Goal: Task Accomplishment & Management: Use online tool/utility

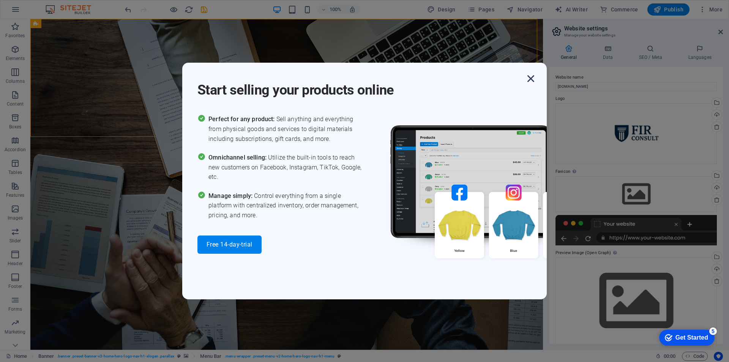
click at [532, 76] on icon "button" at bounding box center [531, 79] width 14 height 14
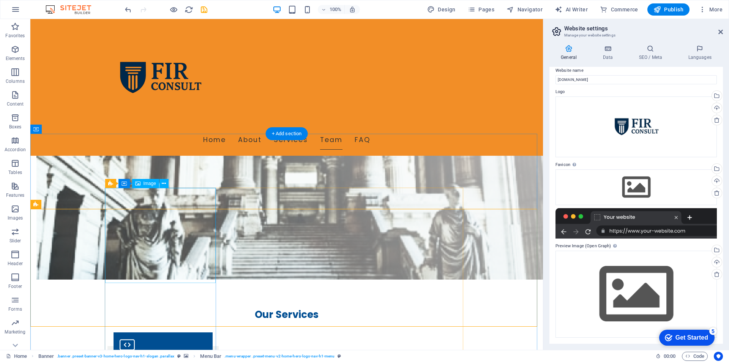
scroll to position [607, 0]
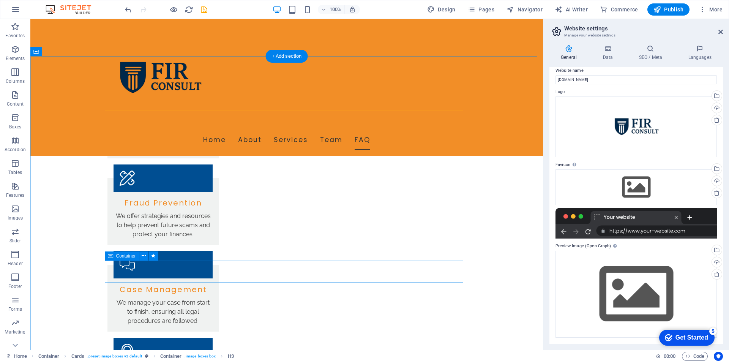
scroll to position [1139, 0]
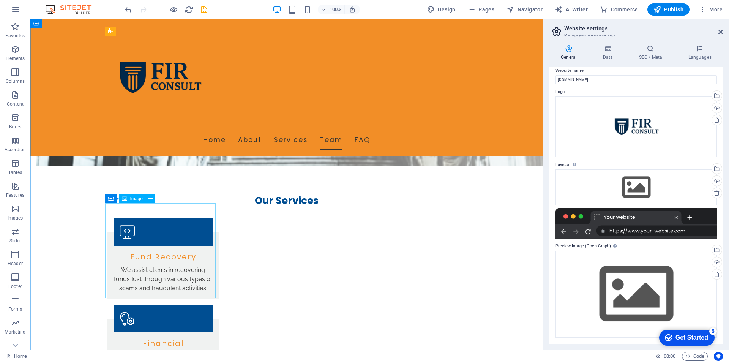
scroll to position [797, 0]
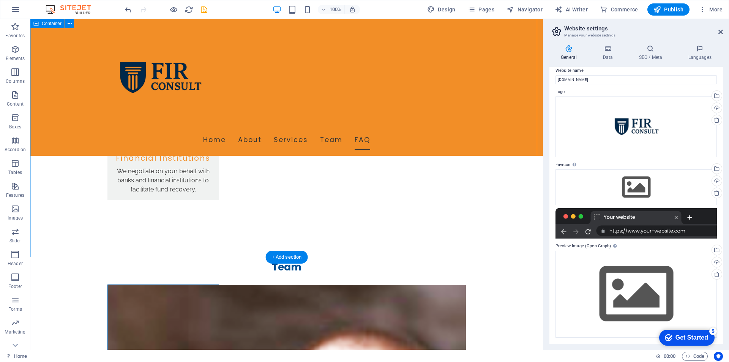
scroll to position [1390, 0]
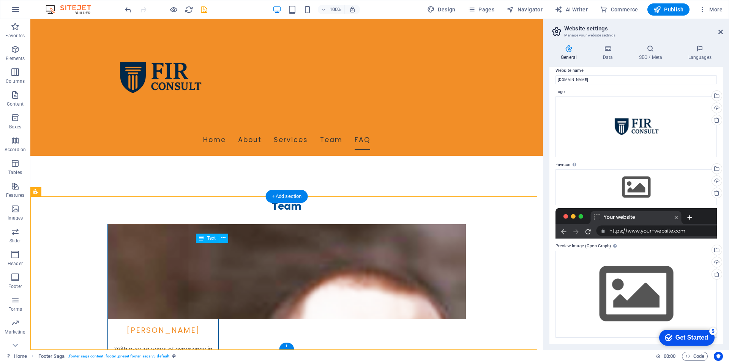
drag, startPoint x: 245, startPoint y: 257, endPoint x: 207, endPoint y: 249, distance: 39.5
drag, startPoint x: 197, startPoint y: 247, endPoint x: 242, endPoint y: 257, distance: 46.5
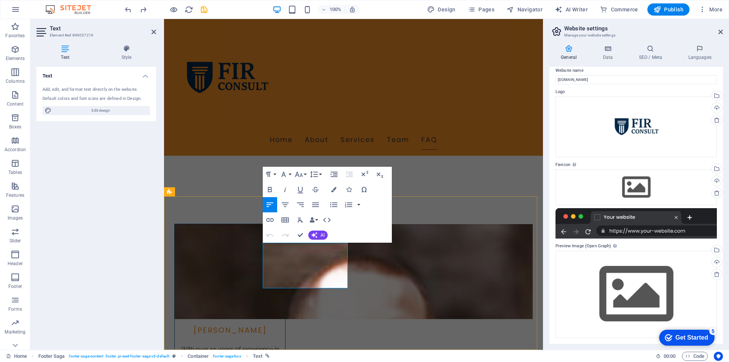
drag, startPoint x: 308, startPoint y: 255, endPoint x: 264, endPoint y: 246, distance: 45.3
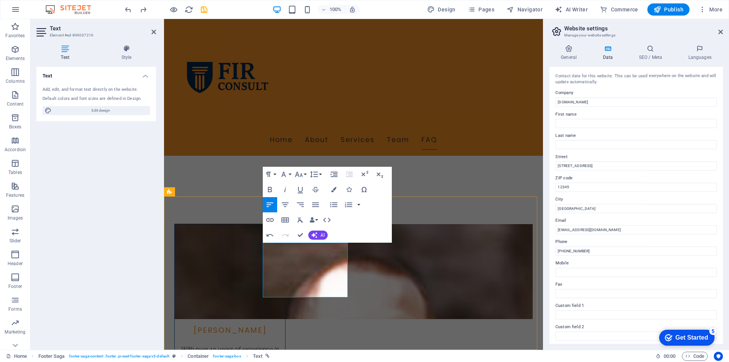
drag, startPoint x: 311, startPoint y: 265, endPoint x: 261, endPoint y: 255, distance: 50.8
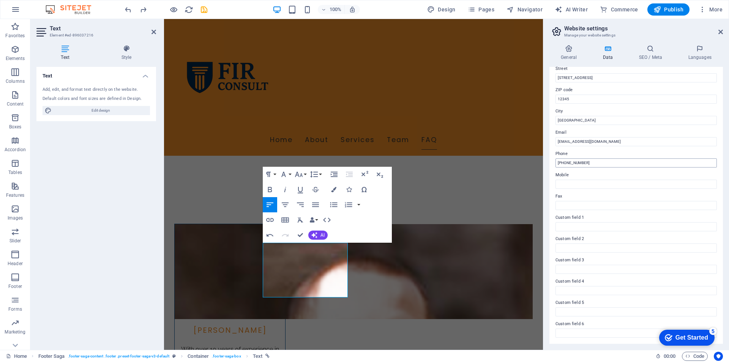
scroll to position [0, 0]
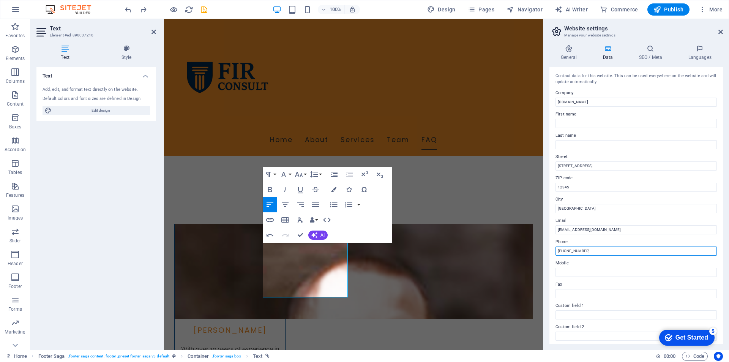
click at [582, 251] on input "[PHONE_NUMBER]" at bounding box center [635, 250] width 161 height 9
click at [582, 210] on input "[GEOGRAPHIC_DATA]" at bounding box center [635, 208] width 161 height 9
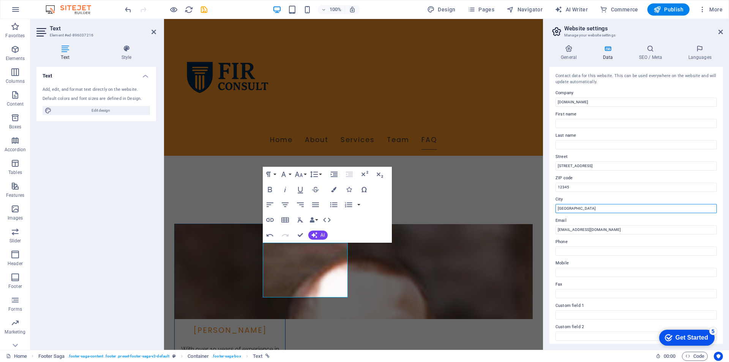
click at [582, 210] on input "[GEOGRAPHIC_DATA]" at bounding box center [635, 208] width 161 height 9
paste input "[STREET_ADDRESS]"
type input "Redcar"
click at [628, 234] on input "[EMAIL_ADDRESS][DOMAIN_NAME]" at bounding box center [635, 229] width 161 height 9
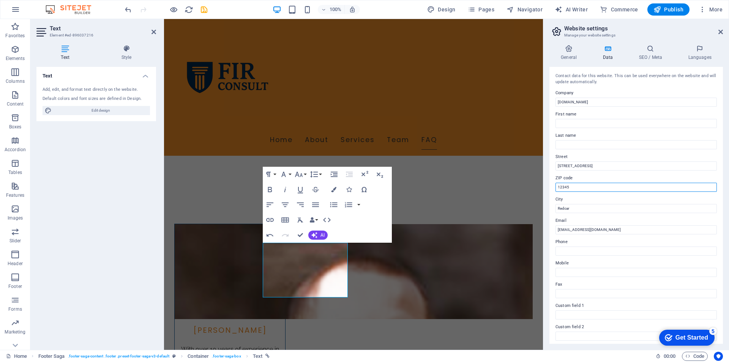
click at [592, 188] on input "12345" at bounding box center [635, 187] width 161 height 9
paste input "[STREET_ADDRESS]"
drag, startPoint x: 795, startPoint y: 205, endPoint x: 473, endPoint y: 177, distance: 322.8
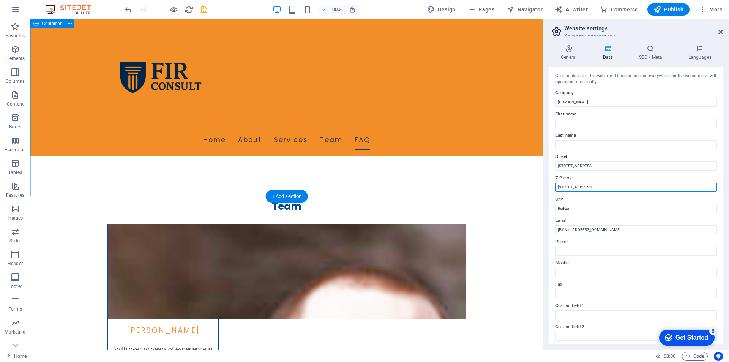
drag, startPoint x: 662, startPoint y: 207, endPoint x: 521, endPoint y: 183, distance: 143.3
type input "TS10 1RS"
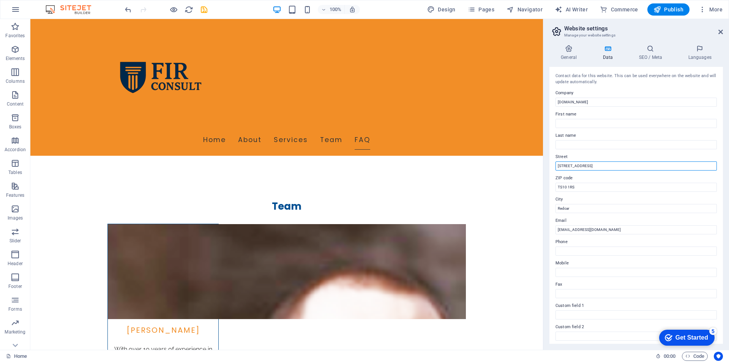
click at [595, 167] on input "[STREET_ADDRESS]" at bounding box center [635, 165] width 161 height 9
paste input "[STREET_ADDRESS]"
drag, startPoint x: 587, startPoint y: 165, endPoint x: 674, endPoint y: 164, distance: 86.2
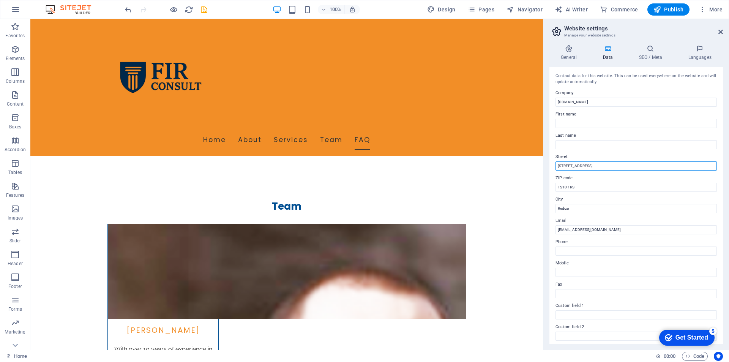
click at [676, 166] on input "[STREET_ADDRESS]" at bounding box center [635, 165] width 161 height 9
click at [562, 165] on input "[STREET_ADDRESS]" at bounding box center [635, 165] width 161 height 9
type input "[STREET_ADDRESS]"
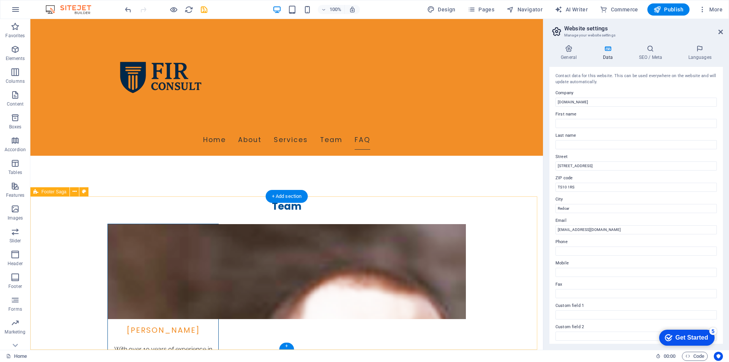
select select "footer"
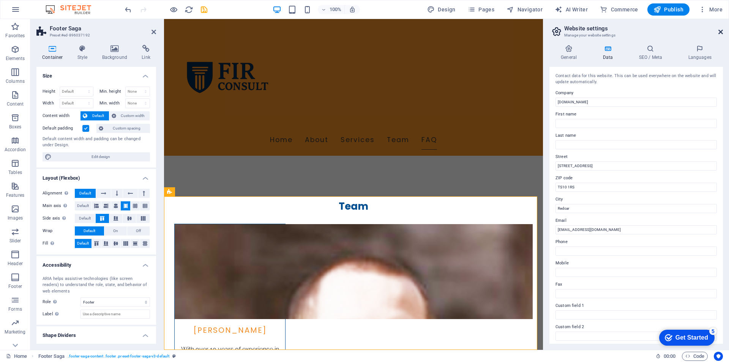
click at [721, 32] on icon at bounding box center [720, 32] width 5 height 6
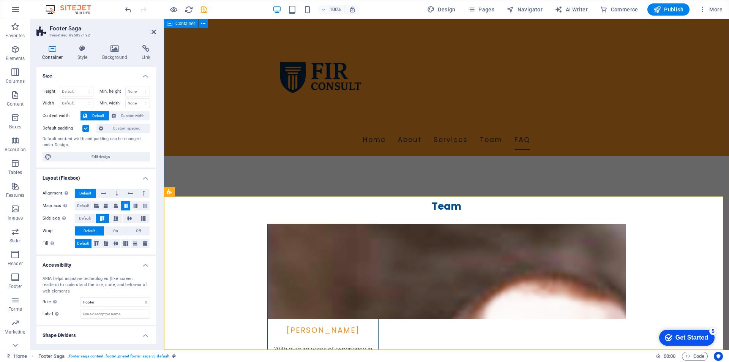
drag, startPoint x: 547, startPoint y: 186, endPoint x: 540, endPoint y: 182, distance: 8.2
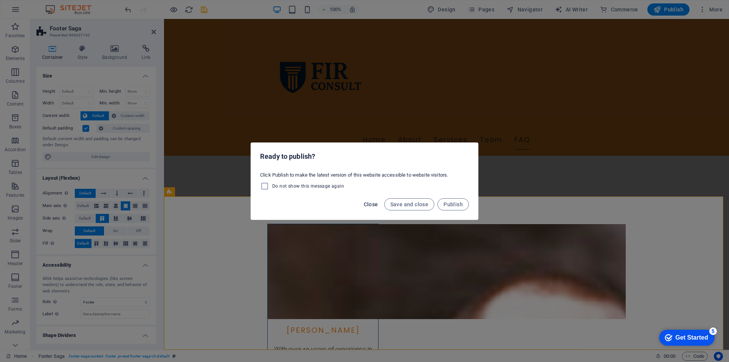
click at [380, 209] on button "Close" at bounding box center [371, 204] width 21 height 12
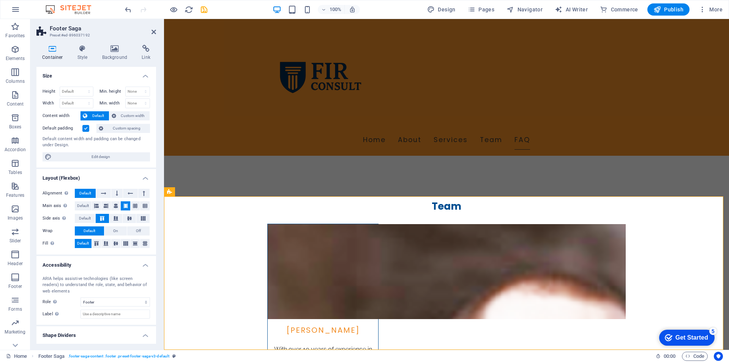
click at [157, 34] on aside "Footer Saga Preset #ed-896037192 Container Style Background Link Size Height De…" at bounding box center [97, 184] width 134 height 331
click at [157, 28] on aside "Footer Saga Preset #ed-896037192 Container Style Background Link Size Height De…" at bounding box center [97, 184] width 134 height 331
click at [155, 33] on icon at bounding box center [153, 32] width 5 height 6
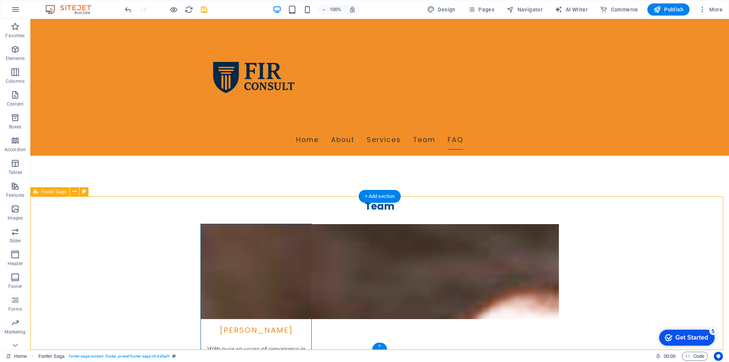
select select "footer"
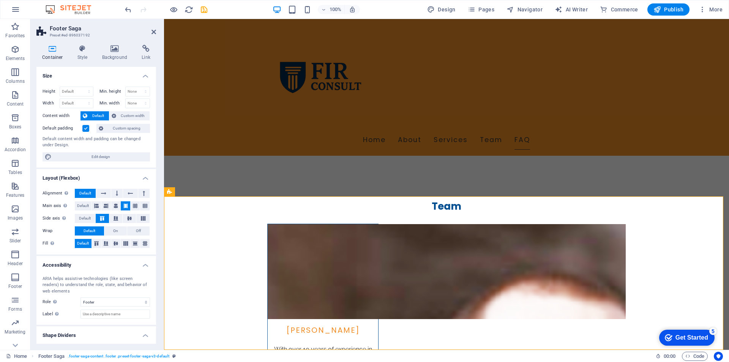
click at [150, 25] on h2 "Footer Saga" at bounding box center [103, 28] width 106 height 7
click at [154, 29] on icon at bounding box center [153, 32] width 5 height 6
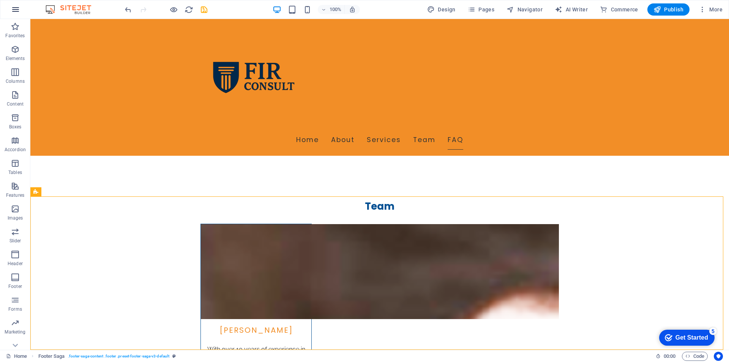
click at [21, 12] on button "button" at bounding box center [15, 9] width 18 height 18
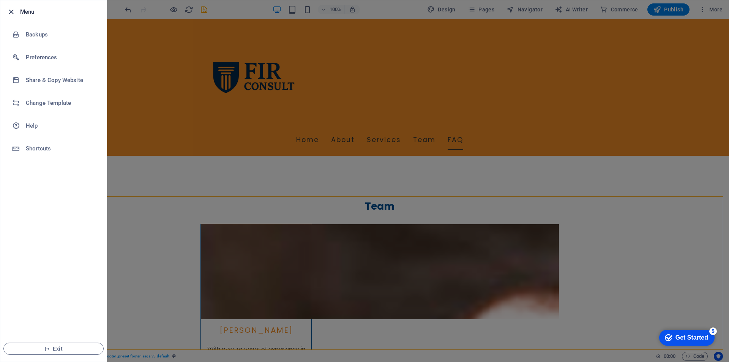
click at [10, 11] on icon "button" at bounding box center [11, 12] width 9 height 9
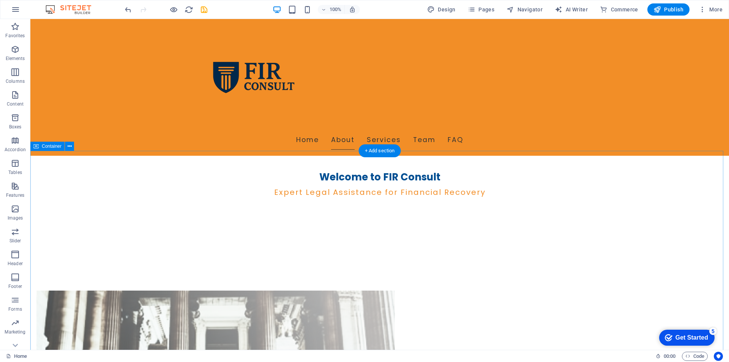
scroll to position [380, 0]
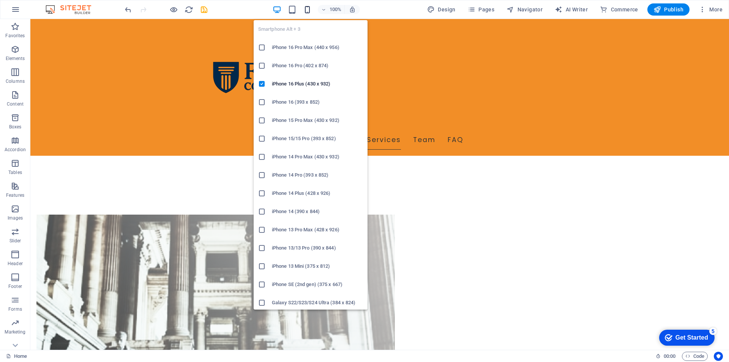
click at [310, 13] on icon "button" at bounding box center [307, 9] width 9 height 9
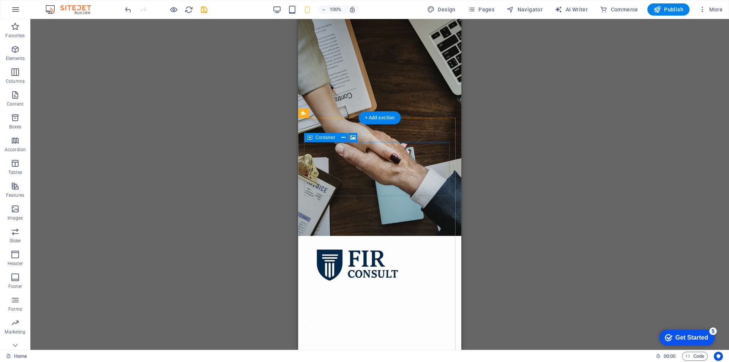
scroll to position [0, 0]
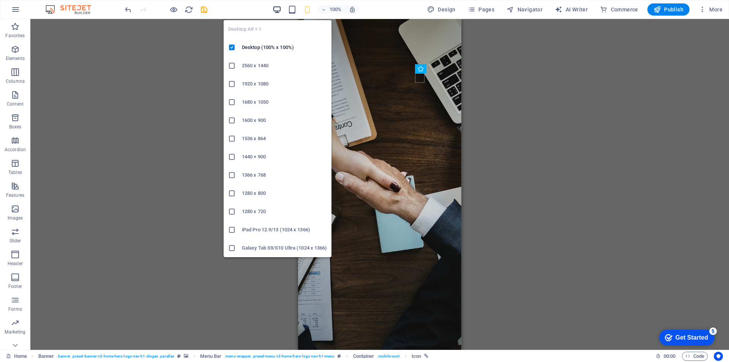
click at [279, 8] on icon "button" at bounding box center [277, 9] width 9 height 9
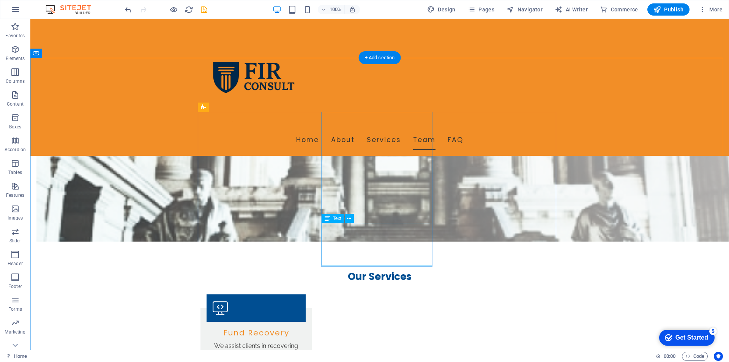
scroll to position [645, 0]
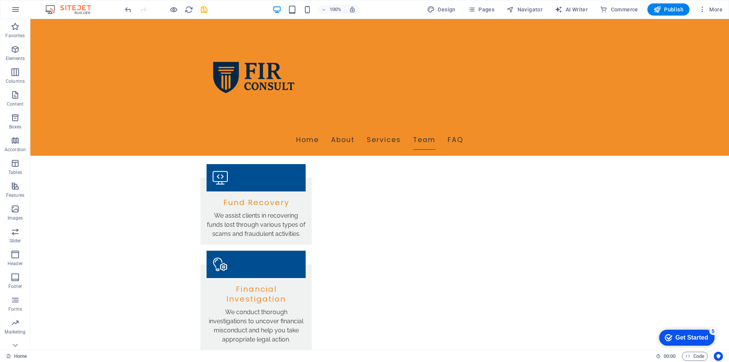
scroll to position [820, 0]
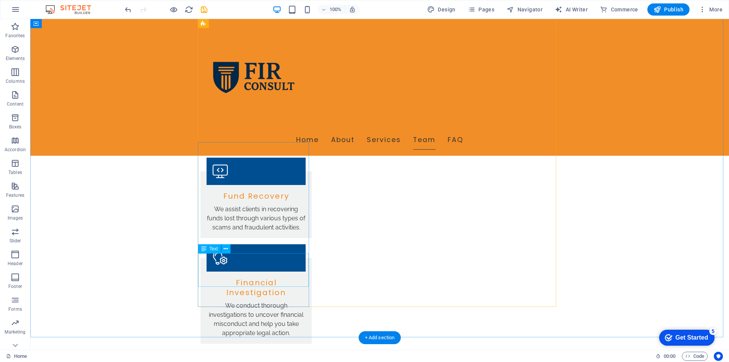
click at [582, 7] on span "AI Writer" at bounding box center [571, 10] width 33 height 8
select select "English"
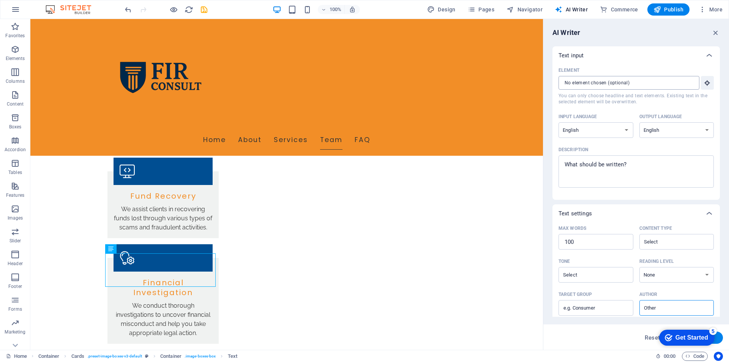
click at [594, 84] on input "Element ​ You can only choose headline and text elements. Existing text in the …" at bounding box center [627, 83] width 136 height 14
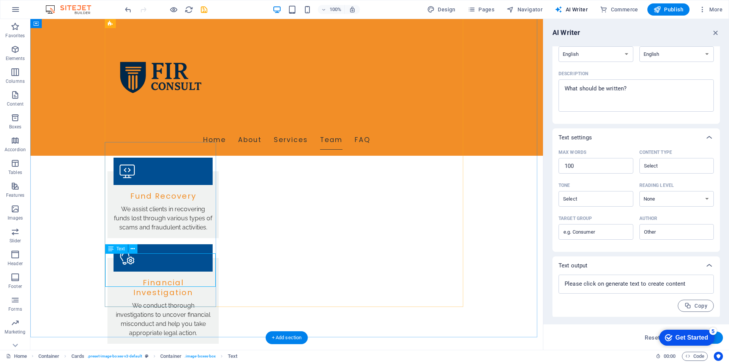
click at [642, 88] on textarea "Description x ​" at bounding box center [636, 95] width 148 height 25
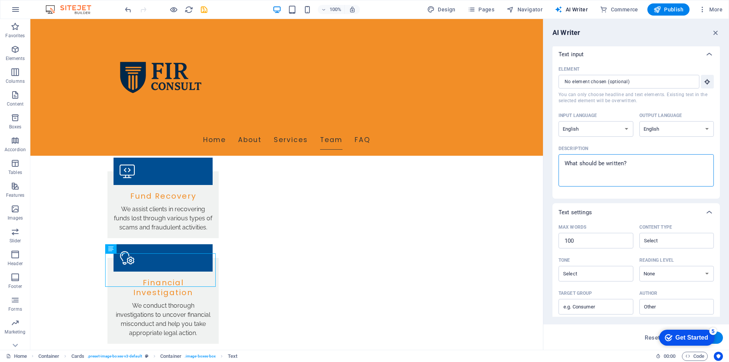
scroll to position [77, 0]
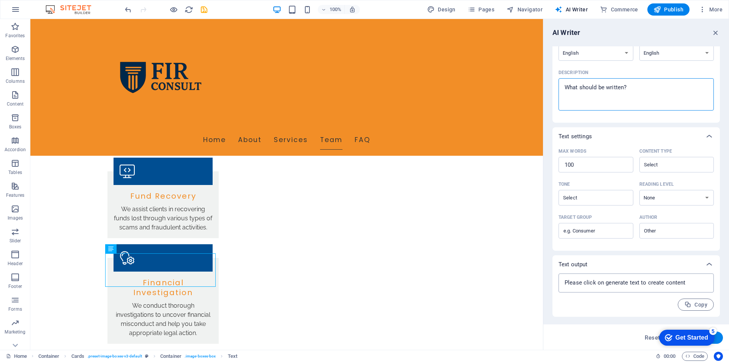
type textarea "x"
click at [664, 281] on textarea at bounding box center [636, 282] width 148 height 11
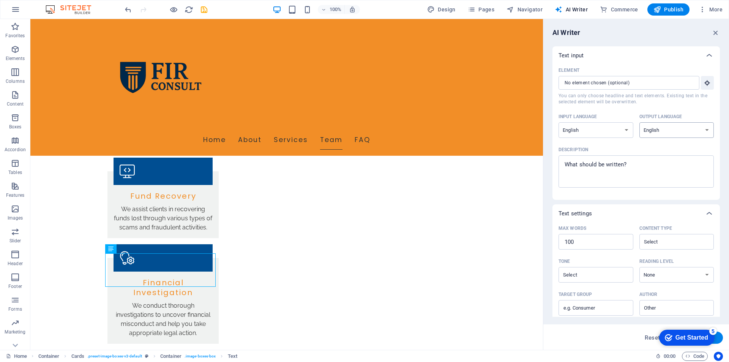
scroll to position [38, 0]
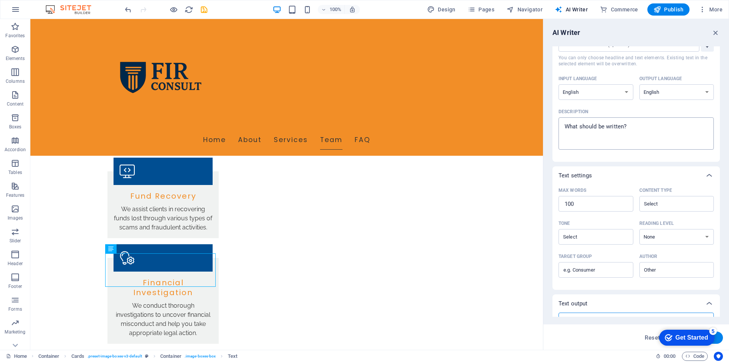
type textarea "x"
click at [640, 133] on textarea "Description x ​" at bounding box center [636, 133] width 148 height 25
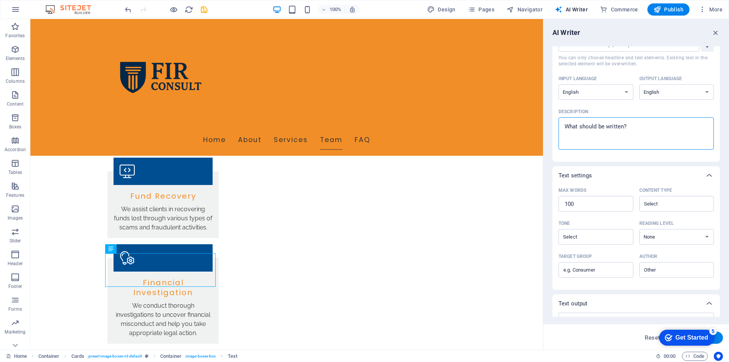
click at [640, 133] on textarea "Description x ​" at bounding box center [636, 133] width 148 height 25
type textarea "w"
type textarea "x"
type textarea "wr"
type textarea "x"
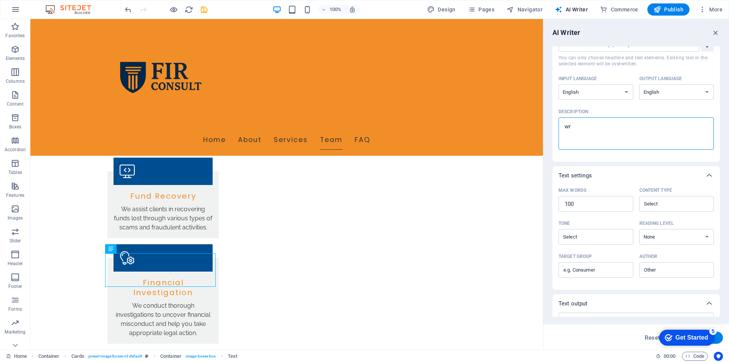
type textarea "wri"
type textarea "x"
type textarea "writ"
type textarea "x"
type textarea "write"
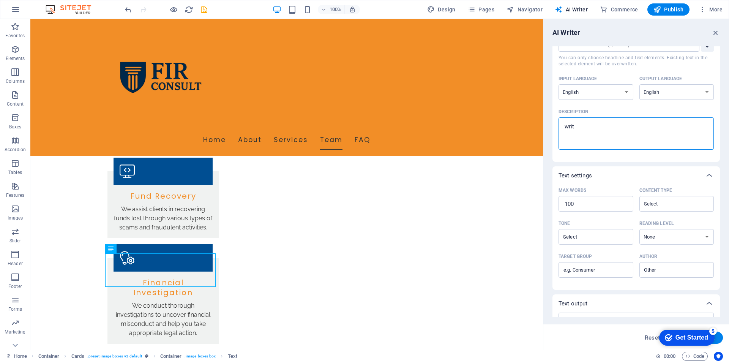
type textarea "x"
type textarea "write"
type textarea "x"
type textarea "write t"
type textarea "x"
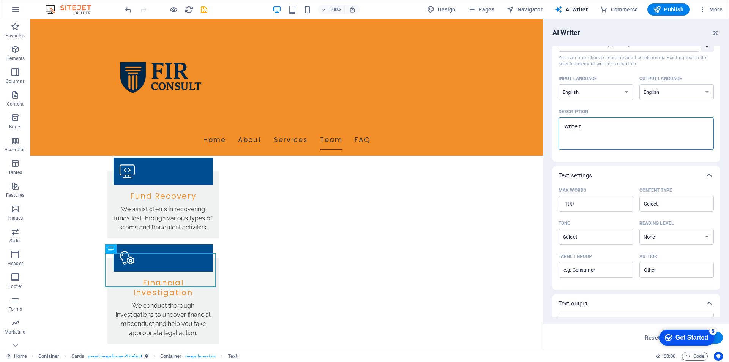
type textarea "write th"
type textarea "x"
type textarea "write tha"
type textarea "x"
type textarea "write that"
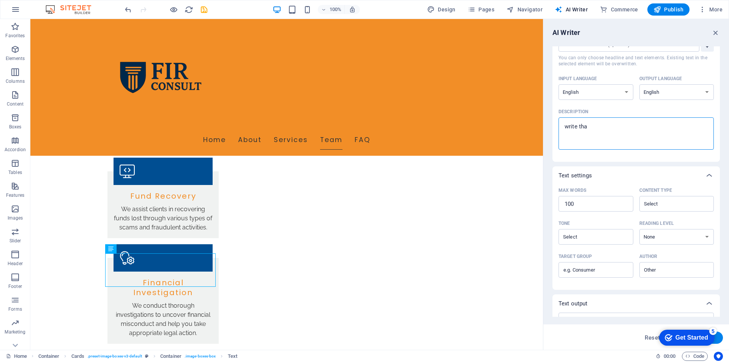
type textarea "x"
type textarea "write that"
type textarea "x"
type textarea "write that A"
type textarea "x"
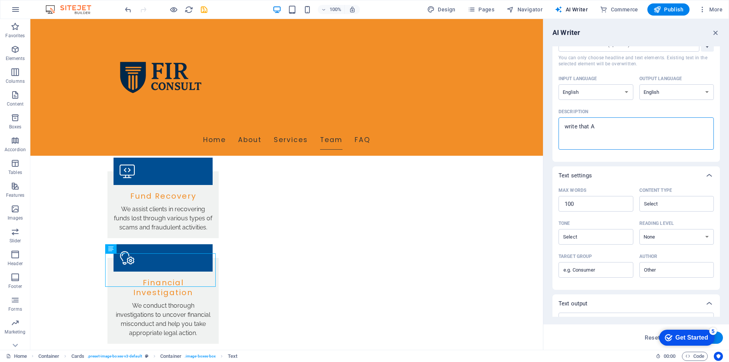
type textarea "write that An"
type textarea "x"
type textarea "write that Ano"
type textarea "x"
type textarea "write that Anot"
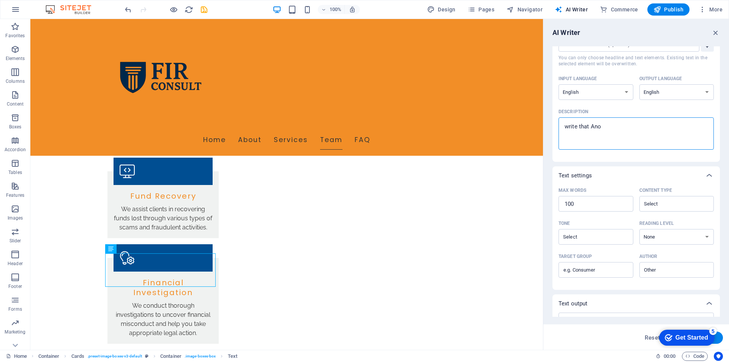
type textarea "x"
type textarea "write that Ano"
type textarea "x"
type textarea "write that An"
type textarea "x"
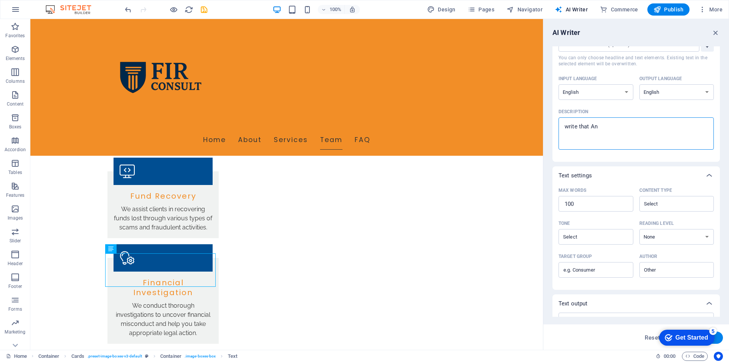
type textarea "write that Ant"
type textarea "x"
type textarea "write that Anth"
type textarea "x"
type textarea "write that Antho"
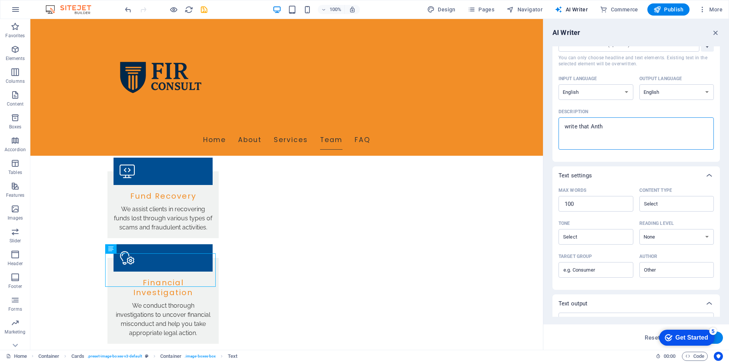
type textarea "x"
type textarea "write that [PERSON_NAME]"
type textarea "x"
type textarea "write that [PERSON_NAME]"
type textarea "x"
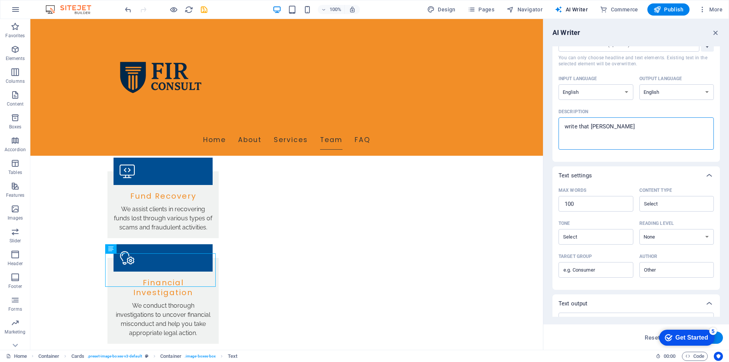
type textarea "write that [PERSON_NAME]"
type textarea "x"
type textarea "write that [PERSON_NAME]"
type textarea "x"
type textarea "write that [PERSON_NAME] is"
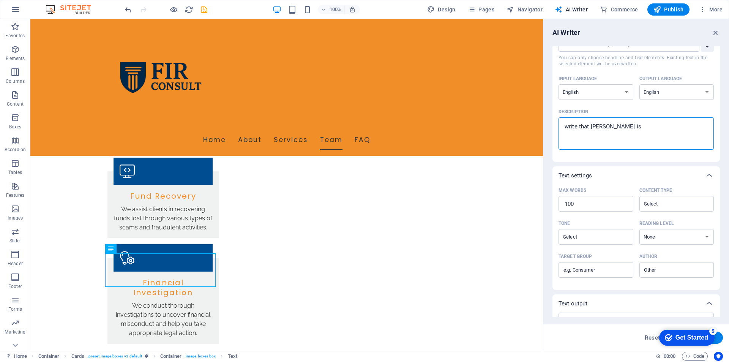
type textarea "x"
type textarea "write that [PERSON_NAME] is"
type textarea "x"
type textarea "write that [PERSON_NAME] is a"
type textarea "x"
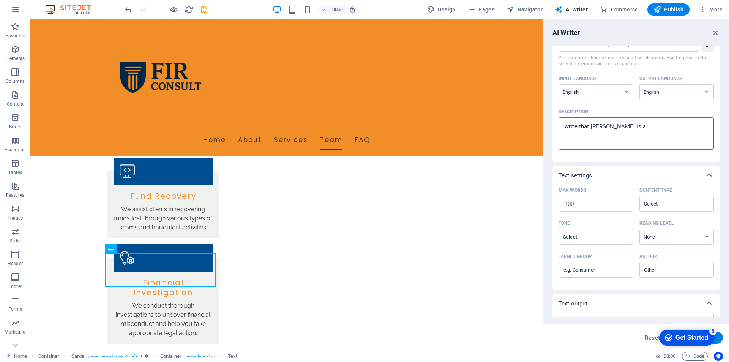
type textarea "write that [PERSON_NAME] is a"
type textarea "x"
type textarea "write that [PERSON_NAME] is a v"
type textarea "x"
type textarea "write that [PERSON_NAME] is a ve"
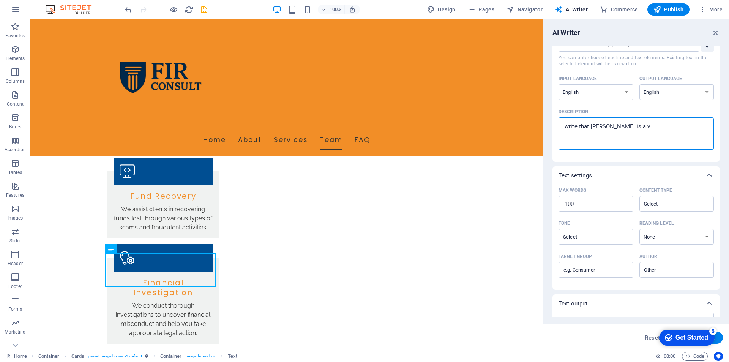
type textarea "x"
type textarea "write that [PERSON_NAME] is a ver"
type textarea "x"
type textarea "write that [PERSON_NAME] is a very"
type textarea "x"
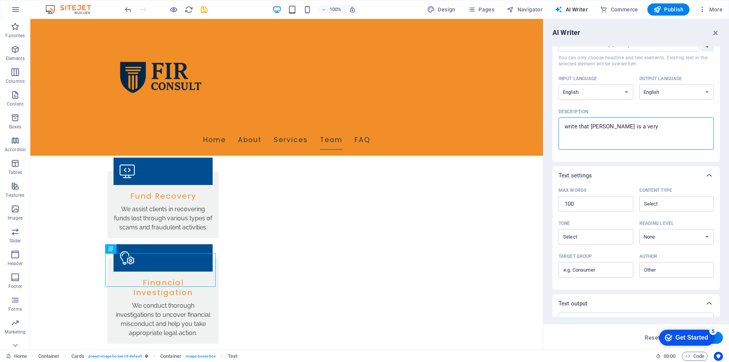
type textarea "write that [PERSON_NAME] is a very"
type textarea "x"
type textarea "write that [PERSON_NAME] is a very g"
type textarea "x"
type textarea "write that [PERSON_NAME] is a very go"
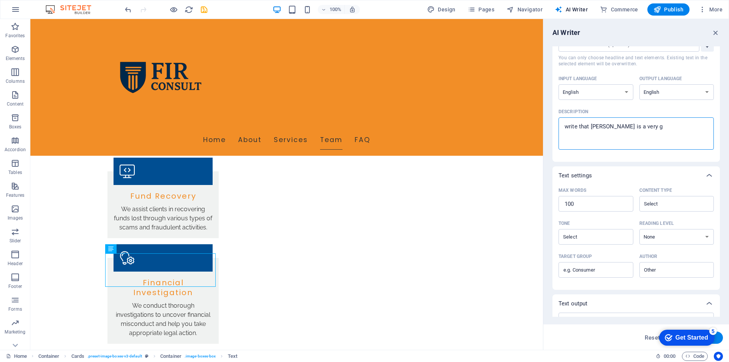
type textarea "x"
type textarea "write that [PERSON_NAME] is a very goo"
type textarea "x"
type textarea "write that [PERSON_NAME] is a very good"
type textarea "x"
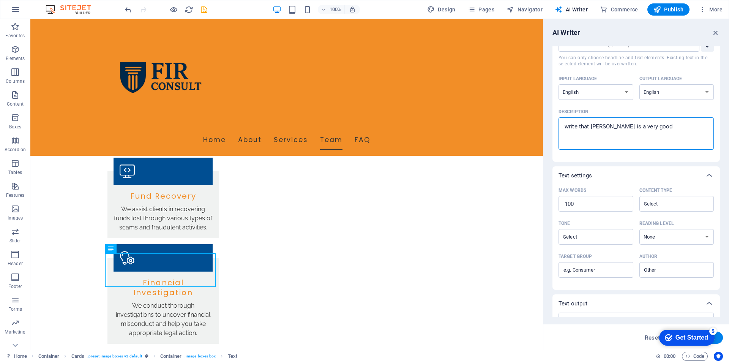
type textarea "write that [PERSON_NAME] is a very good"
type textarea "x"
type textarea "write that [PERSON_NAME] is a very good l"
type textarea "x"
type textarea "write that [PERSON_NAME] is a very good la"
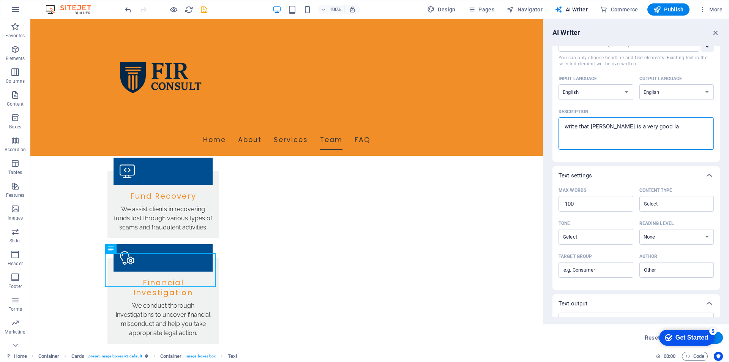
type textarea "x"
type textarea "write that [PERSON_NAME] is a very good lay"
type textarea "x"
type textarea "write that [PERSON_NAME] is a very good layw"
type textarea "x"
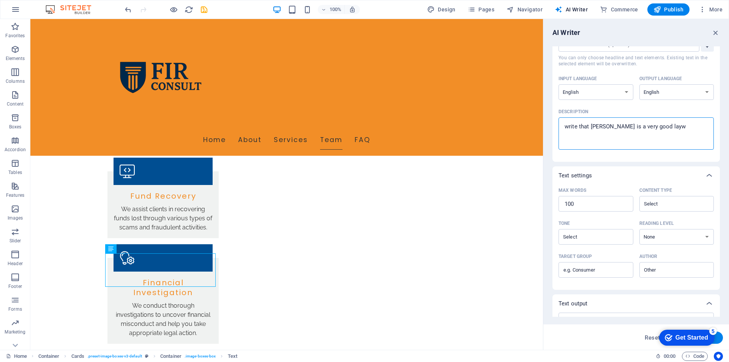
type textarea "write that [PERSON_NAME] is a very good laywe"
type textarea "x"
type textarea "write that [PERSON_NAME] is a very good laywer"
type textarea "x"
type textarea "write that [PERSON_NAME] is a very good laywer"
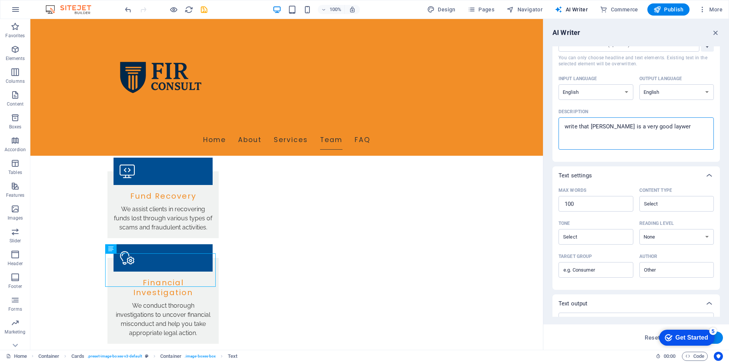
type textarea "x"
click at [652, 128] on textarea "write that [PERSON_NAME] is a very good laywer" at bounding box center [636, 133] width 148 height 25
click at [649, 125] on textarea "write that [PERSON_NAME] is a very good laywer" at bounding box center [636, 133] width 148 height 25
drag, startPoint x: 651, startPoint y: 127, endPoint x: 667, endPoint y: 128, distance: 16.0
click at [667, 128] on textarea "write that [PERSON_NAME] is a very good laywer" at bounding box center [636, 133] width 148 height 25
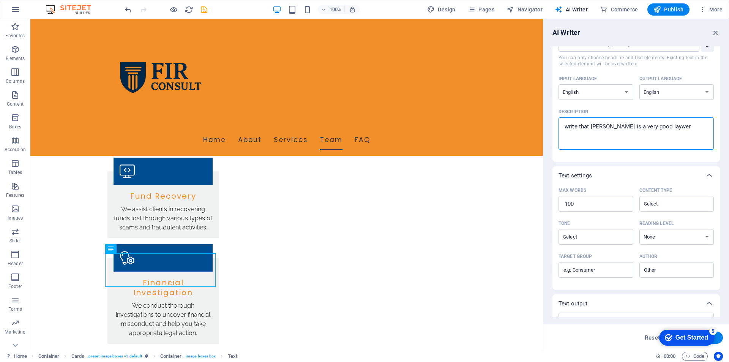
type textarea "write that [PERSON_NAME] is a very good lawyer"
type textarea "x"
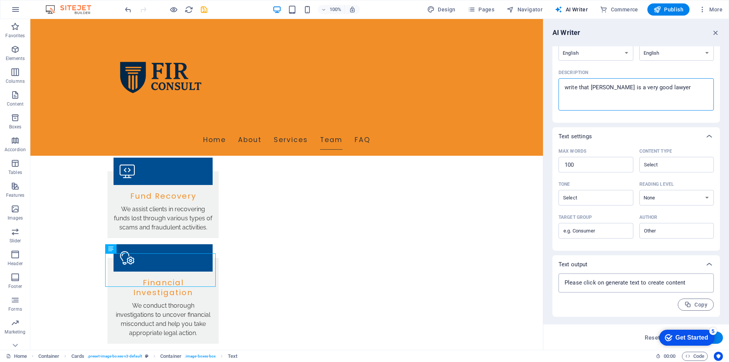
type textarea "write that [PERSON_NAME] is a very good lawyer"
type textarea "x"
click at [668, 288] on textarea at bounding box center [636, 282] width 148 height 11
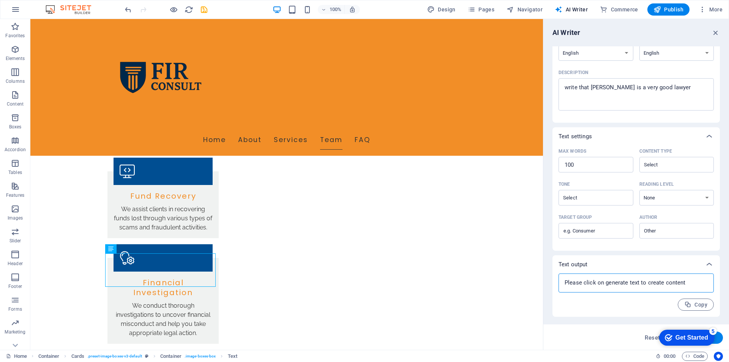
click at [668, 288] on textarea at bounding box center [636, 282] width 148 height 11
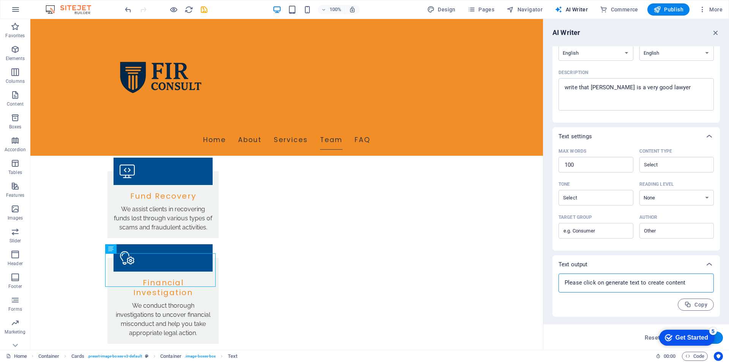
click at [668, 288] on textarea at bounding box center [636, 282] width 148 height 11
type textarea "x"
click at [710, 260] on icon at bounding box center [709, 264] width 9 height 9
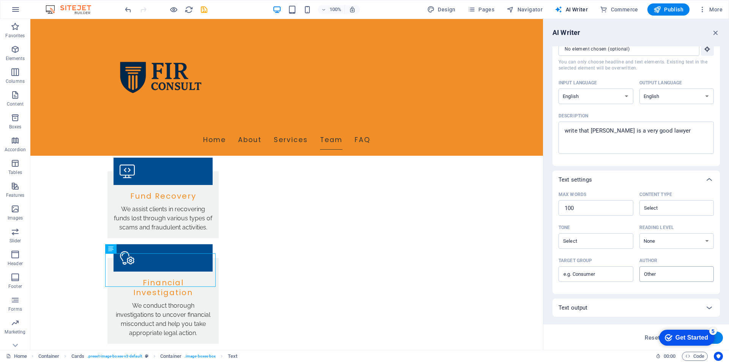
scroll to position [0, 0]
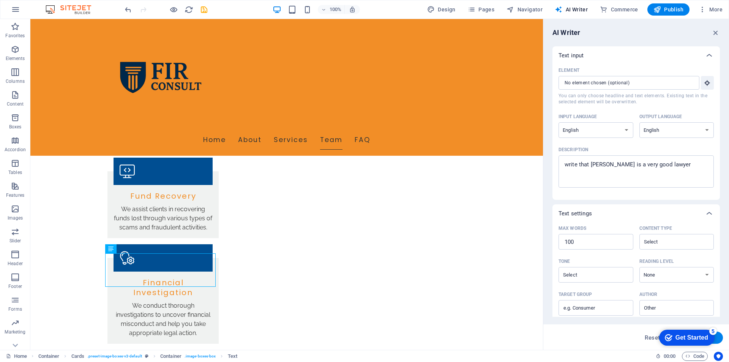
click at [719, 341] on button "Generate text" at bounding box center [696, 337] width 53 height 12
type textarea "x"
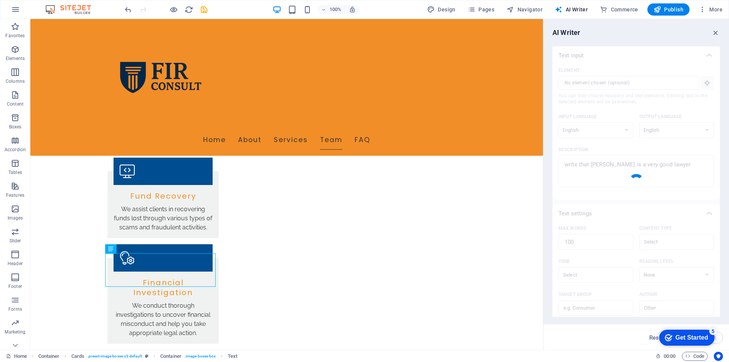
type textarea "x"
type textarea "[PERSON_NAME] is an exceptional attorney known for his expertise and dedication…"
type textarea "x"
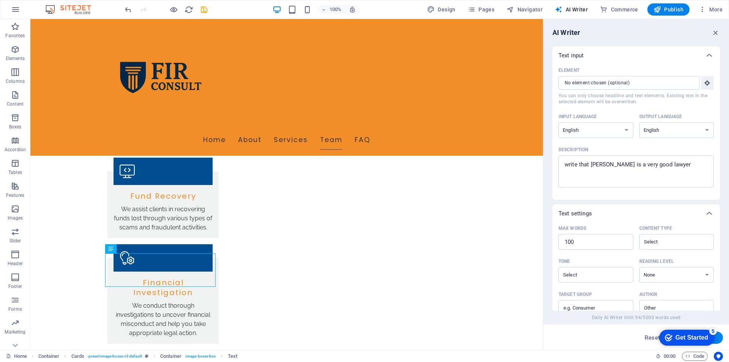
scroll to position [40, 0]
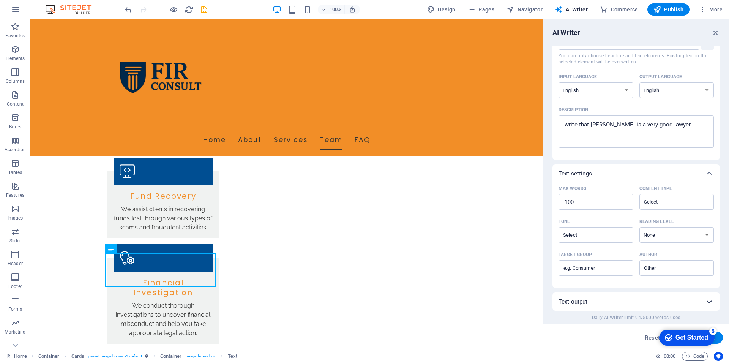
click at [705, 303] on icon at bounding box center [709, 301] width 9 height 9
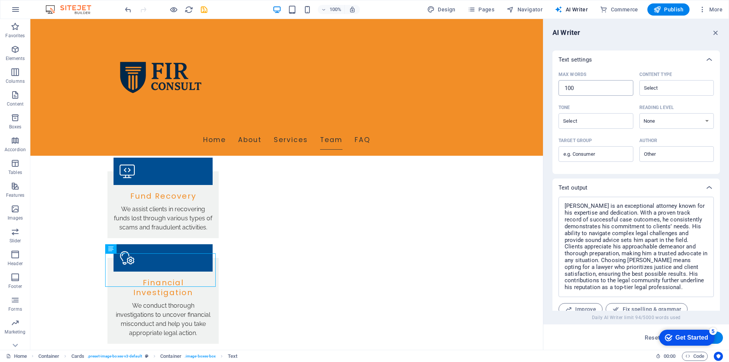
click at [582, 85] on input "100" at bounding box center [596, 87] width 75 height 15
type textarea "x"
type input "10"
type textarea "x"
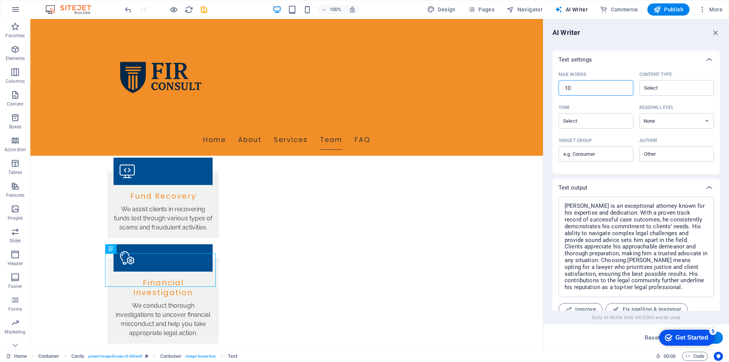
type input "0"
type textarea "x"
type input "50"
type textarea "x"
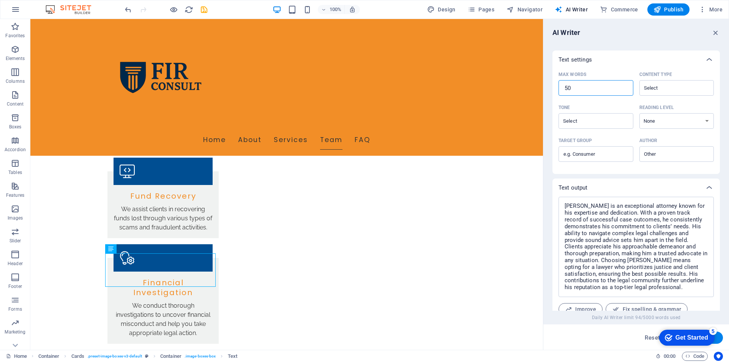
type input "50"
click at [721, 338] on button "Generate text" at bounding box center [696, 337] width 53 height 12
type textarea "x"
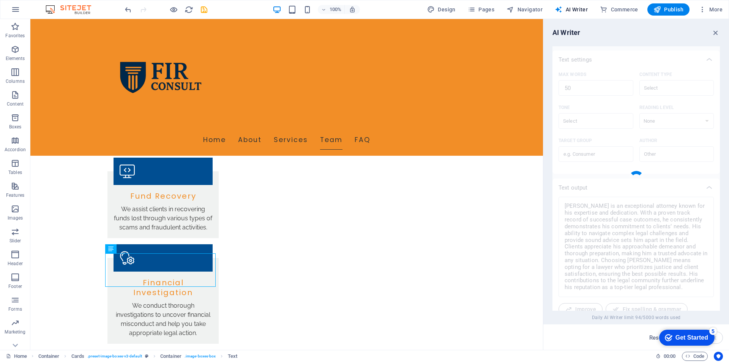
type textarea "x"
type textarea "[PERSON_NAME] demonstrates exceptional legal expertise and dedication, ensuring…"
type textarea "x"
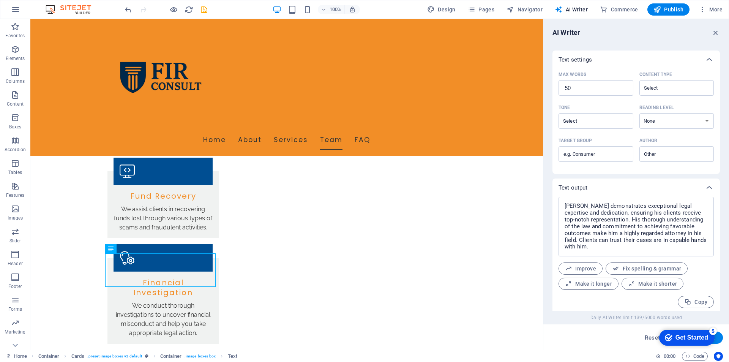
scroll to position [157, 0]
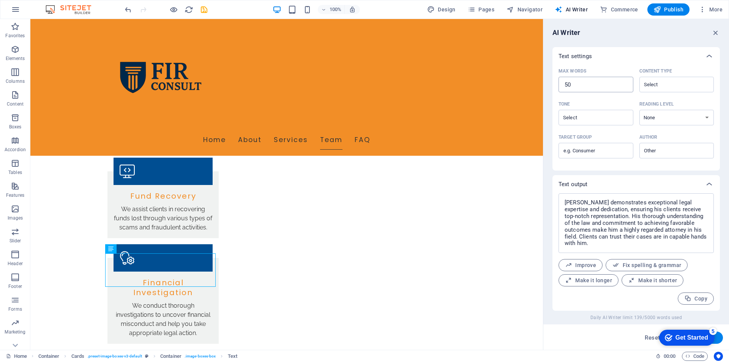
click at [600, 83] on input "50" at bounding box center [596, 84] width 75 height 15
type textarea "x"
type input "5"
type textarea "x"
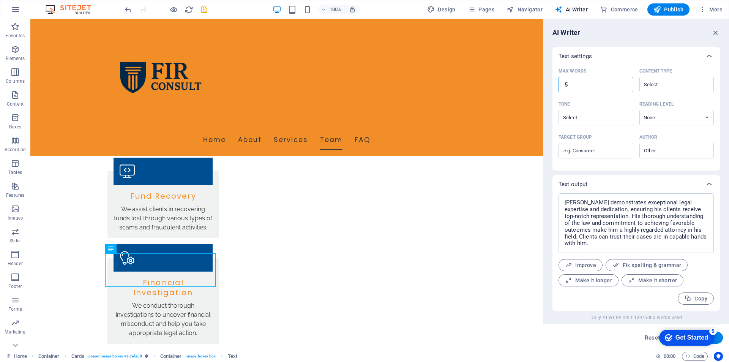
type textarea "x"
type input "2"
type textarea "x"
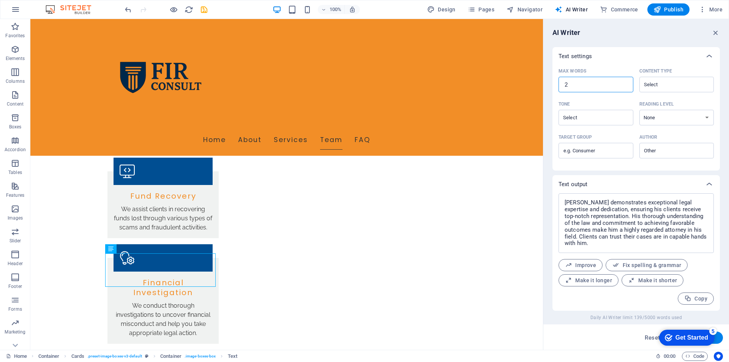
type input "20"
type textarea "x"
type input "20"
click at [719, 336] on button "Generate text" at bounding box center [696, 337] width 53 height 12
type textarea "x"
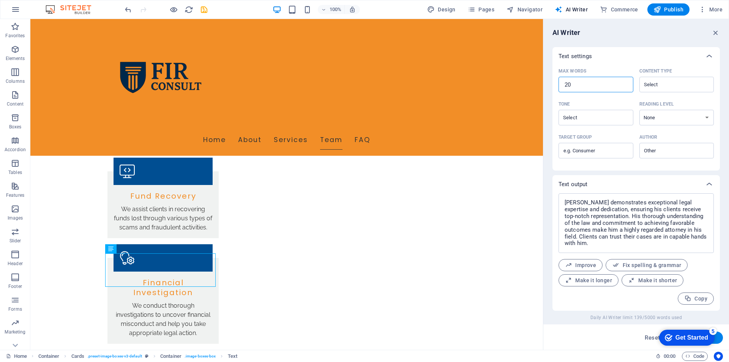
type textarea "x"
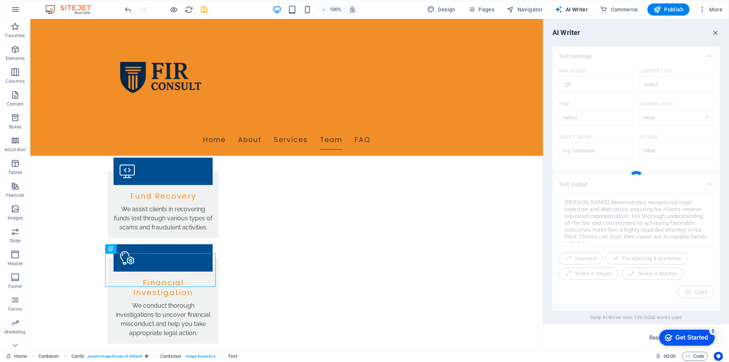
type textarea "x"
type textarea "[PERSON_NAME] is an exceptional lawyer, known for his expertise and dedication …"
type textarea "x"
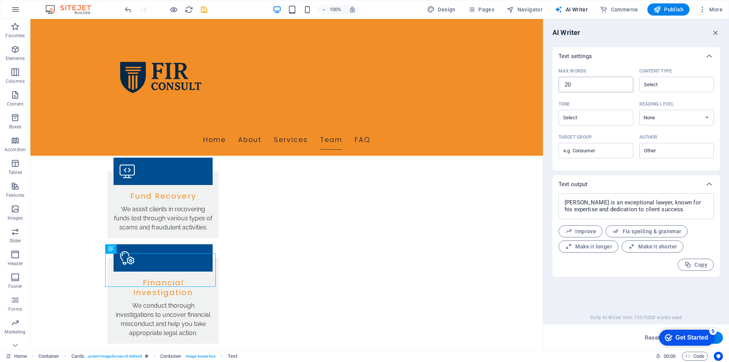
click at [574, 84] on input "20" at bounding box center [596, 84] width 75 height 15
type textarea "x"
type input "2"
type textarea "x"
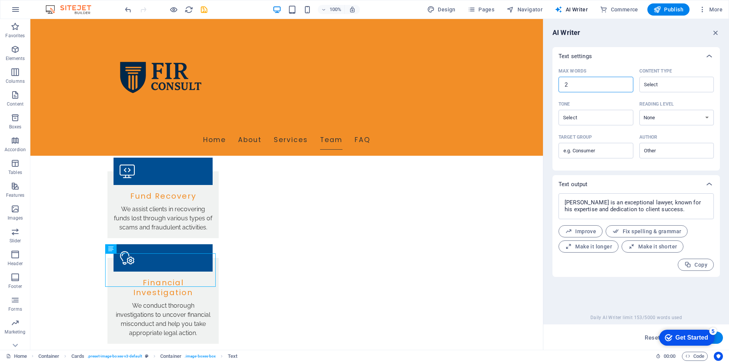
type textarea "x"
type input "3"
type textarea "x"
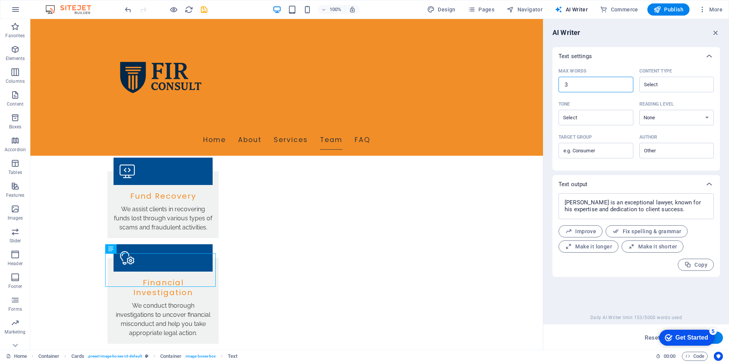
type input "30"
type textarea "x"
type input "30"
click div "checkmark Get Started 5 First Steps in the Editor Let's guide you through the t…"
click at [719, 339] on button "Generate text" at bounding box center [696, 337] width 53 height 12
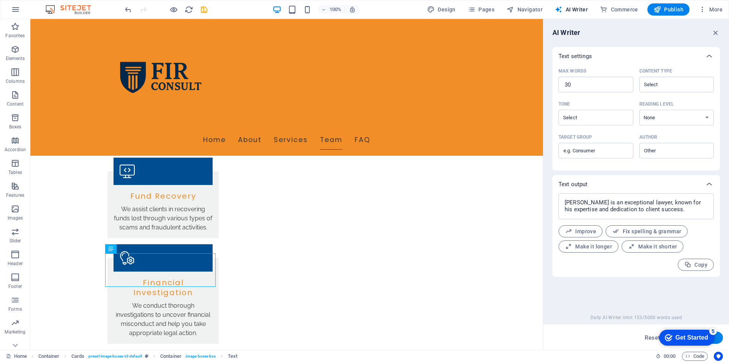
type textarea "x"
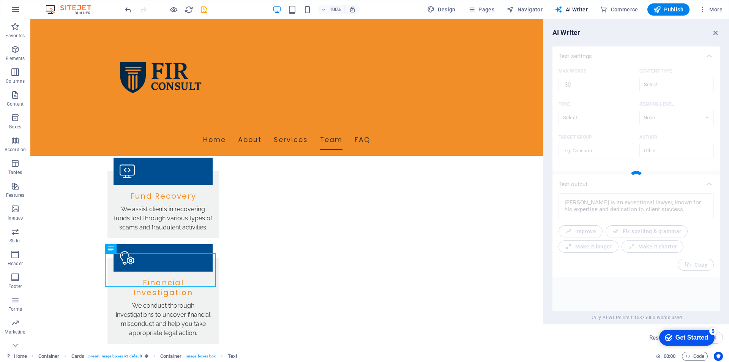
type textarea "x"
type textarea "[PERSON_NAME] is an exceptionally skilled attorney, known for his expertise and…"
type textarea "x"
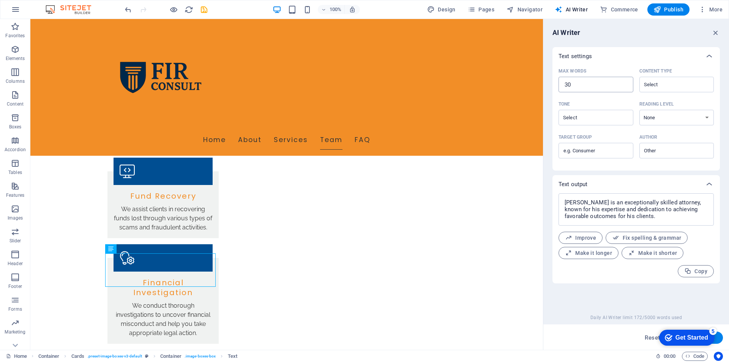
click at [584, 87] on input "30" at bounding box center [596, 84] width 75 height 15
type textarea "x"
type input "3"
type textarea "x"
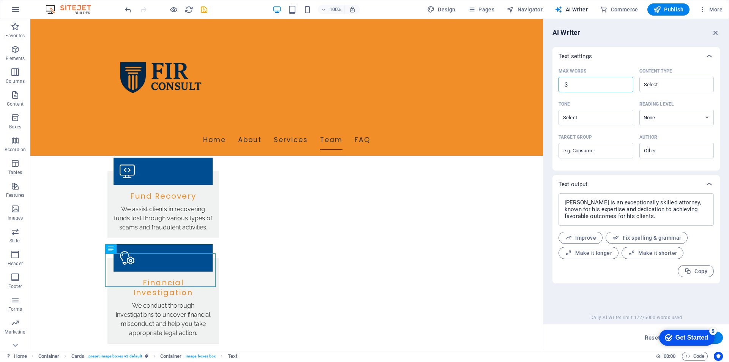
type input "35"
type textarea "x"
type input "35"
click at [718, 340] on button "Generate text" at bounding box center [696, 337] width 53 height 12
type textarea "x"
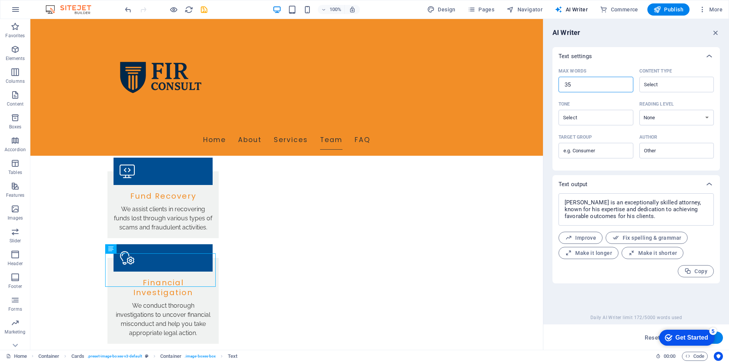
type textarea "x"
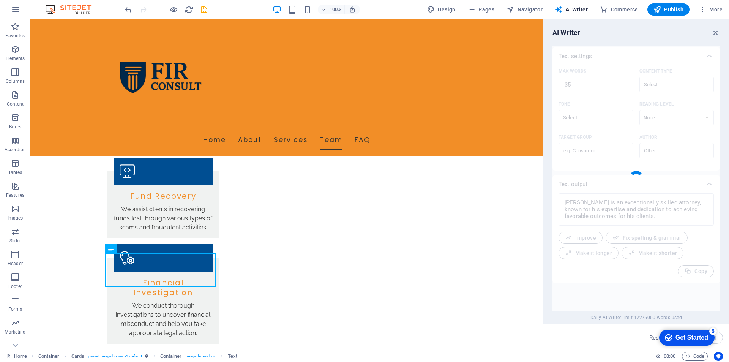
type textarea "x"
type textarea "[PERSON_NAME] is an exceptional attorney, known for his expertise, dedication, …"
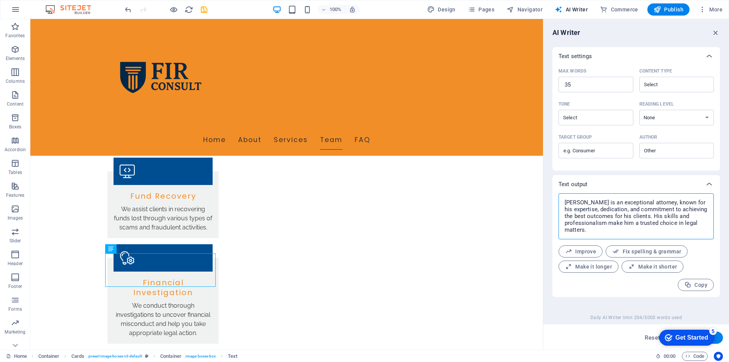
drag, startPoint x: 585, startPoint y: 230, endPoint x: 565, endPoint y: 199, distance: 36.9
click at [565, 199] on textarea "[PERSON_NAME] is an exceptional attorney, known for his expertise, dedication, …" at bounding box center [636, 216] width 148 height 38
type textarea "x"
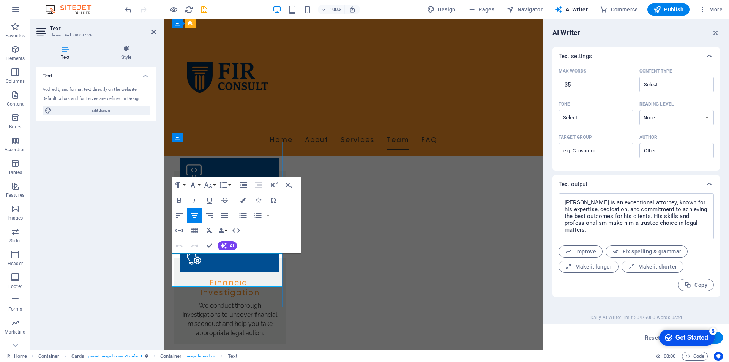
drag, startPoint x: 181, startPoint y: 259, endPoint x: 262, endPoint y: 282, distance: 83.9
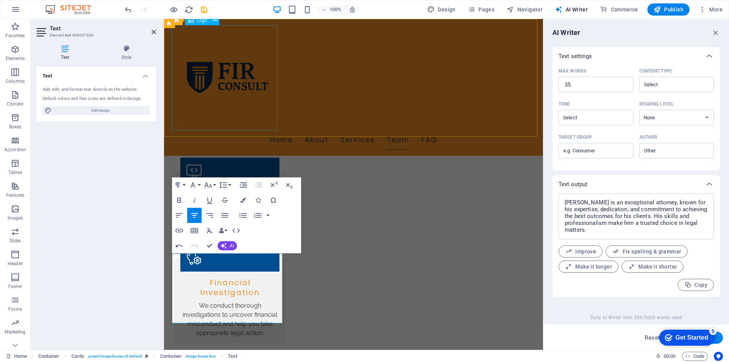
scroll to position [1191, 1]
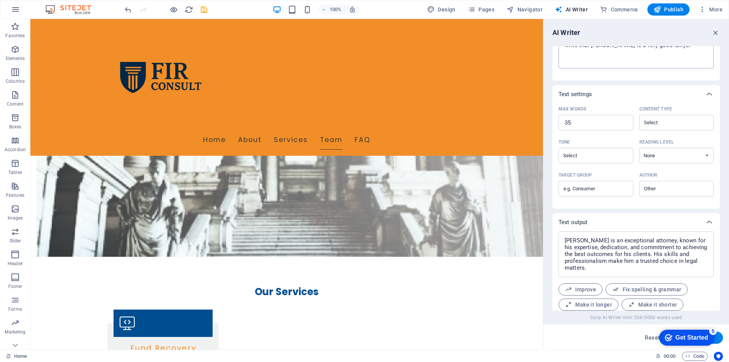
scroll to position [0, 0]
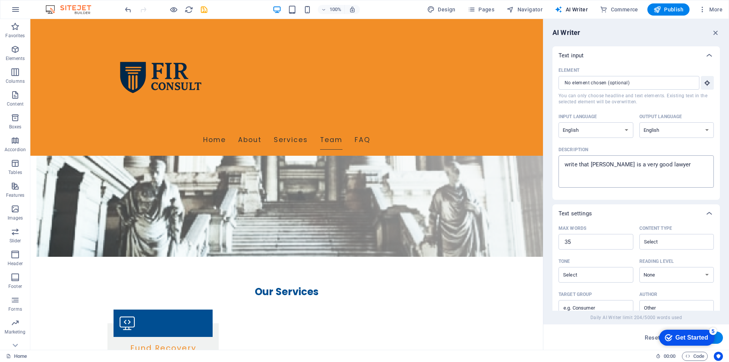
type textarea "x"
drag, startPoint x: 590, startPoint y: 164, endPoint x: 612, endPoint y: 164, distance: 22.0
click at [612, 164] on textarea "write that [PERSON_NAME] is a very good lawyer" at bounding box center [636, 171] width 148 height 25
type textarea "write that K is a very good lawyer"
type textarea "x"
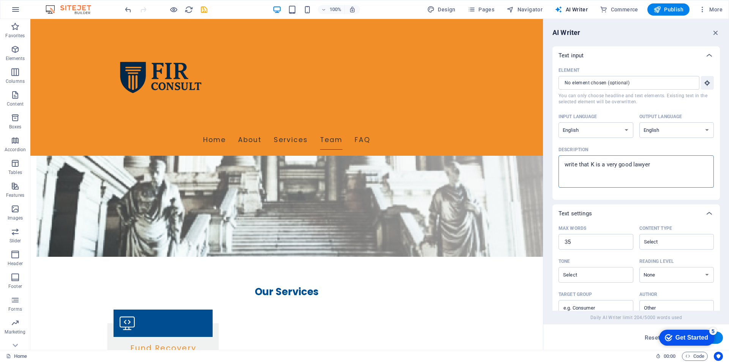
type textarea "write that [PERSON_NAME] is a very good lawyer"
type textarea "x"
type textarea "write that [PERSON_NAME] is a very good lawyer"
type textarea "x"
type textarea "write that [PERSON_NAME] is a very good lawyer"
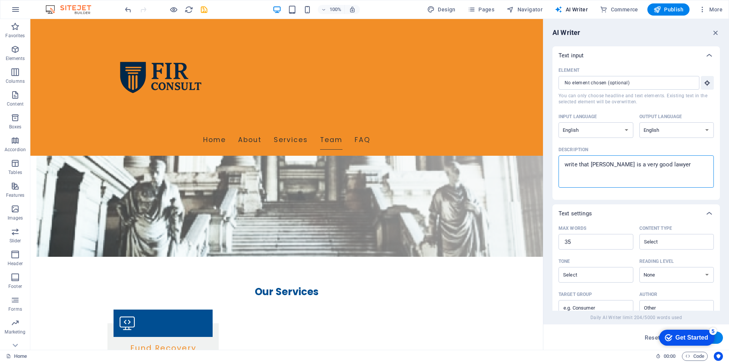
type textarea "x"
type textarea "write that Kevni is a very good lawyer"
type textarea "x"
type textarea "write that [PERSON_NAME] is a very good lawyer"
type textarea "x"
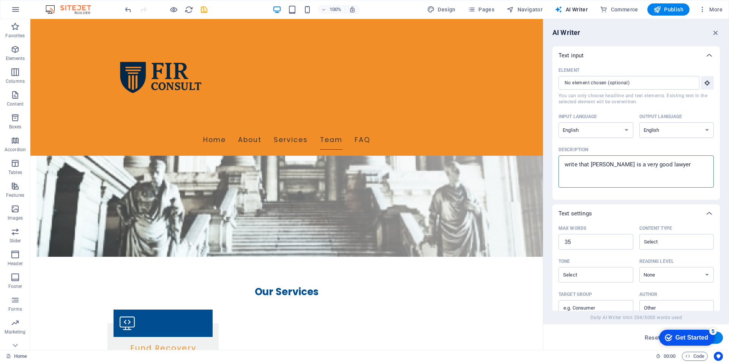
type textarea "write that Kevni is a very good lawyer"
type textarea "x"
type textarea "write that [PERSON_NAME] is a very good lawyer"
type textarea "x"
type textarea "write that [PERSON_NAME] is a very good lawyer"
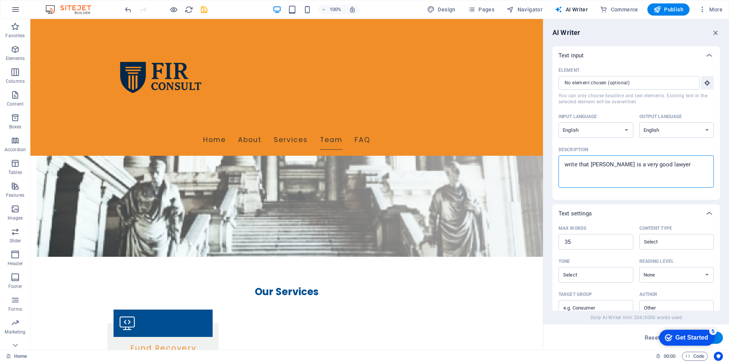
type textarea "x"
click div "checkmark Get Started 5 First Steps in the Editor Let's guide you through the t…"
click at [720, 337] on button "Generate text" at bounding box center [696, 337] width 53 height 12
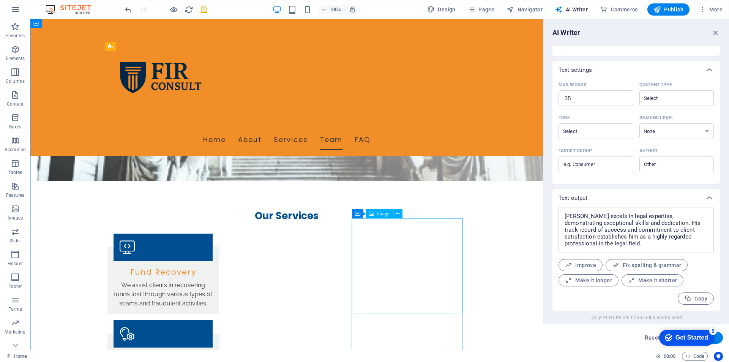
scroll to position [820, 0]
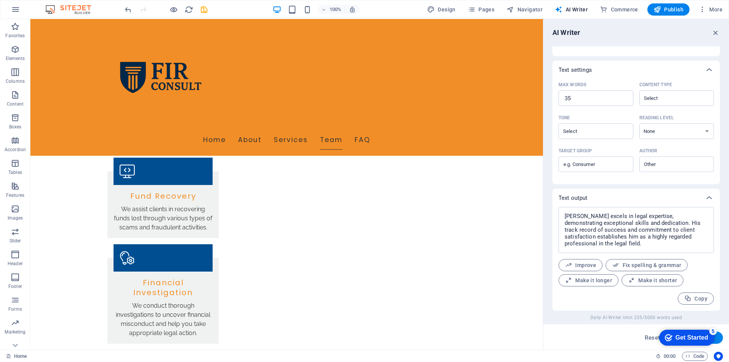
click at [719, 338] on button "Generate text" at bounding box center [696, 337] width 53 height 12
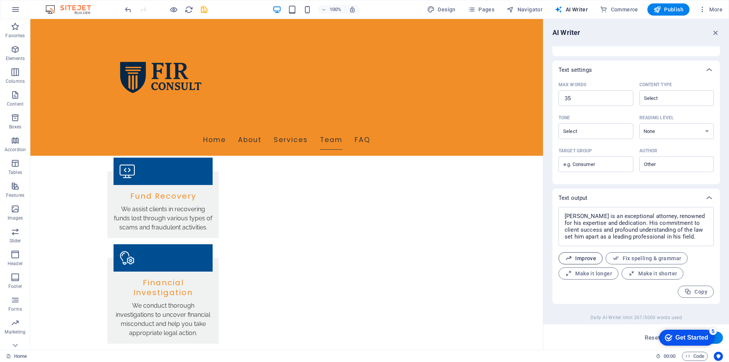
click at [581, 256] on span "Improve" at bounding box center [580, 258] width 31 height 7
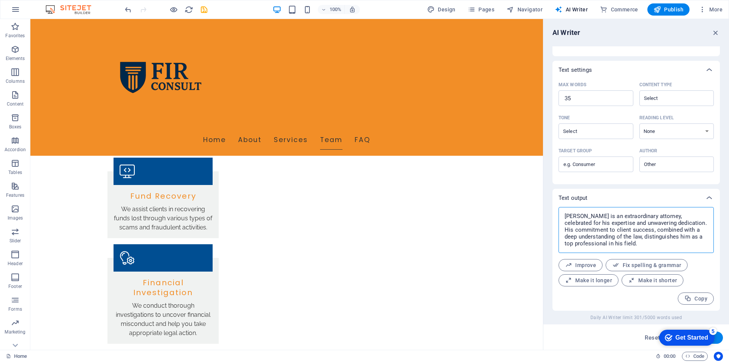
drag, startPoint x: 583, startPoint y: 241, endPoint x: 561, endPoint y: 213, distance: 35.2
click at [561, 213] on div "[PERSON_NAME] is an extraordinary attorney, celebrated for his expertise and un…" at bounding box center [636, 230] width 155 height 46
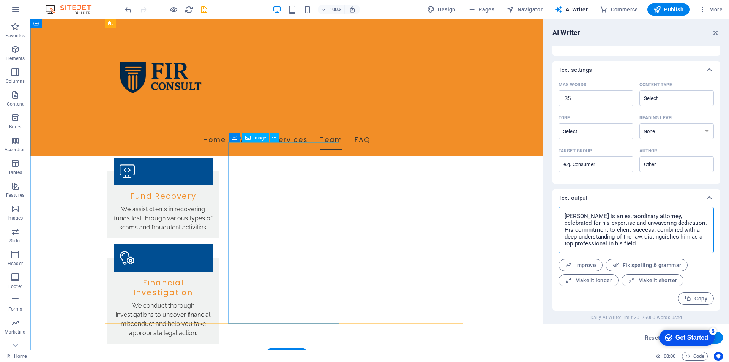
scroll to position [706, 0]
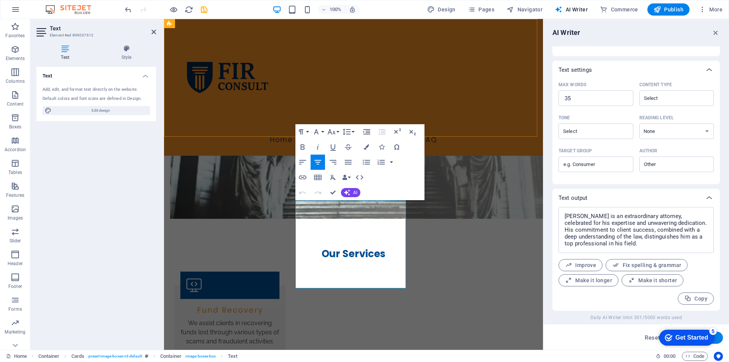
scroll to position [1310, 1]
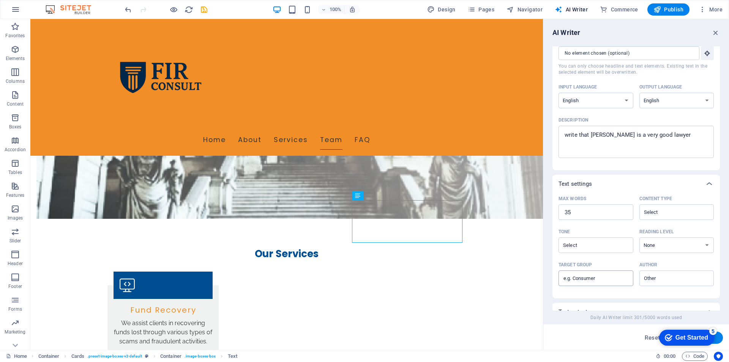
scroll to position [0, 0]
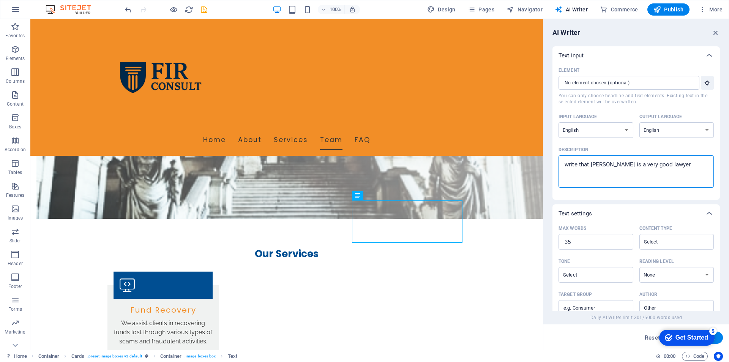
drag, startPoint x: 590, startPoint y: 165, endPoint x: 603, endPoint y: 165, distance: 12.9
click at [603, 165] on textarea "write that [PERSON_NAME] is a very good lawyer" at bounding box center [636, 171] width 148 height 25
click at [721, 339] on button "Generate text" at bounding box center [696, 337] width 53 height 12
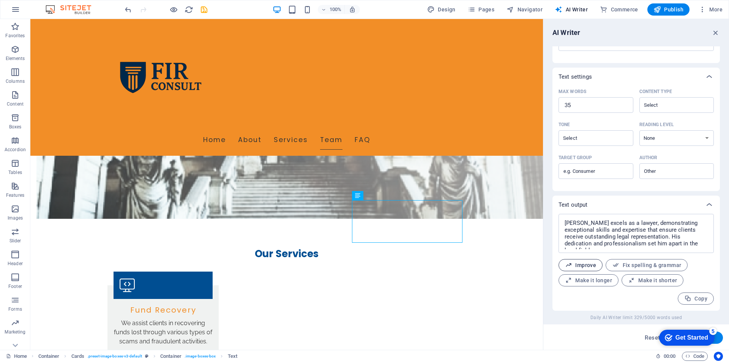
click at [584, 266] on span "Improve" at bounding box center [580, 265] width 31 height 7
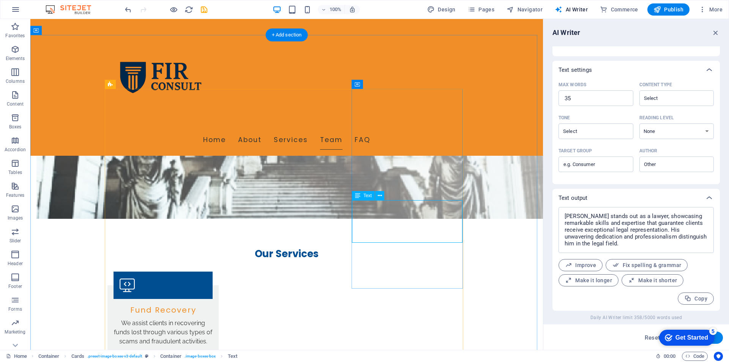
scroll to position [744, 0]
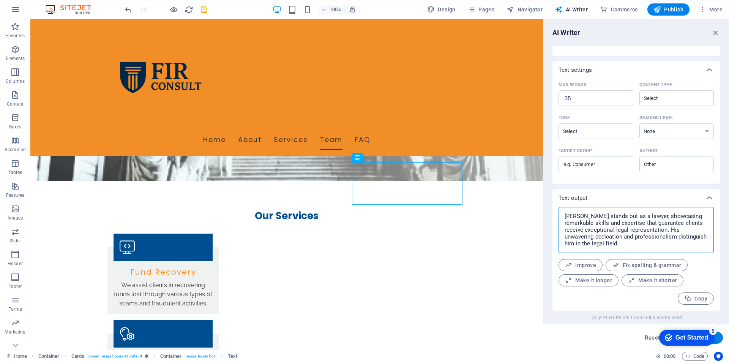
drag, startPoint x: 595, startPoint y: 241, endPoint x: 565, endPoint y: 215, distance: 39.5
click at [565, 215] on textarea "[PERSON_NAME] stands out as a lawyer, showcasing remarkable skills and expertis…" at bounding box center [636, 230] width 148 height 38
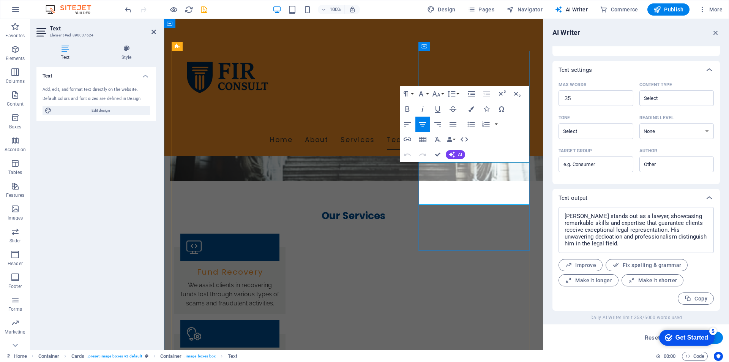
drag, startPoint x: 432, startPoint y: 165, endPoint x: 492, endPoint y: 198, distance: 68.8
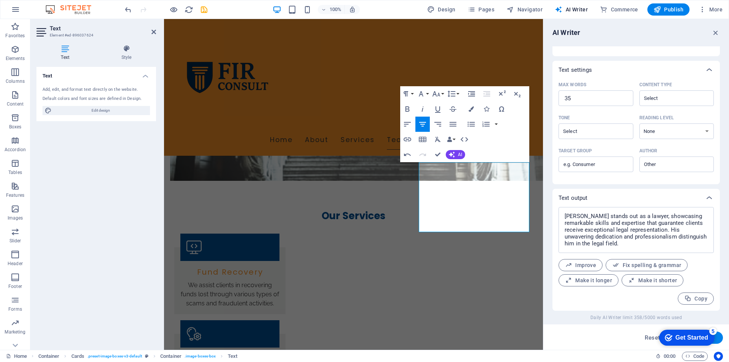
scroll to position [1285, 1]
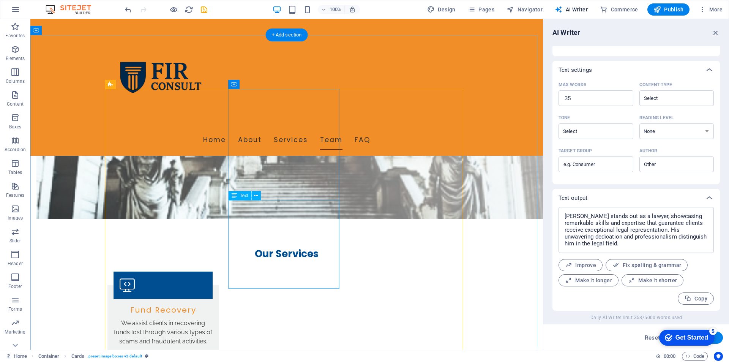
scroll to position [668, 0]
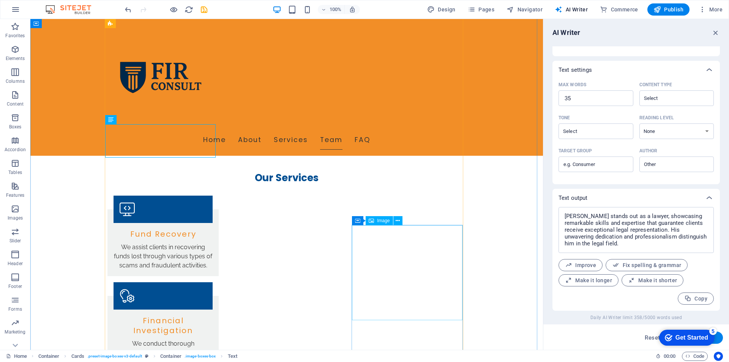
scroll to position [744, 0]
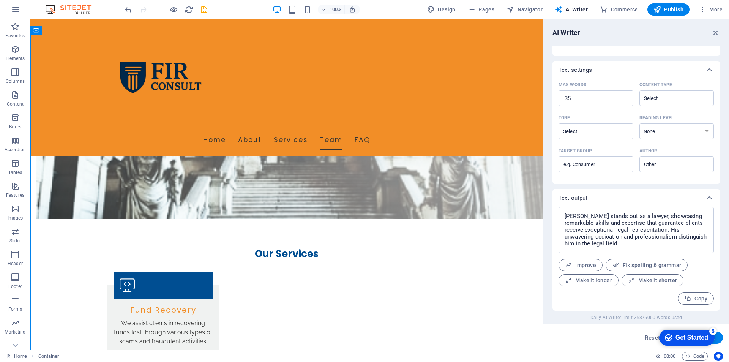
scroll to position [0, 0]
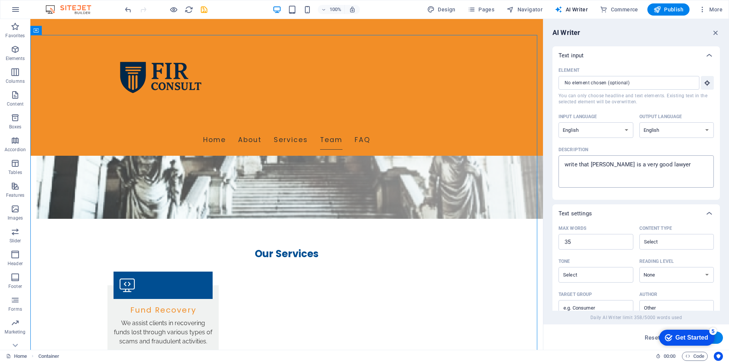
click at [603, 164] on textarea "write that [PERSON_NAME] is a very good lawyer" at bounding box center [636, 171] width 148 height 25
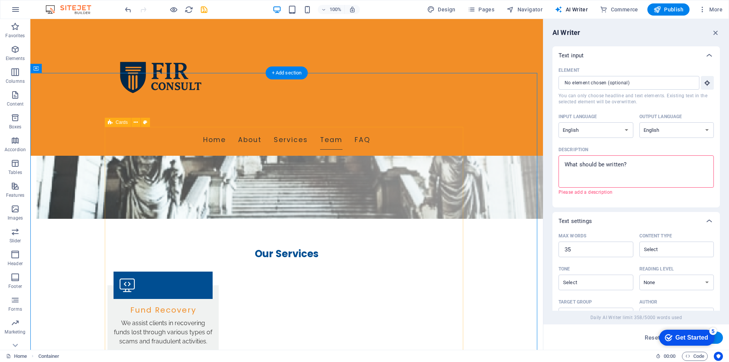
scroll to position [630, 0]
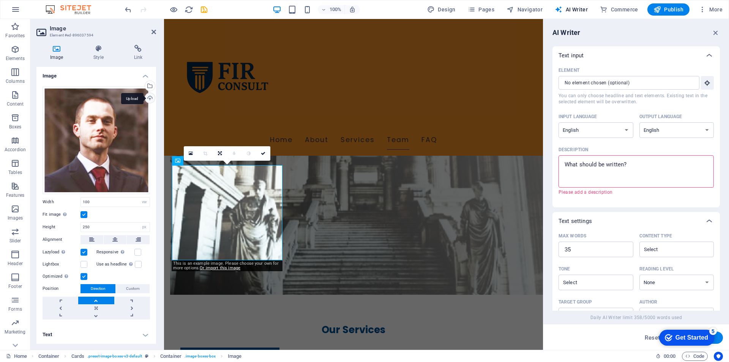
click at [147, 99] on div "Upload" at bounding box center [149, 98] width 11 height 11
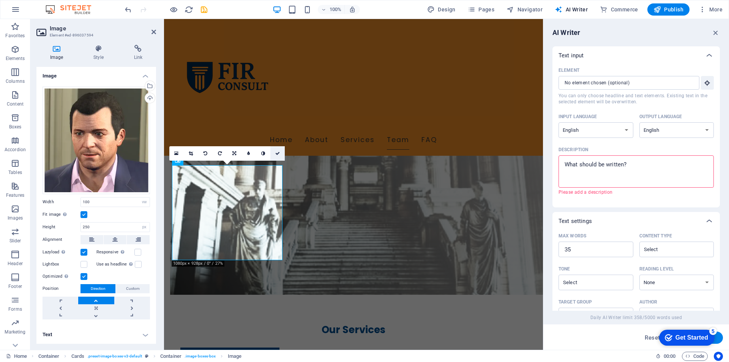
click at [278, 152] on icon at bounding box center [277, 153] width 5 height 5
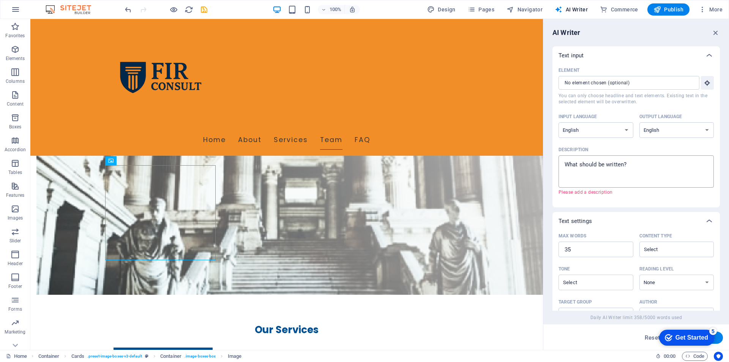
click at [648, 168] on textarea "Description x ​ Please add a description" at bounding box center [636, 171] width 148 height 25
click at [720, 337] on button "Generate text" at bounding box center [696, 337] width 53 height 12
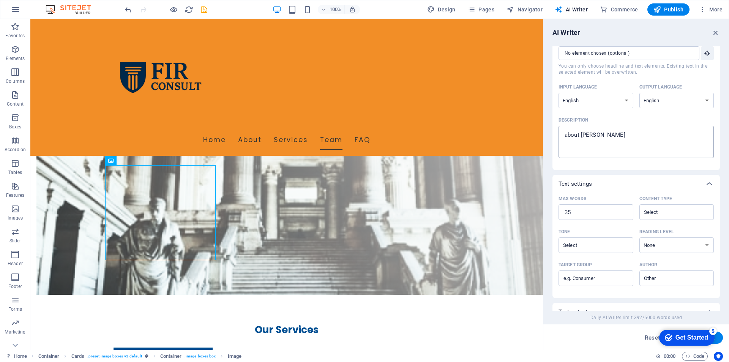
scroll to position [0, 0]
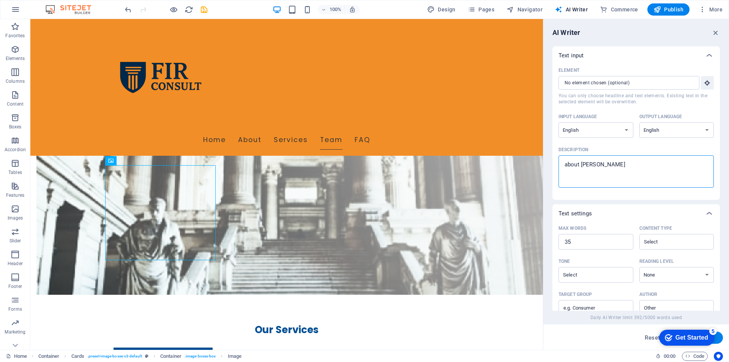
click at [644, 171] on textarea "about [PERSON_NAME]" at bounding box center [636, 171] width 148 height 25
click at [721, 338] on button "Generate text" at bounding box center [696, 337] width 53 height 12
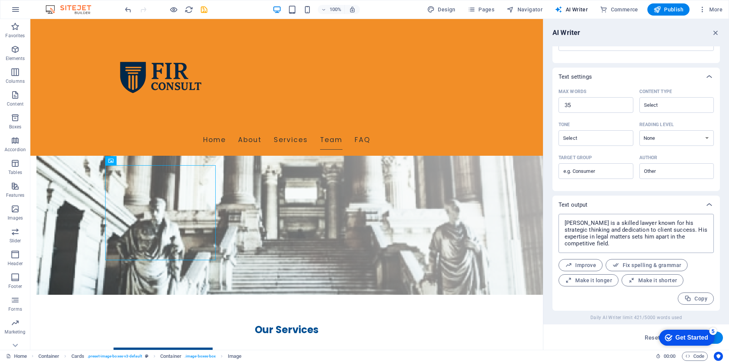
scroll to position [61, 0]
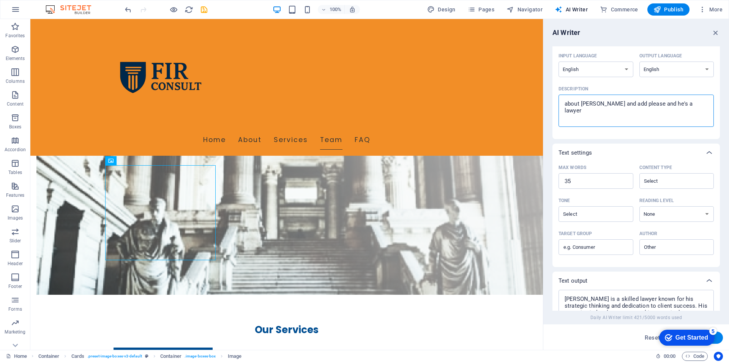
click at [621, 110] on textarea "about [PERSON_NAME] and add please and he's a lawyer" at bounding box center [636, 110] width 148 height 25
click div "checkmark Get Started 5 First Steps in the Editor Let's guide you through the t…"
click at [718, 339] on button "Generate text" at bounding box center [696, 337] width 53 height 12
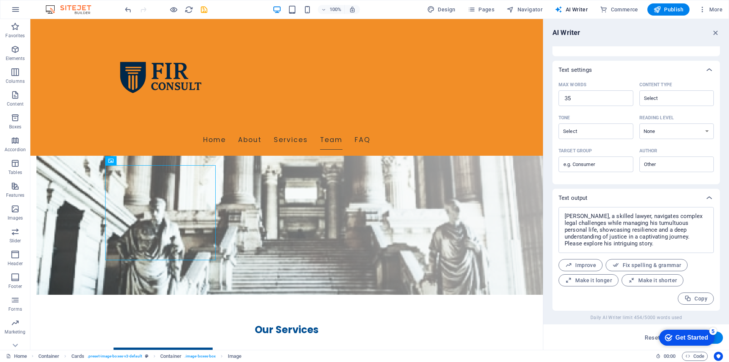
scroll to position [30, 0]
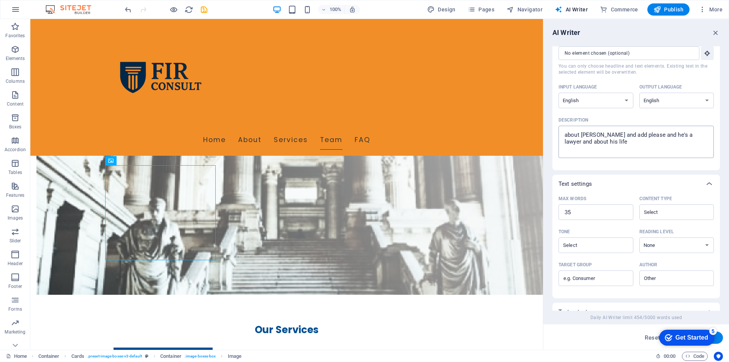
click at [636, 144] on textarea "about [PERSON_NAME] and add please and he's a lawyer and about his life" at bounding box center [636, 141] width 148 height 25
click at [718, 337] on button "Generate text" at bounding box center [696, 337] width 53 height 12
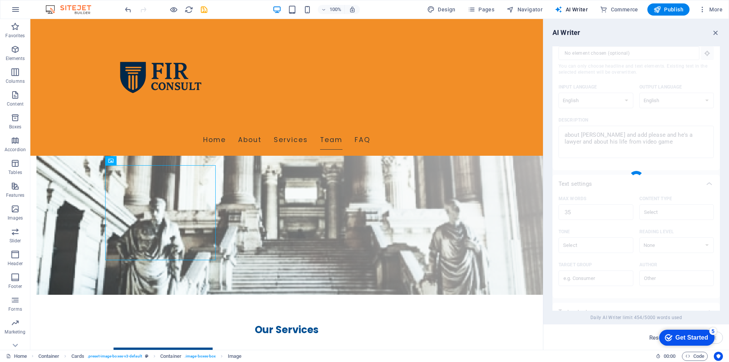
scroll to position [137, 0]
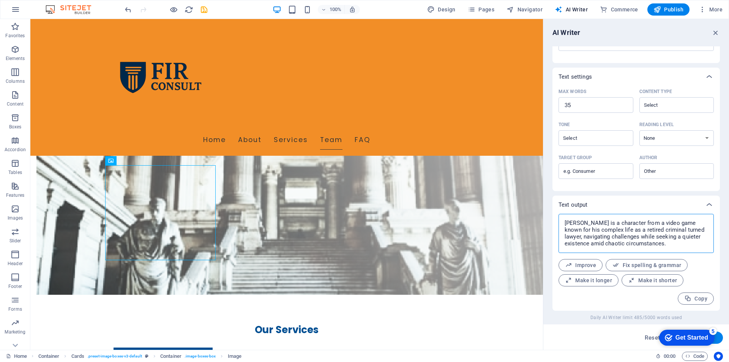
drag, startPoint x: 667, startPoint y: 242, endPoint x: 565, endPoint y: 220, distance: 105.3
click at [565, 220] on textarea "[PERSON_NAME] is a character from a video game known for his complex life as a …" at bounding box center [636, 234] width 148 height 32
click at [602, 226] on textarea "[PERSON_NAME] is a character from a video game known for his complex life as a …" at bounding box center [636, 234] width 148 height 32
click at [596, 232] on textarea "[PERSON_NAME] is a character from a video game known for his complex life as a …" at bounding box center [636, 234] width 148 height 32
drag, startPoint x: 565, startPoint y: 229, endPoint x: 672, endPoint y: 245, distance: 108.6
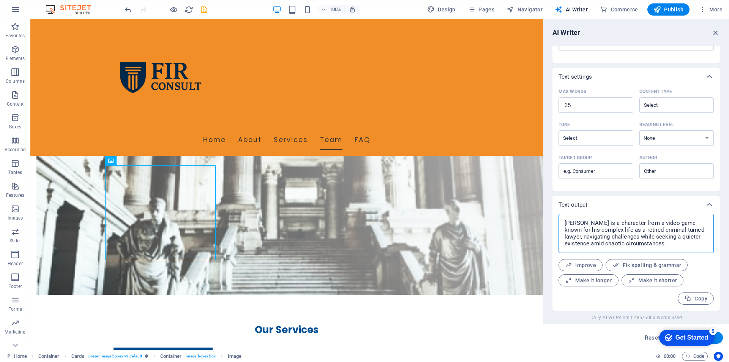
click at [672, 245] on textarea "[PERSON_NAME] is a character from a video game known for his complex life as a …" at bounding box center [636, 234] width 148 height 32
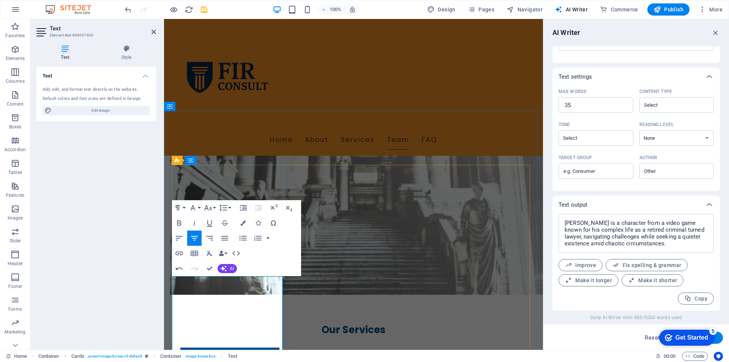
scroll to position [668, 0]
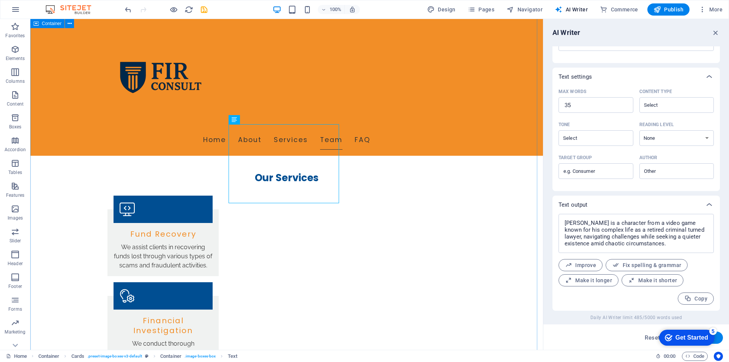
scroll to position [820, 0]
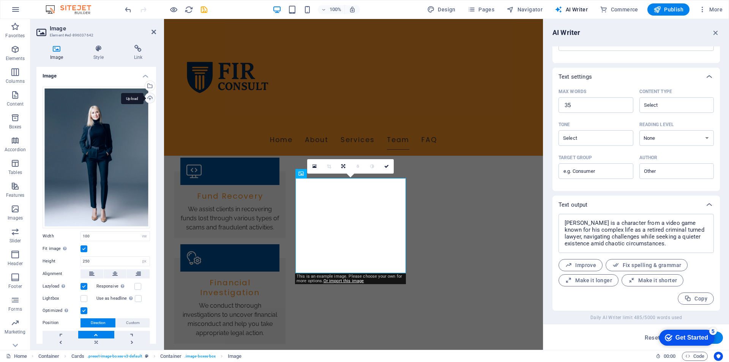
click at [149, 97] on div "Upload" at bounding box center [149, 98] width 11 height 11
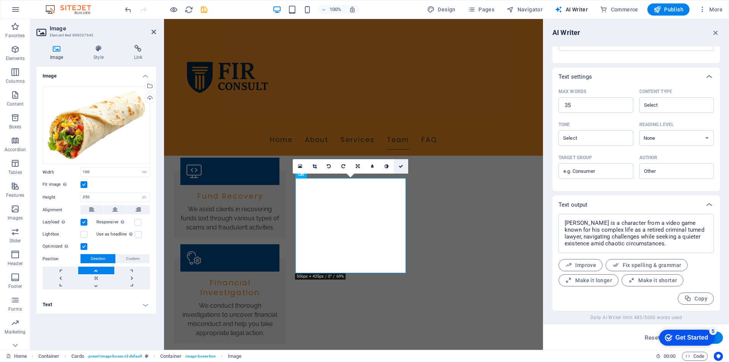
click at [404, 164] on link at bounding box center [401, 166] width 14 height 14
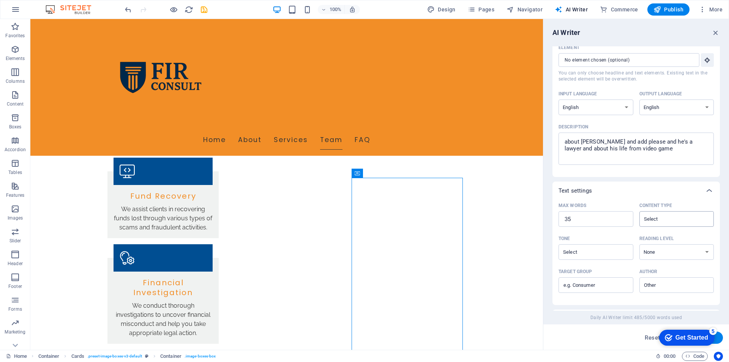
scroll to position [0, 0]
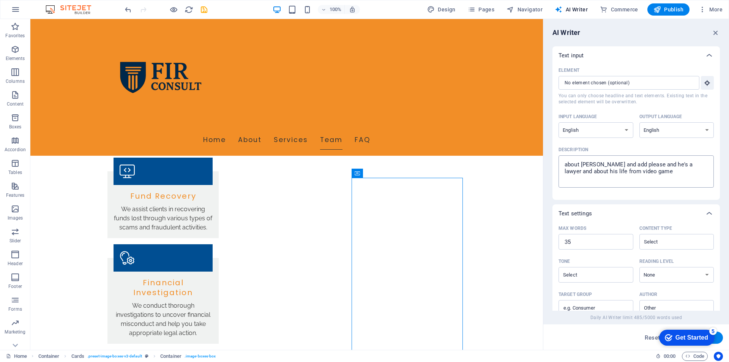
click at [617, 171] on textarea "about [PERSON_NAME] and add please and he's a lawyer and about his life from vi…" at bounding box center [636, 171] width 148 height 25
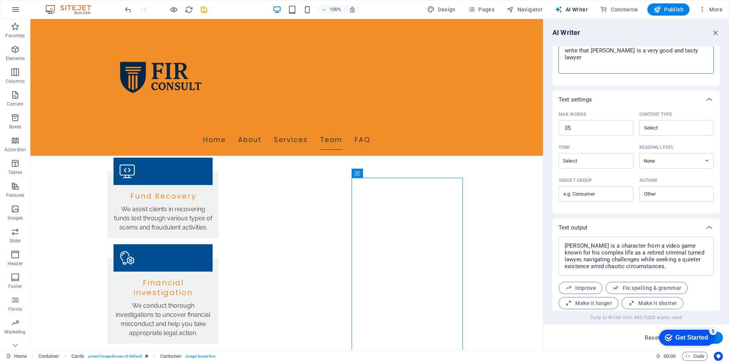
click at [720, 339] on button "Generate text" at bounding box center [696, 337] width 53 height 12
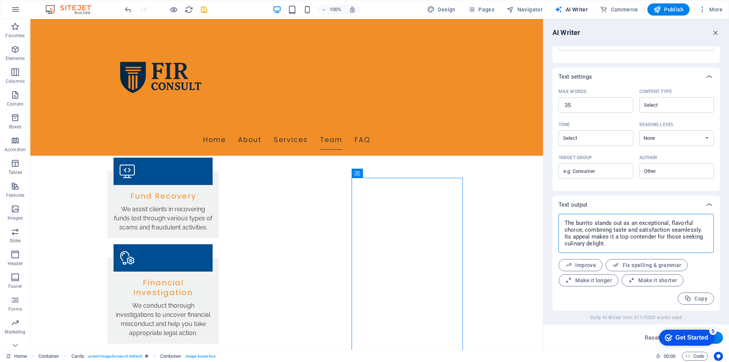
drag, startPoint x: 606, startPoint y: 244, endPoint x: 565, endPoint y: 219, distance: 48.2
click at [565, 219] on textarea "The burrito stands out as an exceptional, flavorful choice, combining taste and…" at bounding box center [636, 234] width 148 height 32
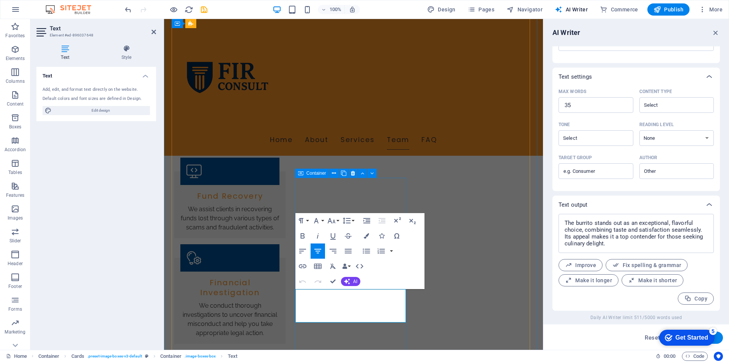
drag, startPoint x: 316, startPoint y: 292, endPoint x: 380, endPoint y: 325, distance: 72.2
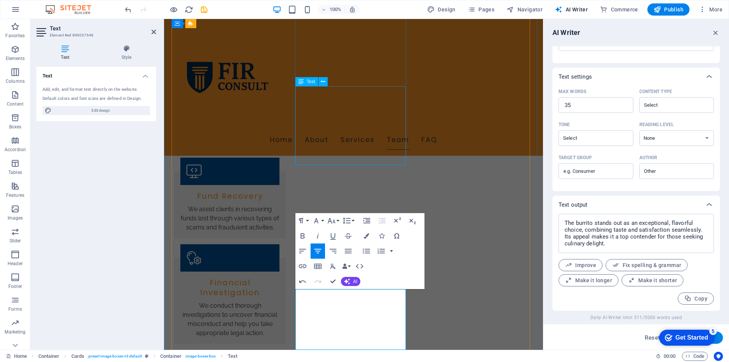
scroll to position [953, 1]
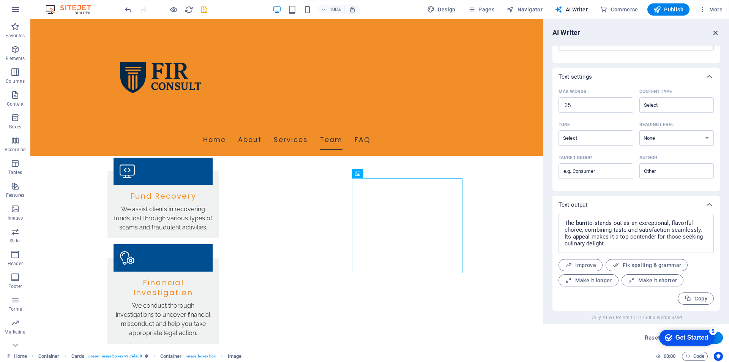
click at [717, 31] on icon "button" at bounding box center [716, 32] width 8 height 8
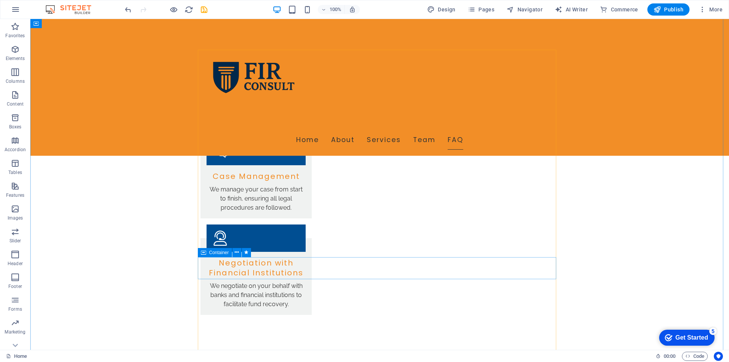
scroll to position [1442, 0]
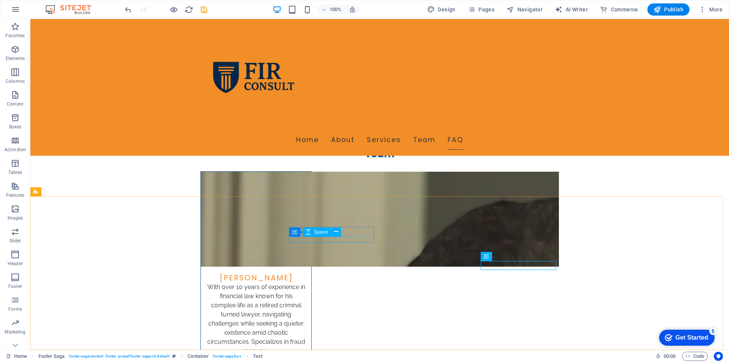
click at [315, 237] on div "Container Spacer" at bounding box center [317, 231] width 57 height 9
click at [339, 229] on button at bounding box center [336, 231] width 9 height 9
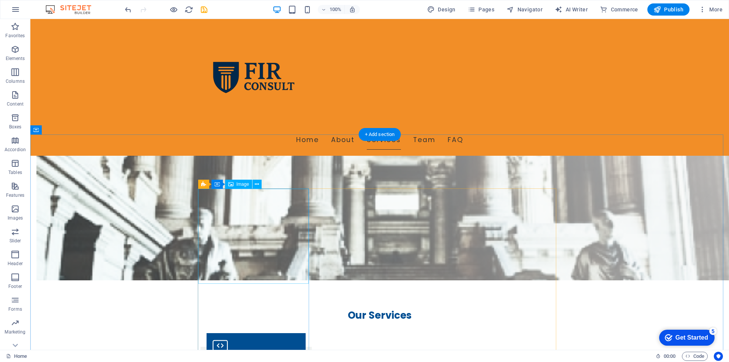
scroll to position [607, 0]
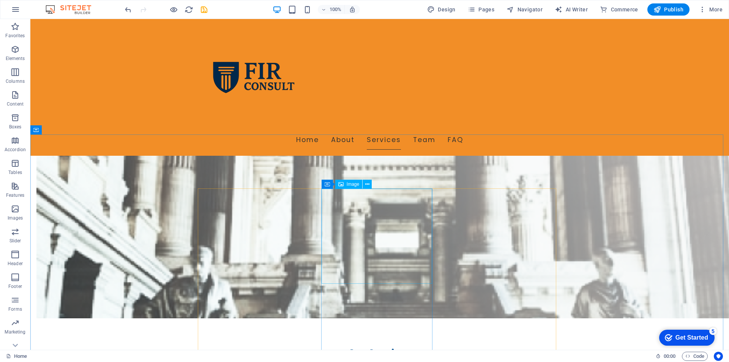
click at [353, 185] on span "Image" at bounding box center [353, 184] width 13 height 5
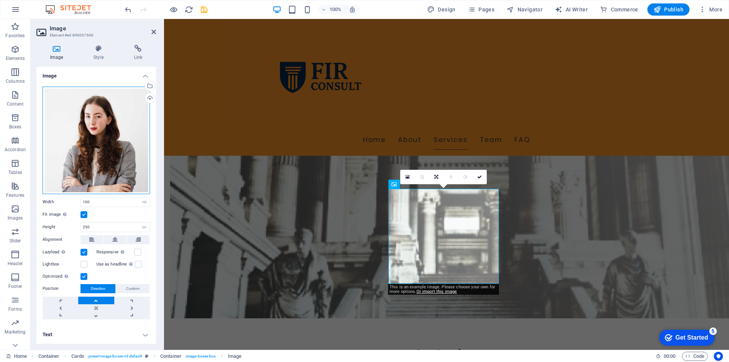
click at [93, 142] on div "Drag files here, click to choose files or select files from Files or our free s…" at bounding box center [96, 140] width 107 height 107
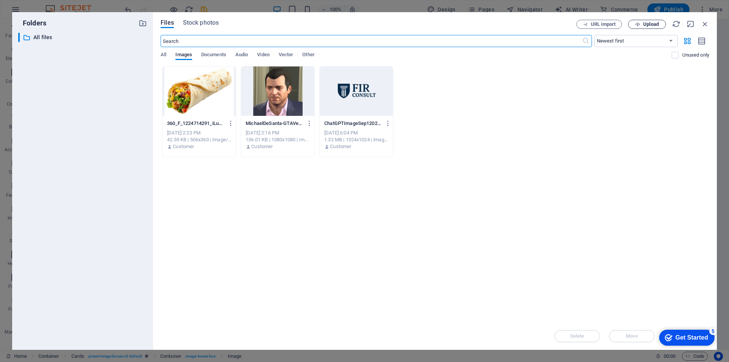
click at [650, 27] on span "Upload" at bounding box center [651, 24] width 16 height 5
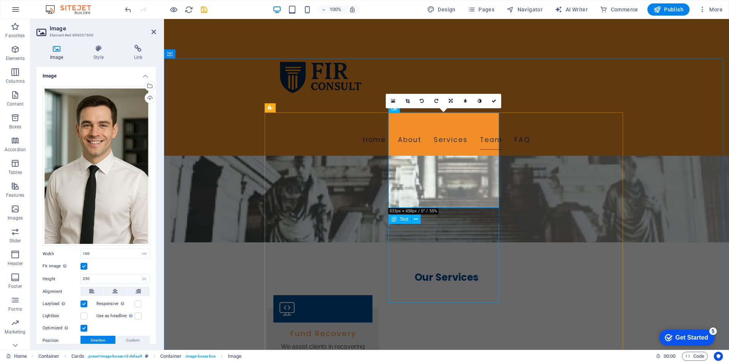
scroll to position [645, 0]
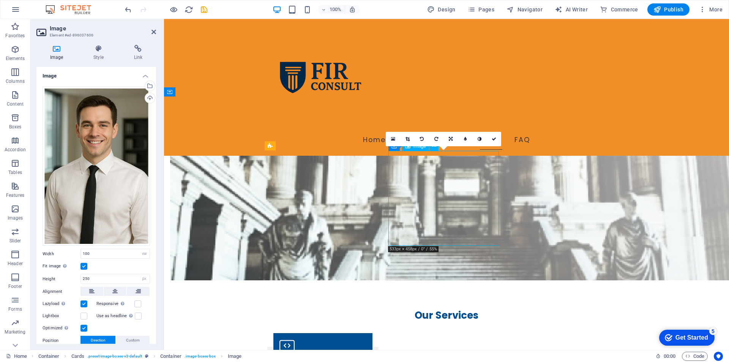
drag, startPoint x: 432, startPoint y: 215, endPoint x: 430, endPoint y: 189, distance: 25.2
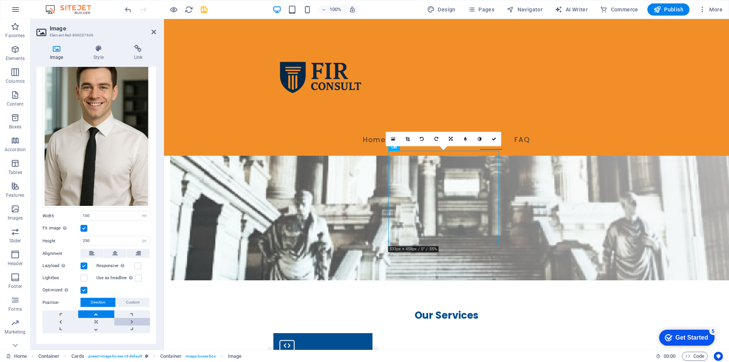
scroll to position [49, 0]
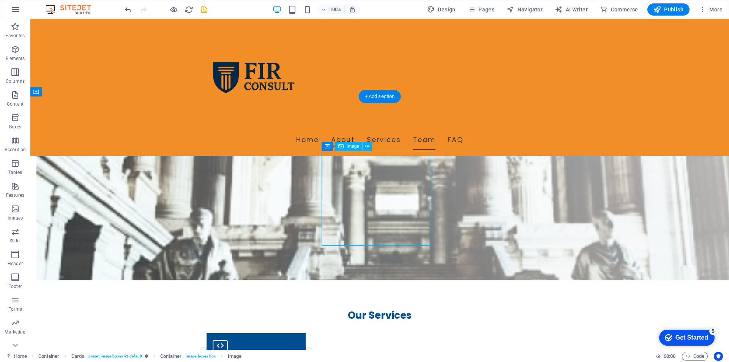
drag, startPoint x: 393, startPoint y: 221, endPoint x: 397, endPoint y: 191, distance: 30.6
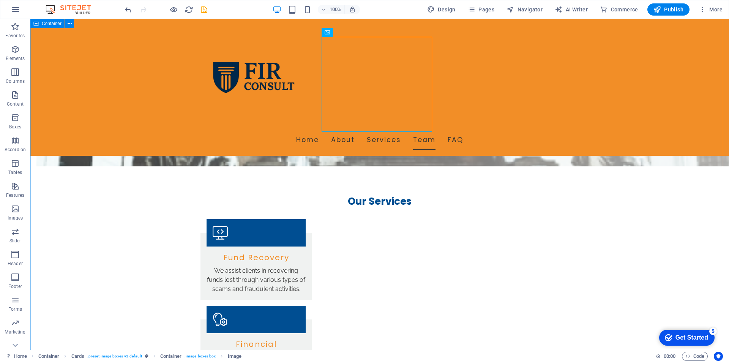
scroll to position [607, 0]
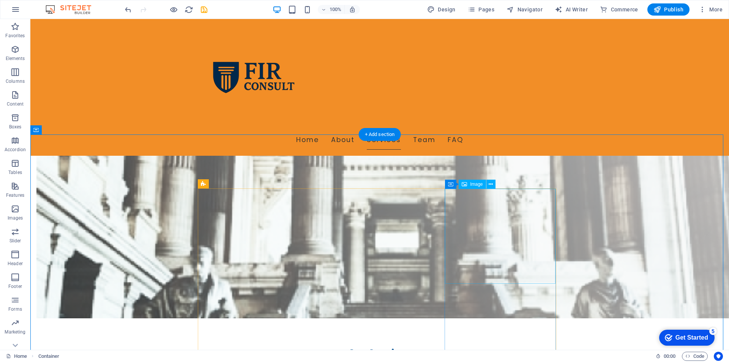
click at [475, 185] on span "Image" at bounding box center [476, 184] width 13 height 5
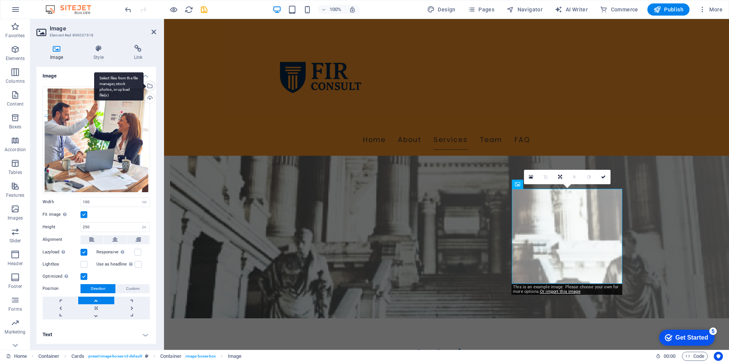
click at [144, 88] on div "Select files from the file manager, stock photos, or upload file(s)" at bounding box center [118, 86] width 49 height 28
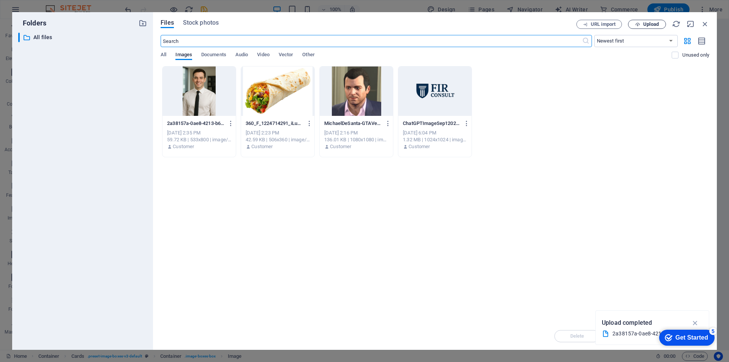
click at [643, 26] on span "Upload" at bounding box center [651, 24] width 16 height 5
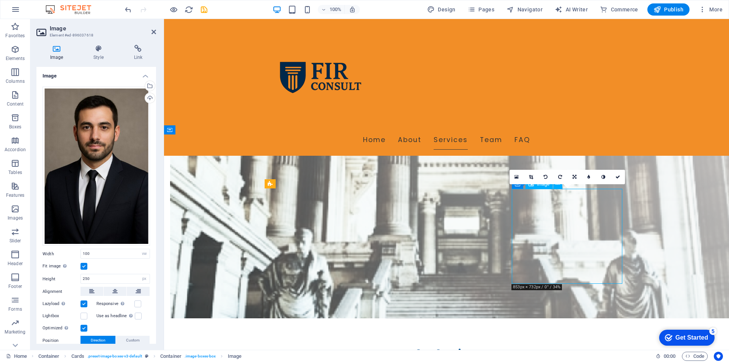
drag, startPoint x: 560, startPoint y: 252, endPoint x: 545, endPoint y: 251, distance: 14.4
click at [570, 180] on link at bounding box center [574, 177] width 14 height 14
click at [592, 178] on link at bounding box center [589, 177] width 14 height 14
click at [573, 179] on icon at bounding box center [574, 177] width 3 height 5
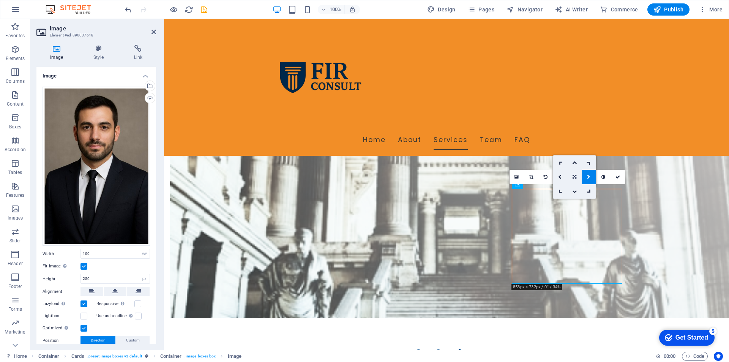
click at [573, 176] on icon at bounding box center [575, 177] width 4 height 5
click at [573, 178] on icon at bounding box center [575, 177] width 4 height 5
click at [572, 192] on icon at bounding box center [574, 191] width 5 height 5
click at [571, 177] on link at bounding box center [574, 177] width 14 height 14
click at [575, 164] on icon at bounding box center [574, 162] width 5 height 5
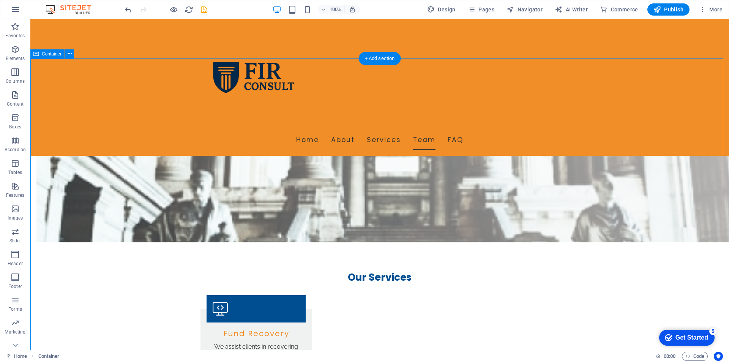
scroll to position [835, 0]
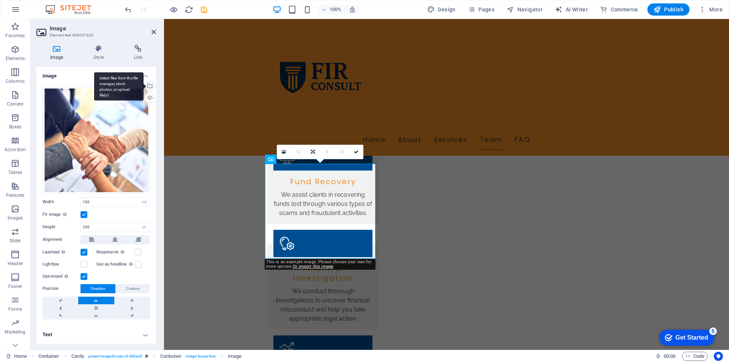
click at [150, 84] on div "Select files from the file manager, stock photos, or upload file(s)" at bounding box center [149, 86] width 11 height 11
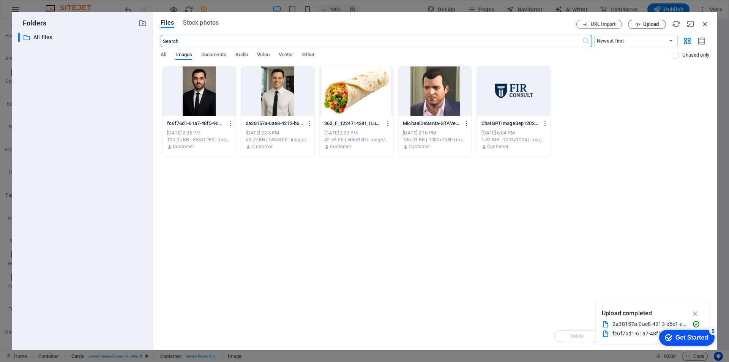
click at [646, 25] on span "Upload" at bounding box center [651, 24] width 16 height 5
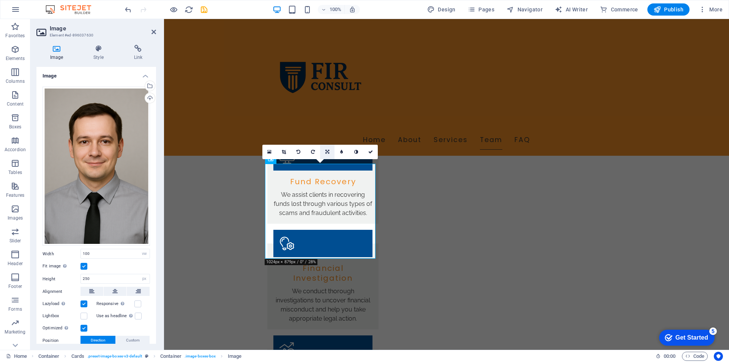
click at [326, 155] on link at bounding box center [327, 152] width 14 height 14
click at [328, 135] on icon at bounding box center [327, 137] width 5 height 5
click at [329, 151] on icon at bounding box center [327, 152] width 5 height 5
click at [326, 165] on icon at bounding box center [327, 166] width 5 height 5
click at [325, 151] on icon at bounding box center [327, 152] width 5 height 5
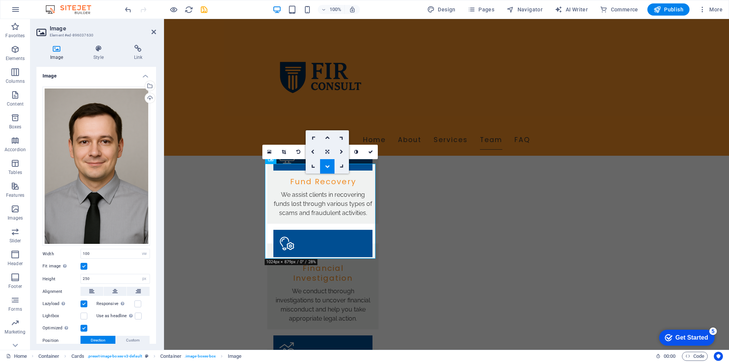
click at [323, 152] on link at bounding box center [327, 152] width 14 height 14
click at [326, 150] on icon at bounding box center [327, 152] width 4 height 5
click at [328, 136] on icon at bounding box center [327, 137] width 5 height 5
click at [284, 155] on link at bounding box center [284, 152] width 14 height 14
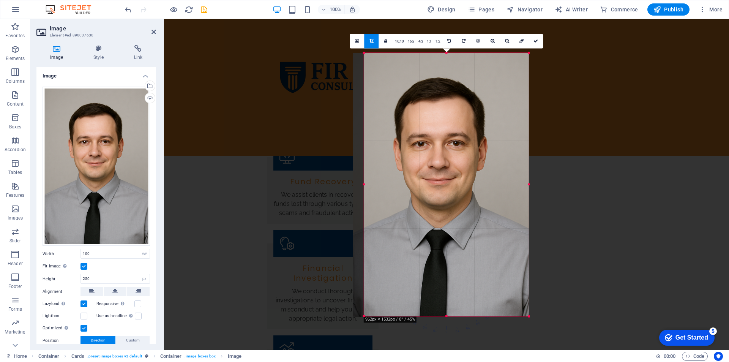
drag, startPoint x: 358, startPoint y: 54, endPoint x: 369, endPoint y: 84, distance: 32.6
click at [369, 84] on div "180 170 160 150 140 130 120 110 100 90 80 70 60 50 40 30 20 10 0 -10 -20 -30 -4…" at bounding box center [446, 184] width 165 height 263
click at [428, 43] on link "1:1" at bounding box center [429, 41] width 9 height 14
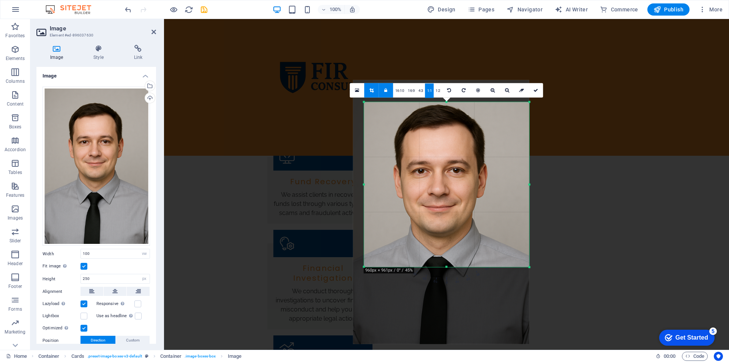
drag, startPoint x: 456, startPoint y: 141, endPoint x: 458, endPoint y: 125, distance: 16.1
click at [458, 125] on div at bounding box center [441, 212] width 176 height 264
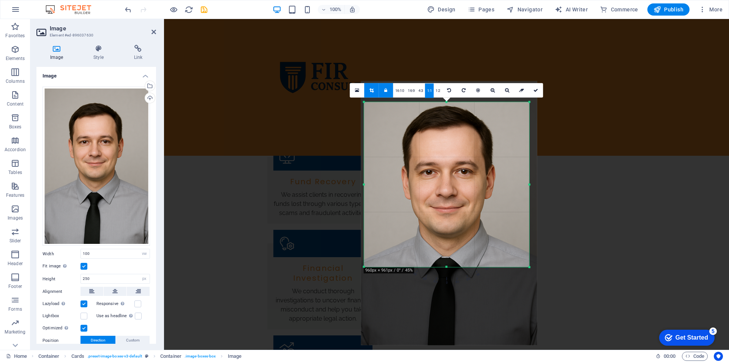
click at [462, 150] on div at bounding box center [449, 213] width 176 height 264
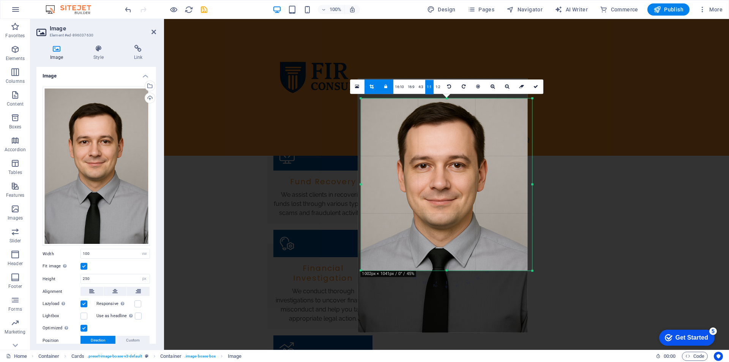
drag, startPoint x: 445, startPoint y: 267, endPoint x: 443, endPoint y: 273, distance: 7.2
click at [443, 271] on div "180 170 160 150 140 130 120 110 100 90 80 70 60 50 40 30 20 10 0 -10 -20 -30 -4…" at bounding box center [446, 184] width 171 height 172
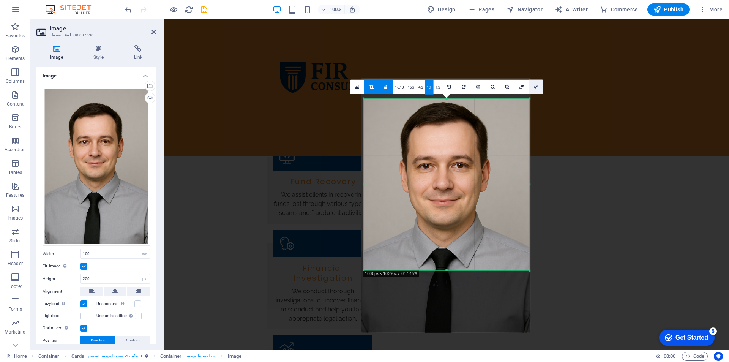
click at [532, 90] on link at bounding box center [536, 86] width 14 height 14
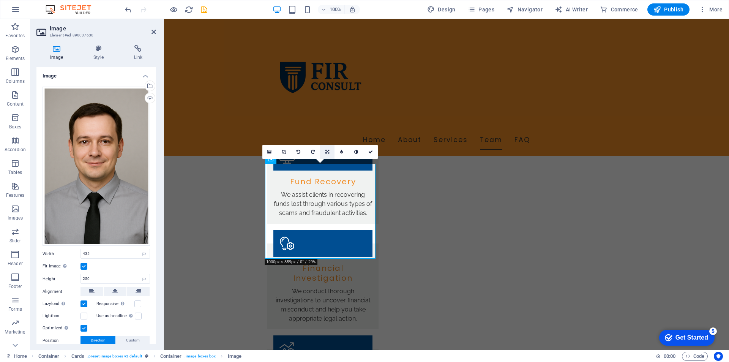
click at [326, 153] on icon at bounding box center [327, 152] width 4 height 5
click at [329, 167] on icon at bounding box center [327, 166] width 5 height 5
click at [328, 153] on icon at bounding box center [327, 152] width 5 height 5
click at [329, 147] on link at bounding box center [327, 152] width 14 height 14
click at [327, 151] on icon at bounding box center [327, 152] width 4 height 5
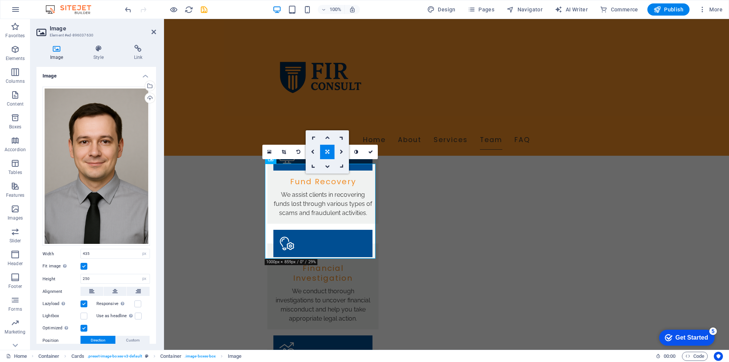
click at [327, 135] on icon at bounding box center [327, 137] width 5 height 5
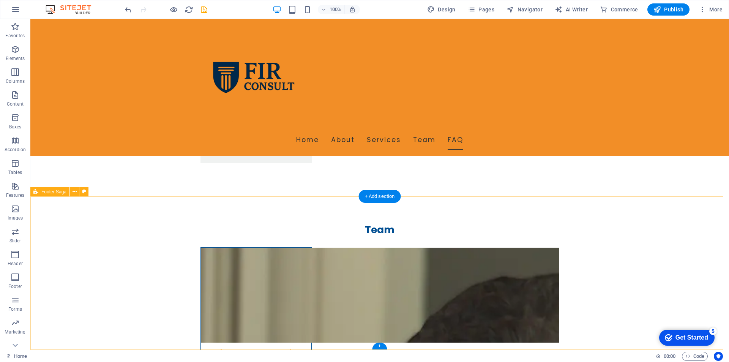
scroll to position [1442, 0]
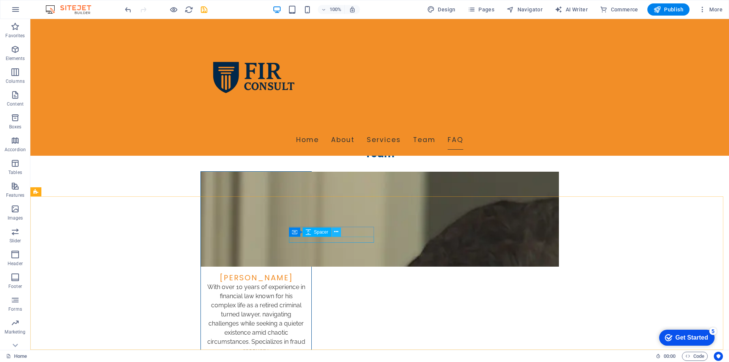
click at [337, 232] on icon at bounding box center [336, 232] width 4 height 8
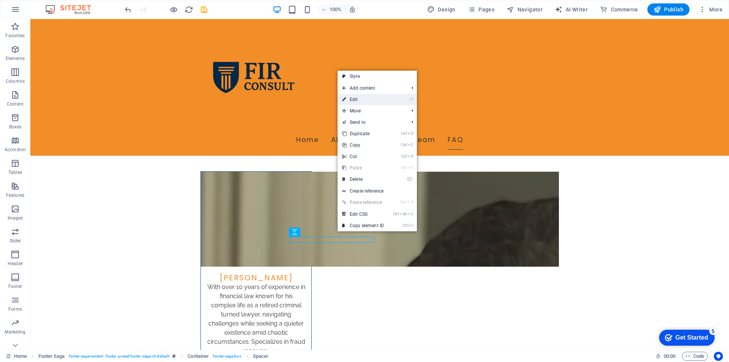
click at [368, 100] on link "⏎ Edit" at bounding box center [363, 99] width 51 height 11
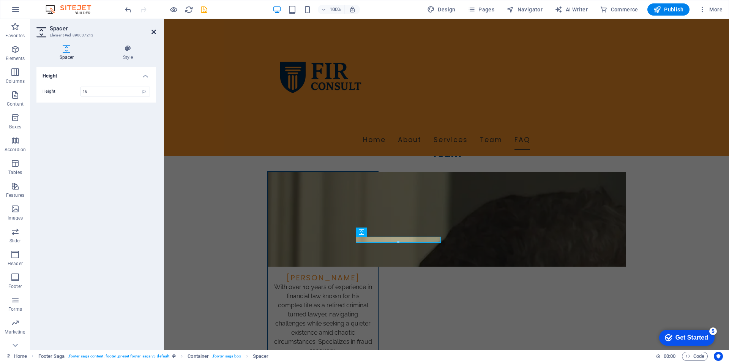
click at [152, 34] on icon at bounding box center [153, 32] width 5 height 6
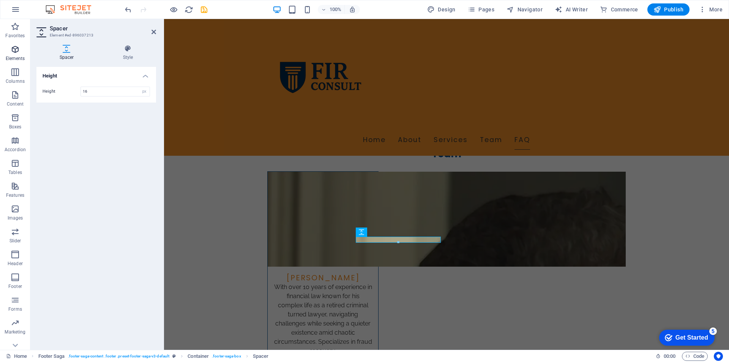
click at [18, 58] on p "Elements" at bounding box center [15, 58] width 19 height 6
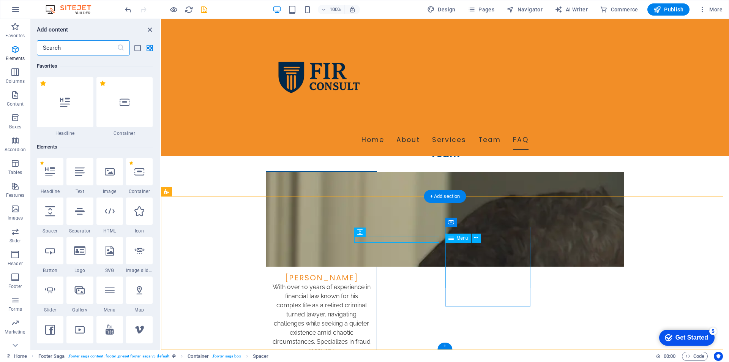
scroll to position [81, 0]
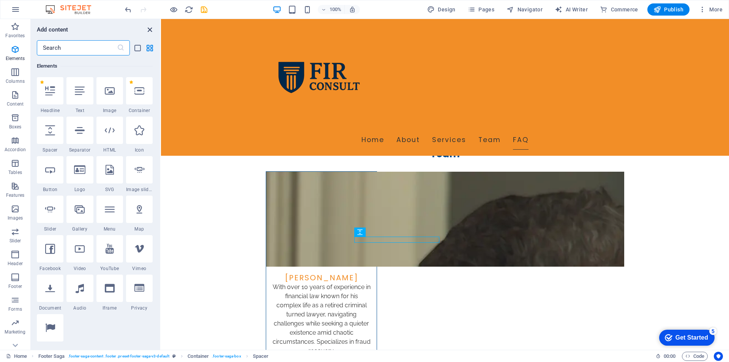
click at [150, 32] on icon "close panel" at bounding box center [149, 29] width 9 height 9
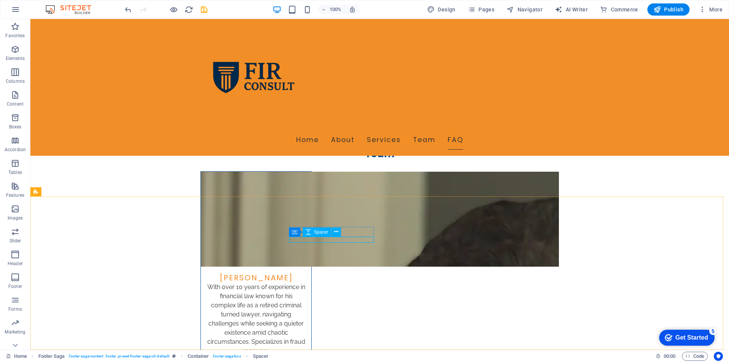
drag, startPoint x: 295, startPoint y: 229, endPoint x: 324, endPoint y: 248, distance: 34.9
drag, startPoint x: 382, startPoint y: 197, endPoint x: 289, endPoint y: 226, distance: 97.5
click at [382, 197] on div "+ Add section" at bounding box center [380, 196] width 42 height 13
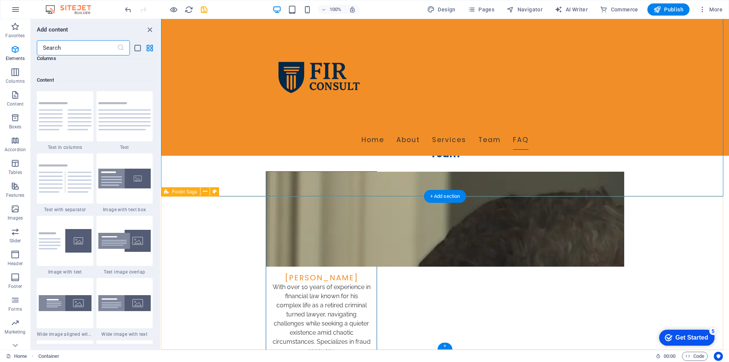
scroll to position [1328, 0]
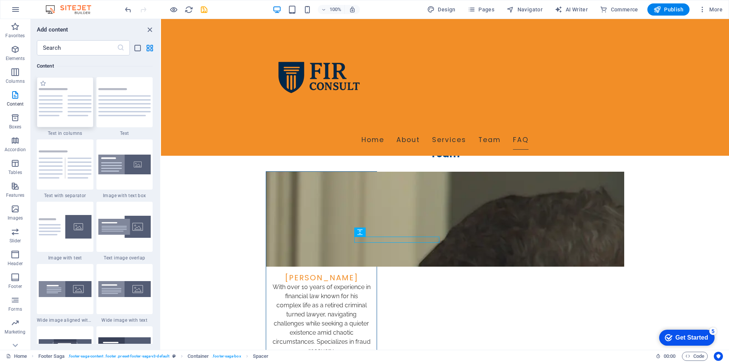
click at [61, 97] on img at bounding box center [65, 102] width 53 height 28
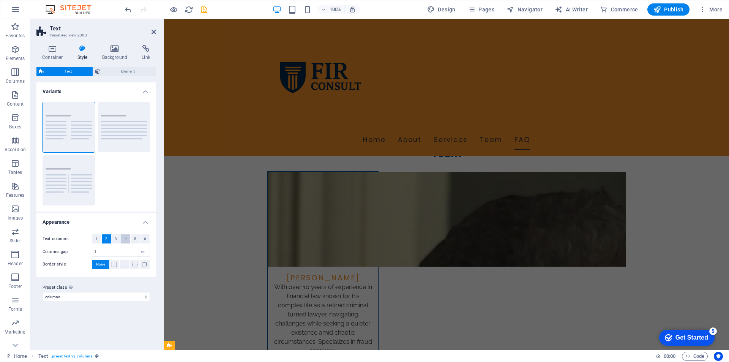
click at [125, 237] on span "4" at bounding box center [126, 238] width 2 height 9
click at [153, 27] on h2 "Text" at bounding box center [103, 28] width 106 height 7
click at [153, 31] on icon at bounding box center [153, 32] width 5 height 6
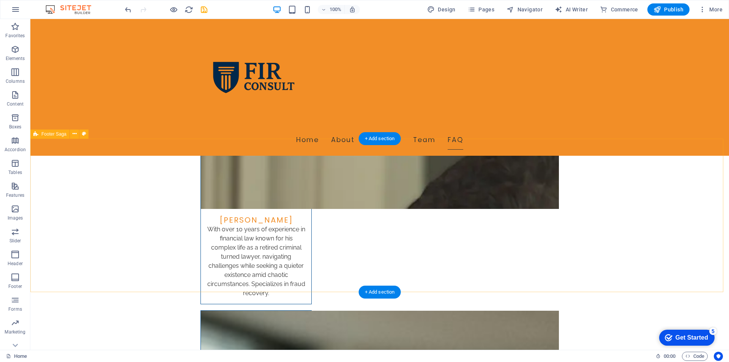
scroll to position [1576, 0]
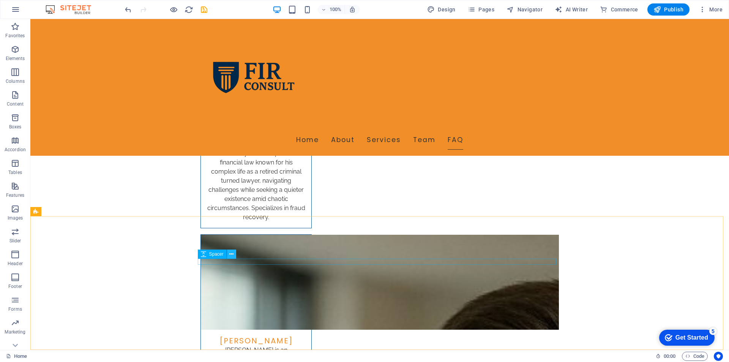
click at [235, 259] on button at bounding box center [231, 253] width 9 height 9
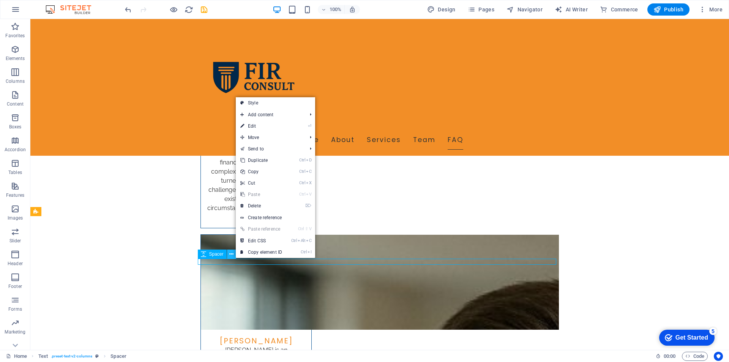
click at [235, 259] on button at bounding box center [231, 253] width 9 height 9
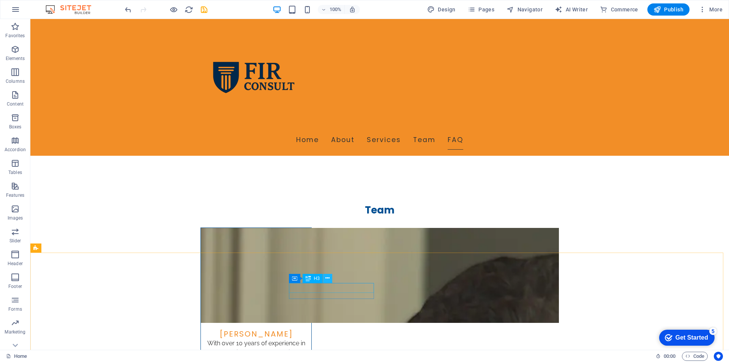
click at [331, 278] on button at bounding box center [327, 278] width 9 height 9
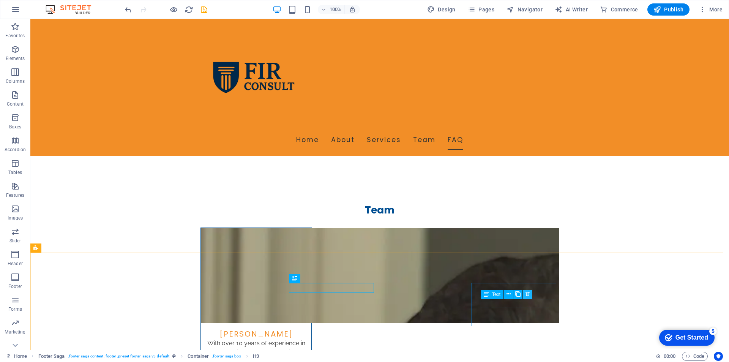
click at [530, 295] on button at bounding box center [527, 294] width 9 height 9
click at [126, 6] on icon "undo" at bounding box center [128, 9] width 9 height 9
click at [475, 301] on icon at bounding box center [476, 303] width 5 height 9
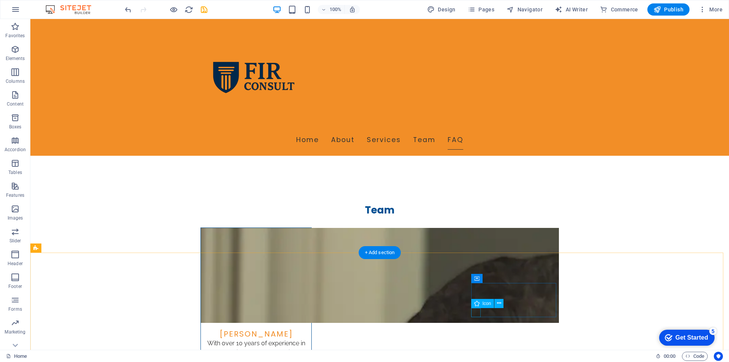
click at [488, 286] on icon at bounding box center [490, 288] width 5 height 9
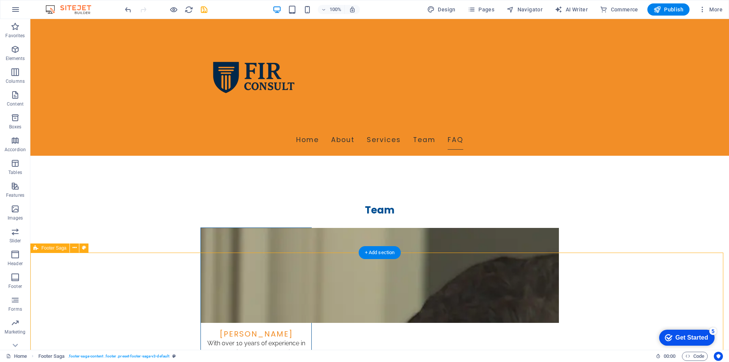
scroll to position [1462, 0]
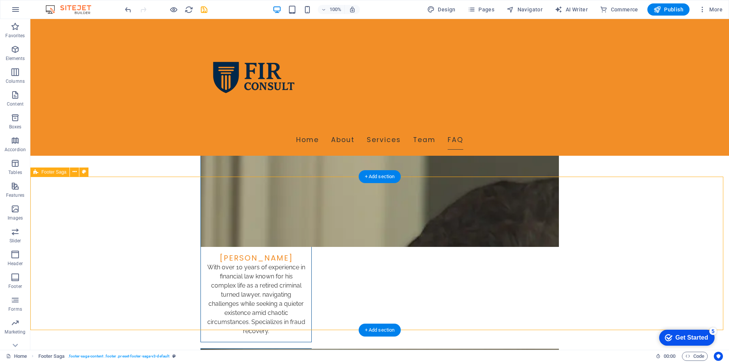
drag, startPoint x: 314, startPoint y: 278, endPoint x: 180, endPoint y: 278, distance: 133.6
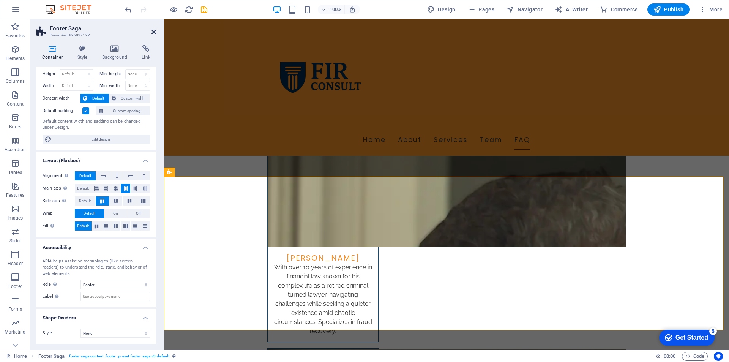
click at [153, 29] on icon at bounding box center [153, 32] width 5 height 6
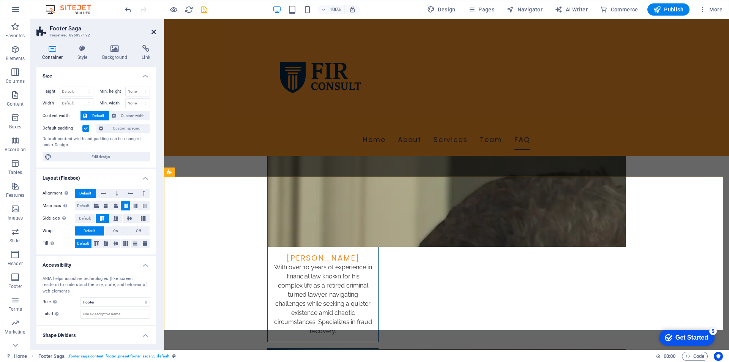
click at [151, 33] on icon at bounding box center [153, 32] width 5 height 6
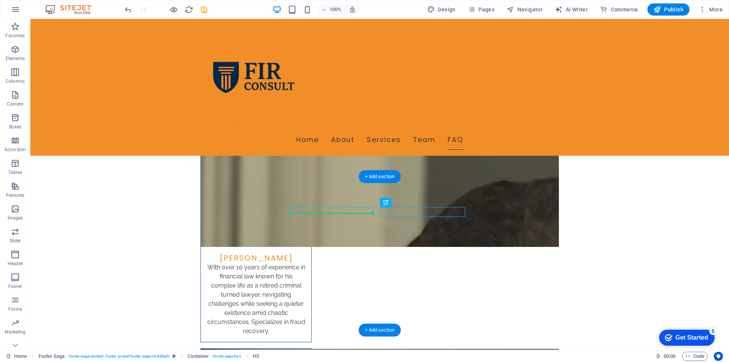
drag, startPoint x: 342, startPoint y: 210, endPoint x: 362, endPoint y: 211, distance: 20.2
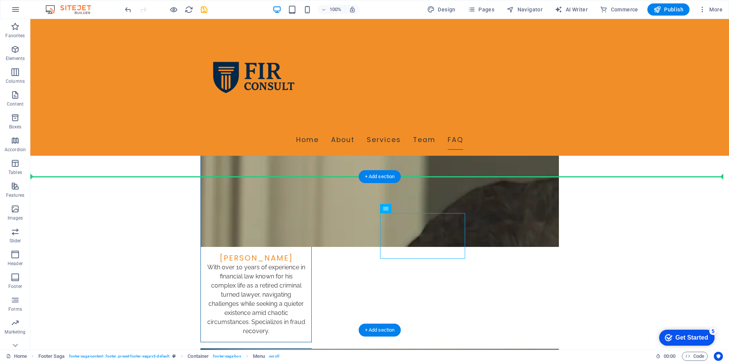
drag, startPoint x: 387, startPoint y: 215, endPoint x: 320, endPoint y: 235, distance: 69.9
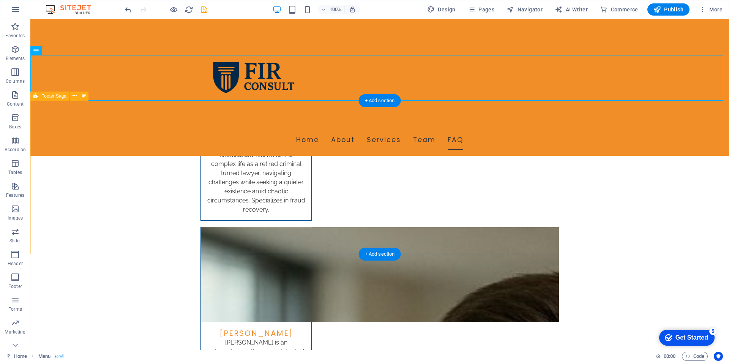
scroll to position [1469, 0]
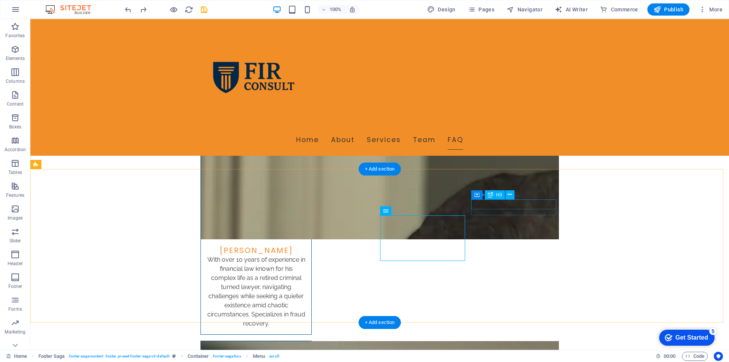
click at [509, 194] on icon at bounding box center [510, 195] width 4 height 8
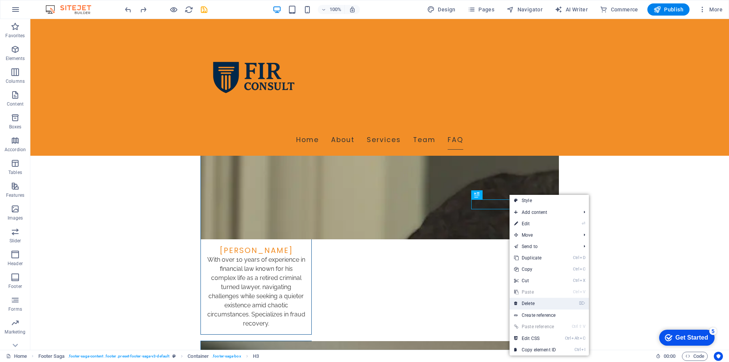
click at [543, 305] on link "⌦ Delete" at bounding box center [535, 303] width 51 height 11
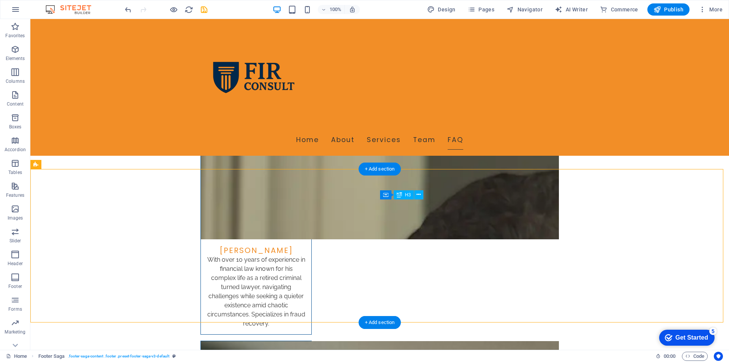
drag, startPoint x: 398, startPoint y: 205, endPoint x: 410, endPoint y: 205, distance: 12.9
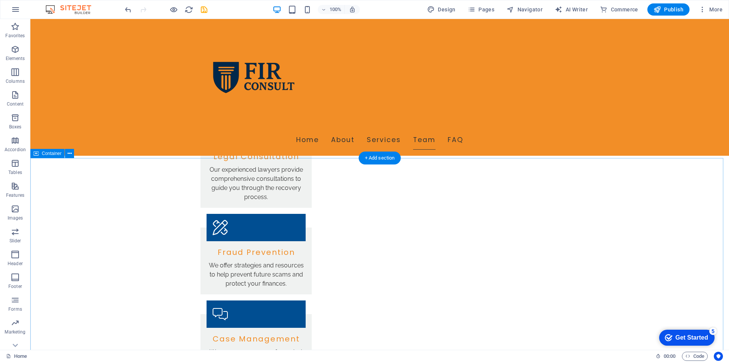
scroll to position [862, 0]
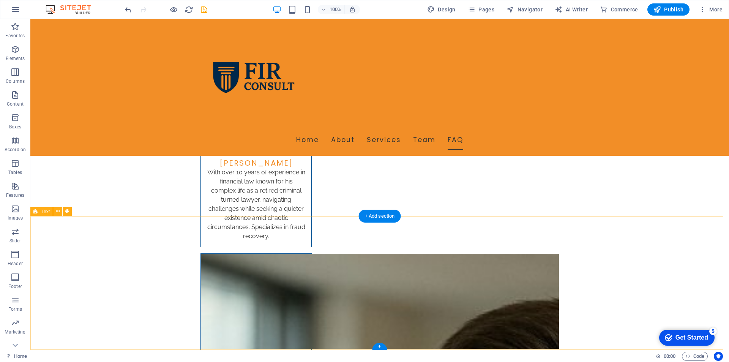
scroll to position [1576, 0]
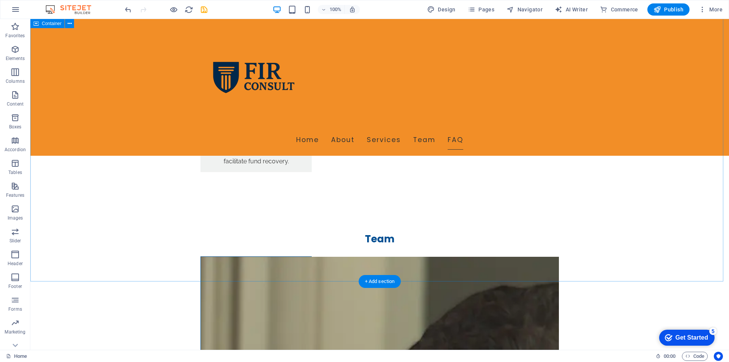
scroll to position [1471, 0]
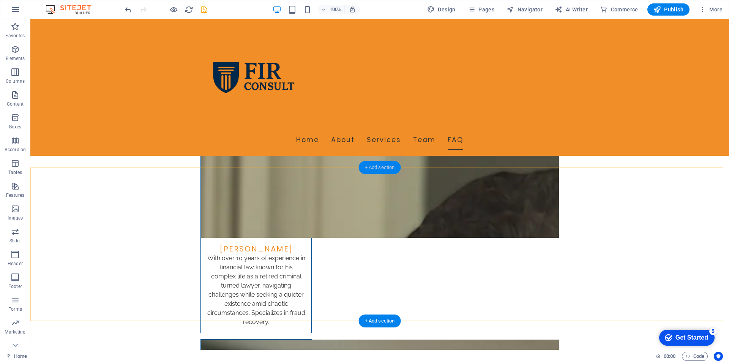
click at [382, 170] on div "+ Add section" at bounding box center [380, 167] width 42 height 13
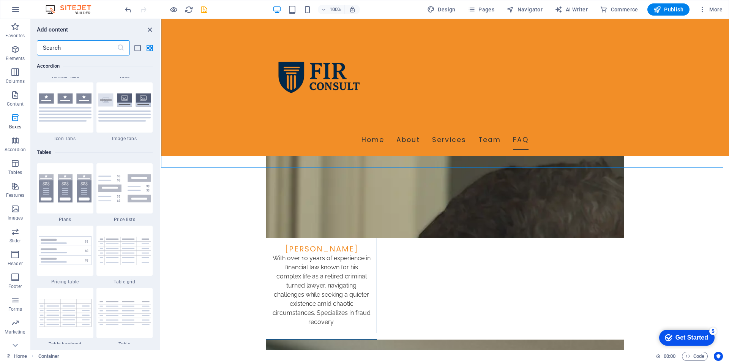
scroll to position [2581, 0]
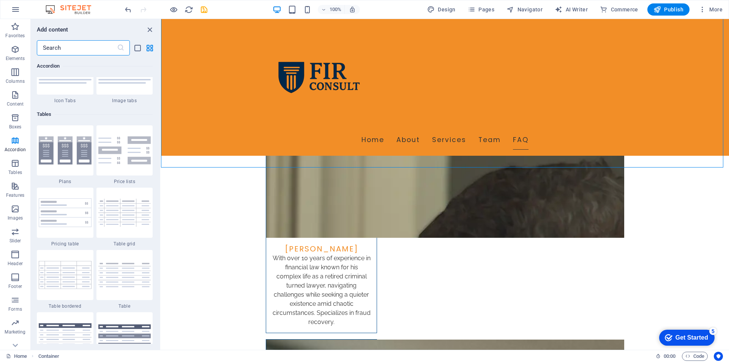
click at [94, 43] on input "text" at bounding box center [77, 47] width 80 height 15
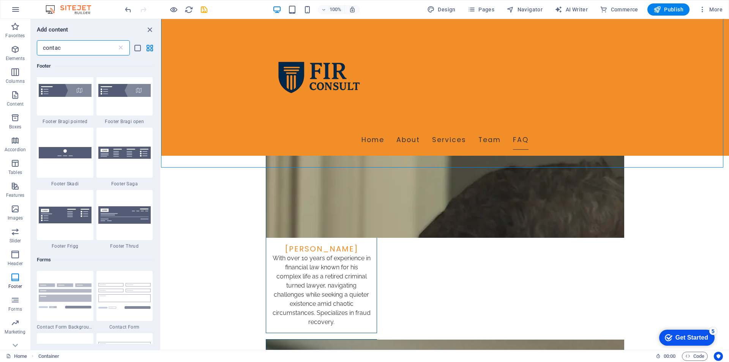
scroll to position [456, 0]
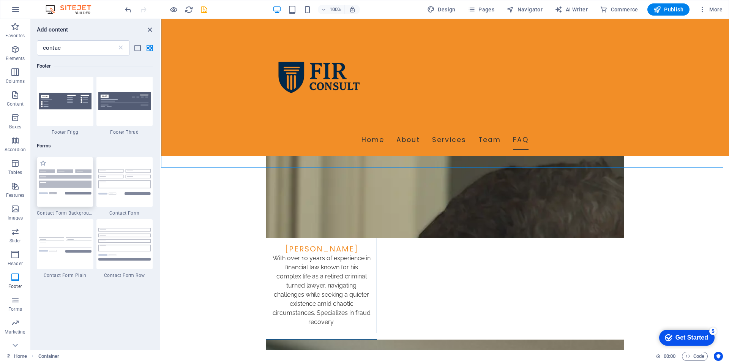
click at [61, 180] on img at bounding box center [65, 181] width 53 height 25
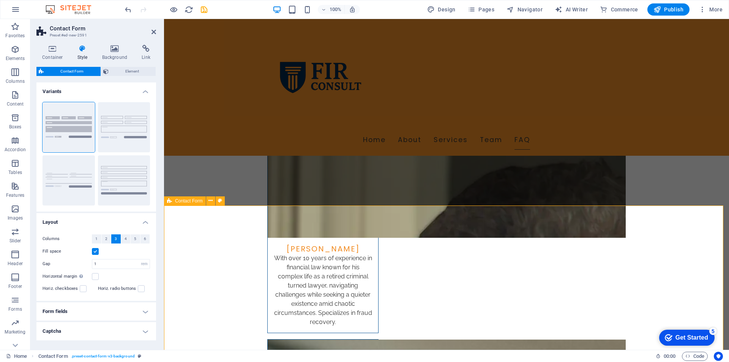
scroll to position [1433, 0]
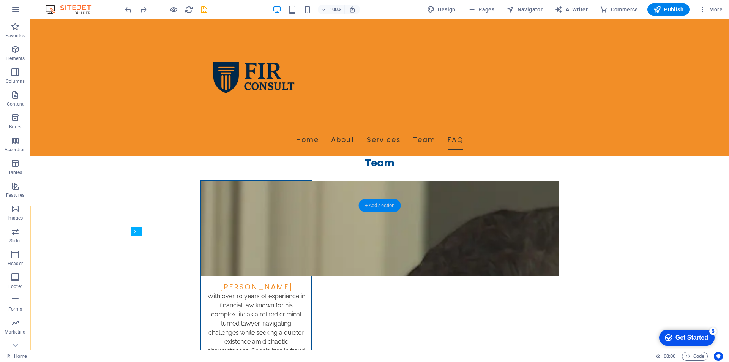
click at [386, 201] on div "+ Add section" at bounding box center [380, 205] width 42 height 13
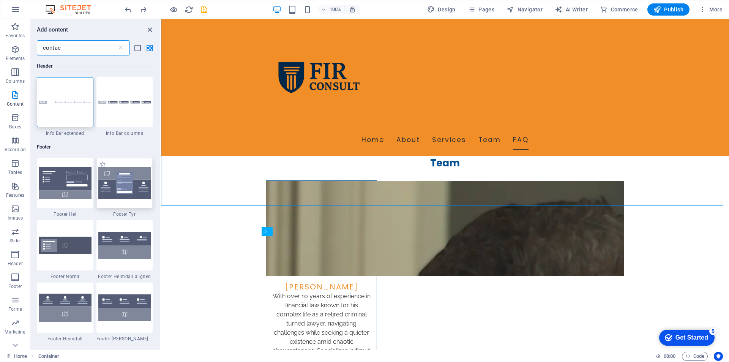
scroll to position [76, 0]
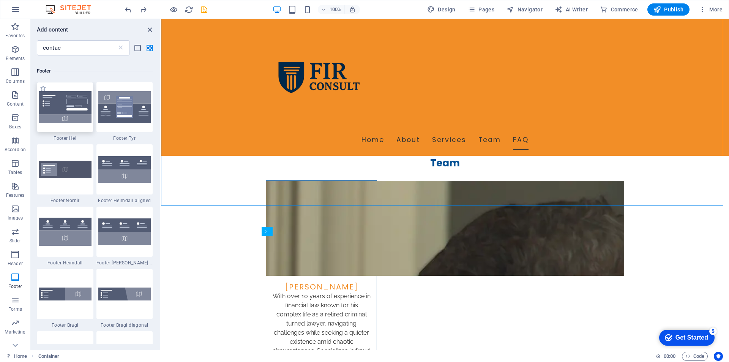
click at [77, 109] on img at bounding box center [65, 107] width 53 height 32
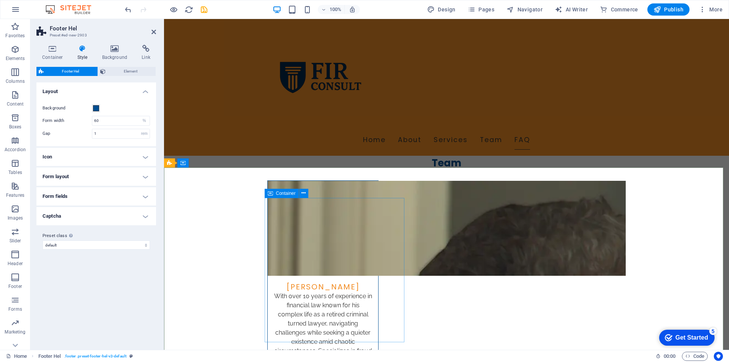
scroll to position [1471, 0]
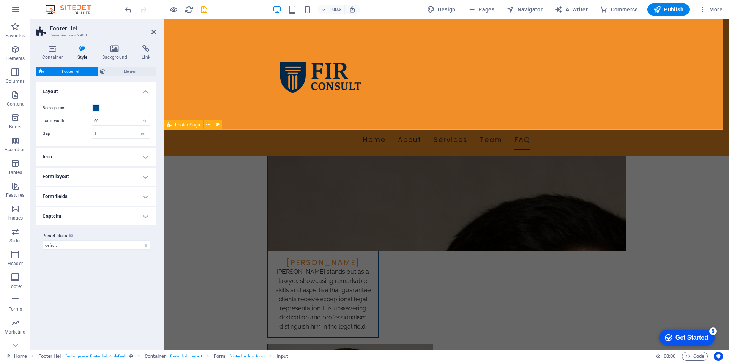
scroll to position [1775, 0]
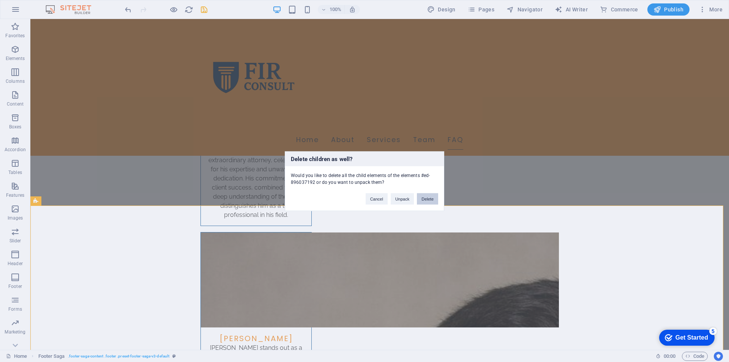
click at [424, 199] on button "Delete" at bounding box center [427, 198] width 21 height 11
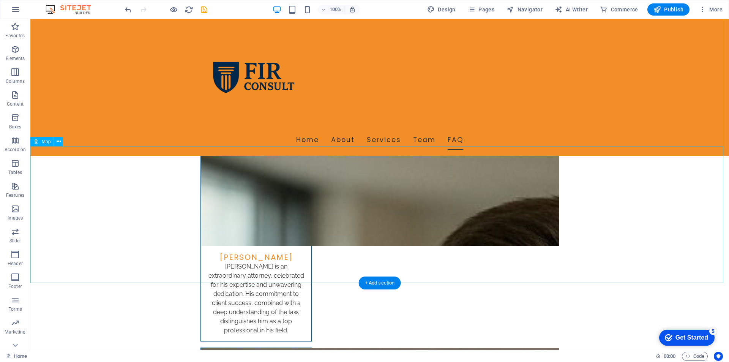
scroll to position [1697, 0]
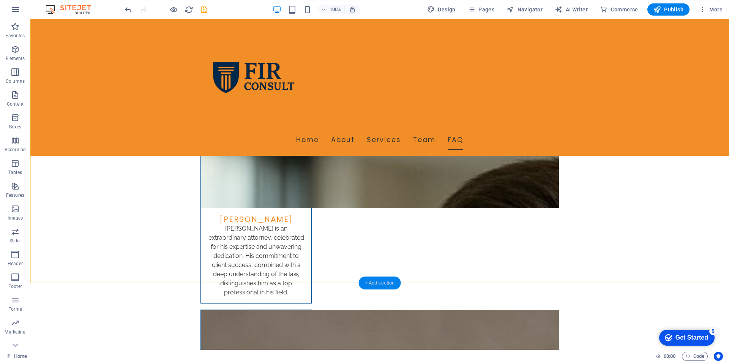
click at [381, 282] on div "+ Add section" at bounding box center [380, 282] width 42 height 13
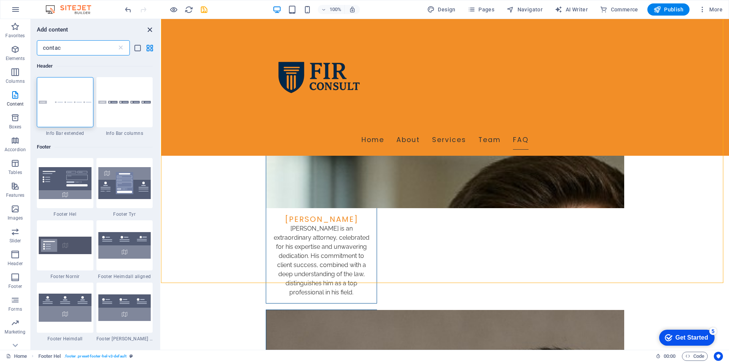
click at [150, 33] on icon "close panel" at bounding box center [149, 29] width 9 height 9
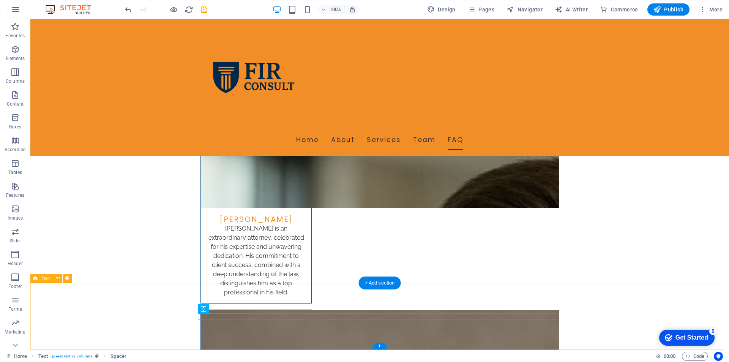
click at [41, 281] on span "Text" at bounding box center [45, 278] width 8 height 5
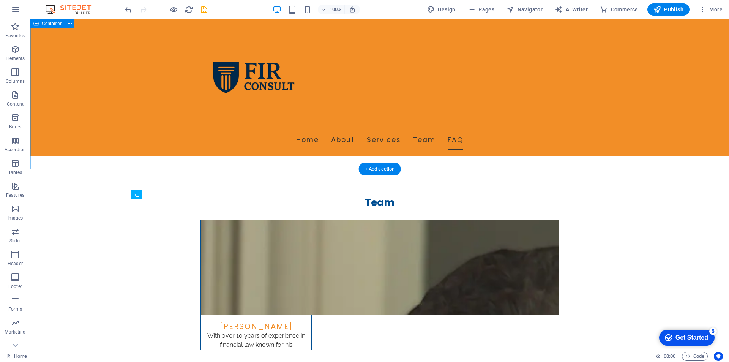
scroll to position [1507, 0]
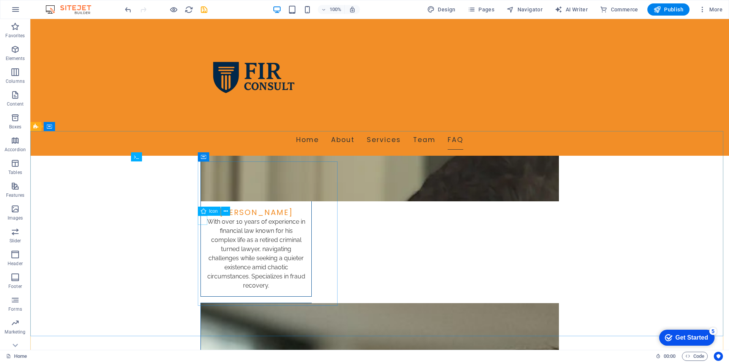
click at [200, 212] on div "Icon" at bounding box center [209, 211] width 23 height 9
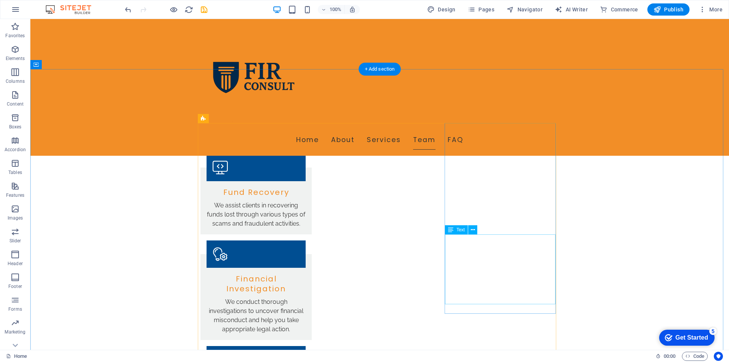
scroll to position [672, 0]
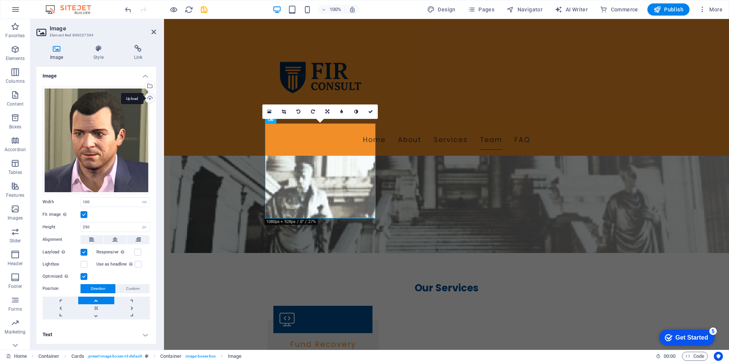
click at [151, 96] on div "Upload" at bounding box center [149, 98] width 11 height 11
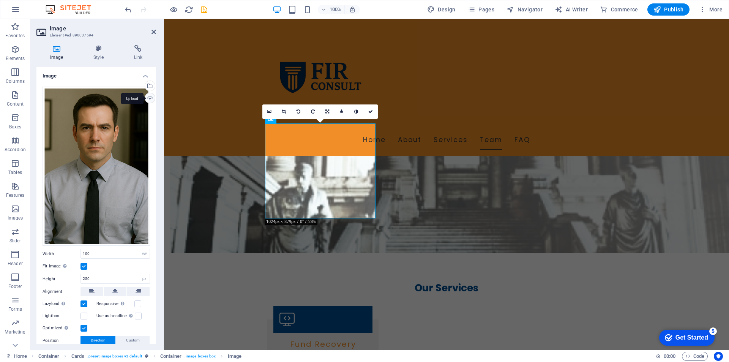
click at [150, 98] on div "Upload" at bounding box center [149, 98] width 11 height 11
click at [329, 110] on link at bounding box center [327, 111] width 14 height 14
click at [370, 112] on icon at bounding box center [370, 111] width 5 height 5
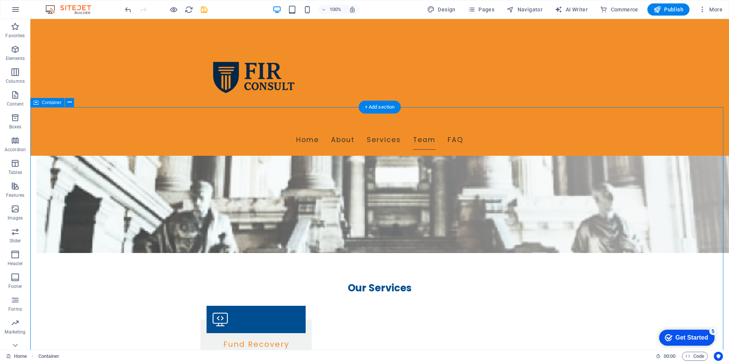
scroll to position [634, 0]
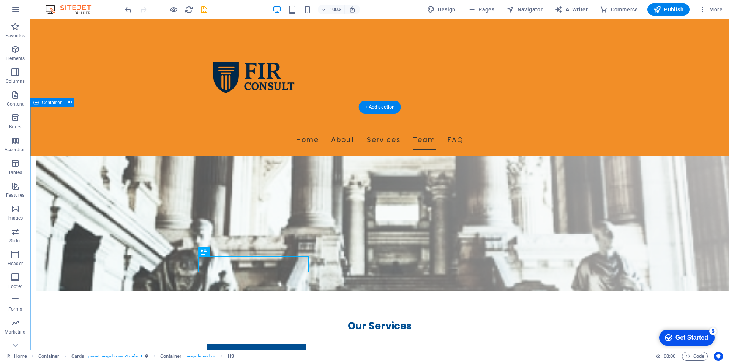
scroll to position [710, 0]
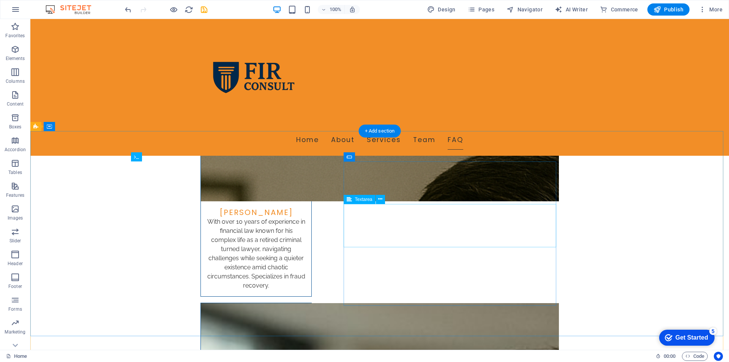
scroll to position [1697, 0]
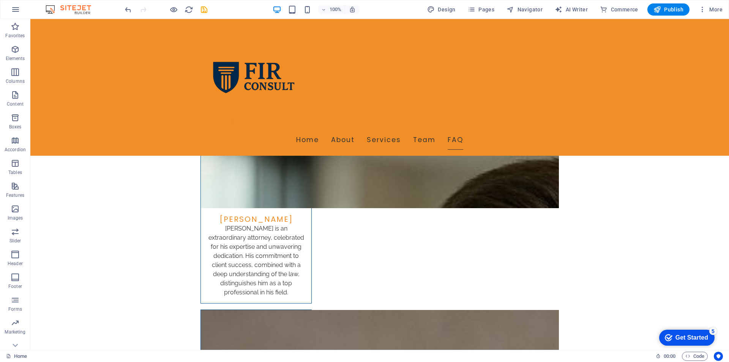
click at [683, 337] on div "Get Started" at bounding box center [691, 337] width 33 height 7
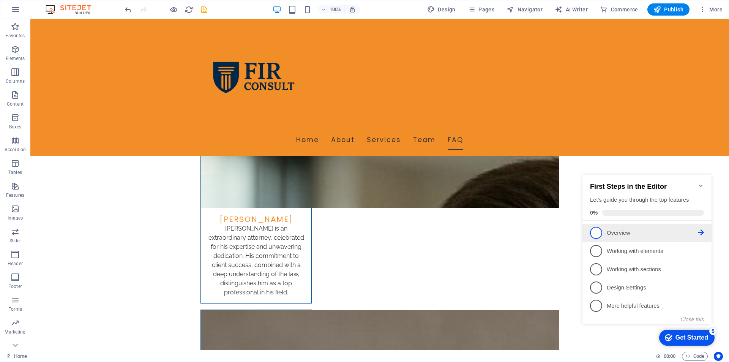
click at [596, 231] on span "1" at bounding box center [596, 233] width 12 height 12
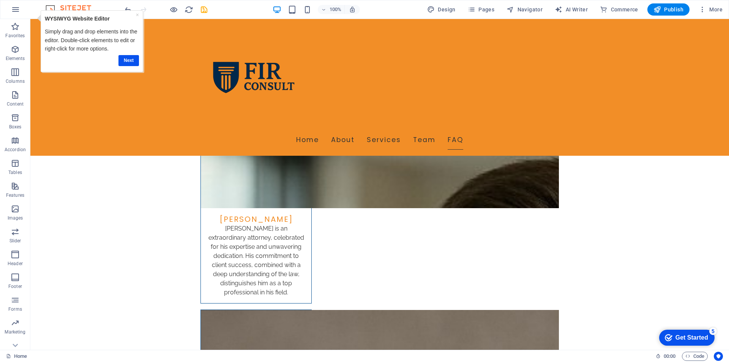
scroll to position [0, 0]
click at [131, 60] on link "Next" at bounding box center [128, 60] width 21 height 11
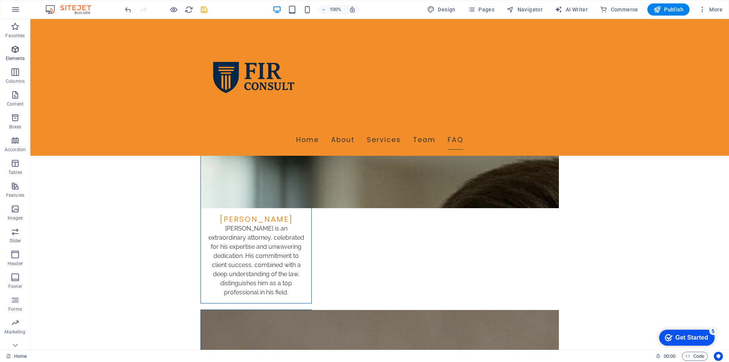
click at [16, 50] on icon "button" at bounding box center [15, 49] width 9 height 9
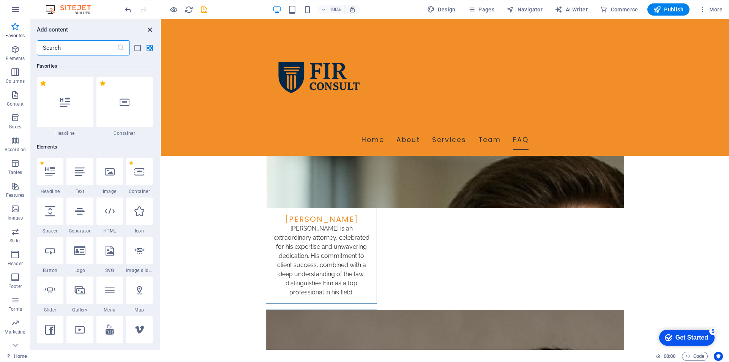
click at [148, 28] on icon "close panel" at bounding box center [149, 29] width 9 height 9
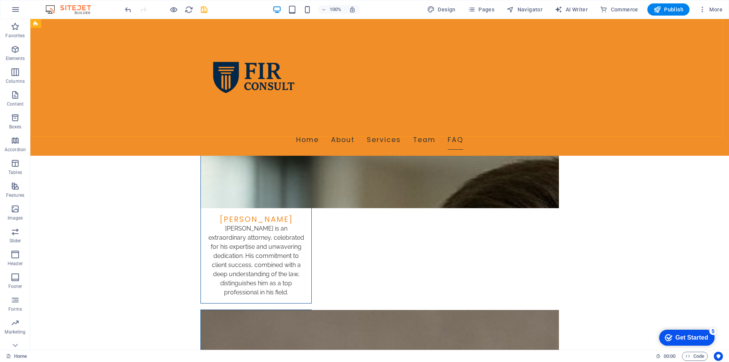
scroll to position [1507, 0]
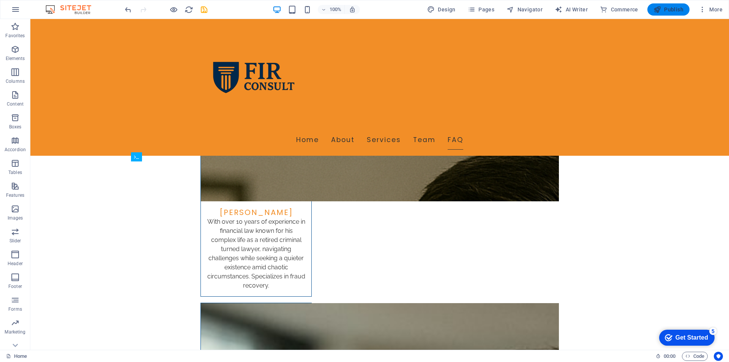
click at [666, 8] on span "Publish" at bounding box center [668, 10] width 30 height 8
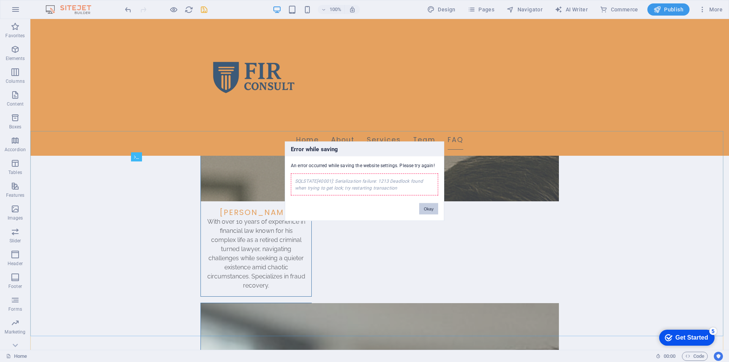
click at [431, 209] on button "Okay" at bounding box center [428, 208] width 19 height 11
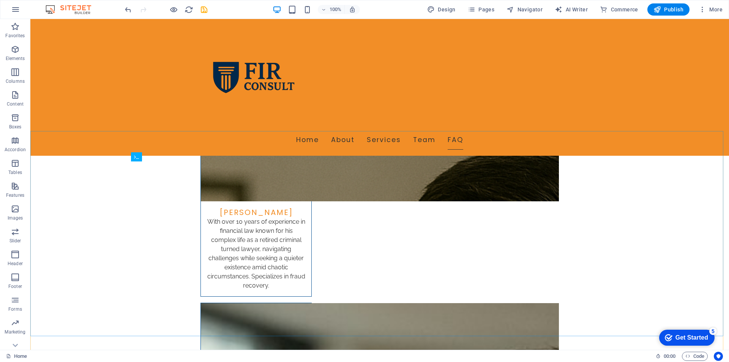
click at [664, 3] on div "100% Design Pages Navigator AI Writer Commerce Publish More" at bounding box center [364, 9] width 728 height 18
click at [672, 13] on span "Publish" at bounding box center [668, 10] width 30 height 8
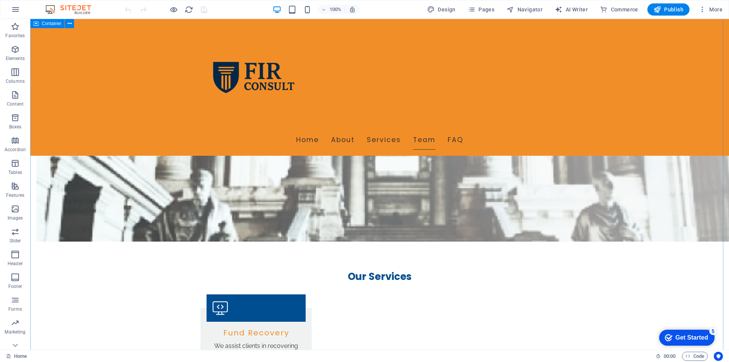
scroll to position [759, 0]
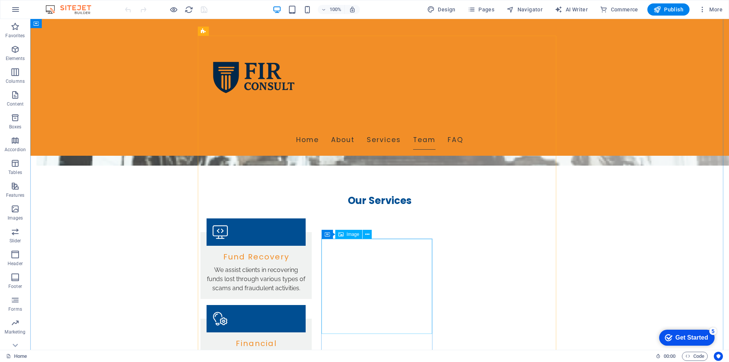
click at [366, 236] on icon at bounding box center [367, 234] width 4 height 8
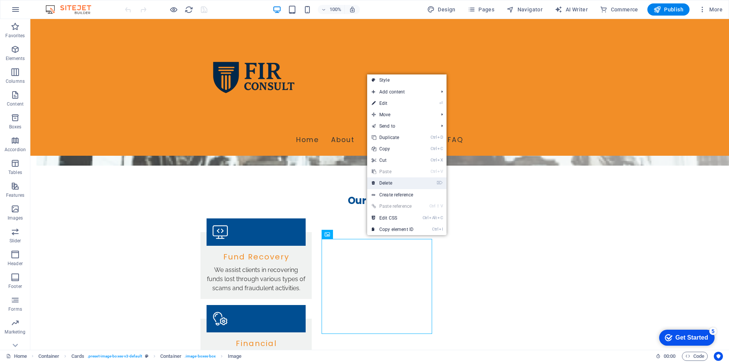
click at [395, 184] on link "⌦ Delete" at bounding box center [392, 182] width 51 height 11
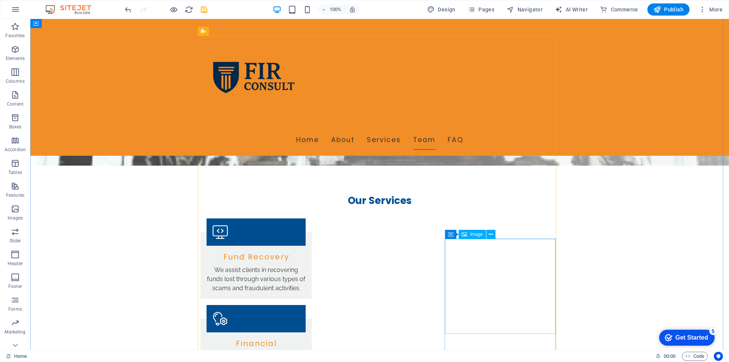
scroll to position [873, 0]
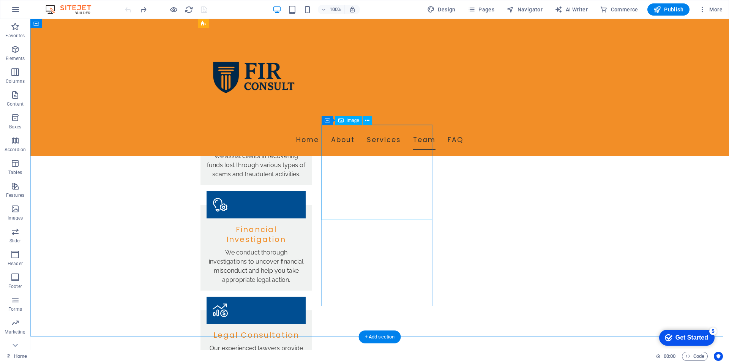
select select "vw"
select select "px"
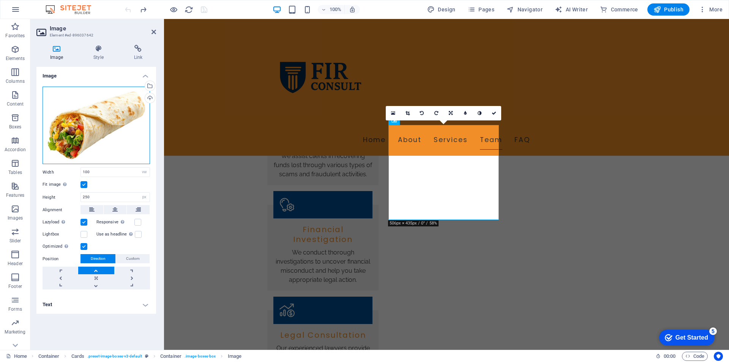
click at [126, 98] on div "Drag files here, click to choose files or select files from Files or our free s…" at bounding box center [96, 126] width 107 height 78
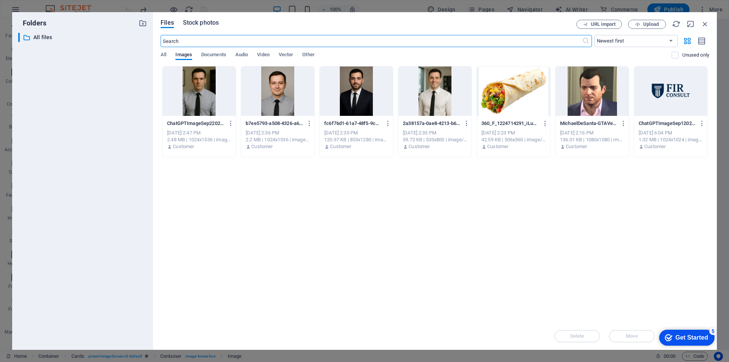
click at [197, 22] on span "Stock photos" at bounding box center [201, 22] width 36 height 9
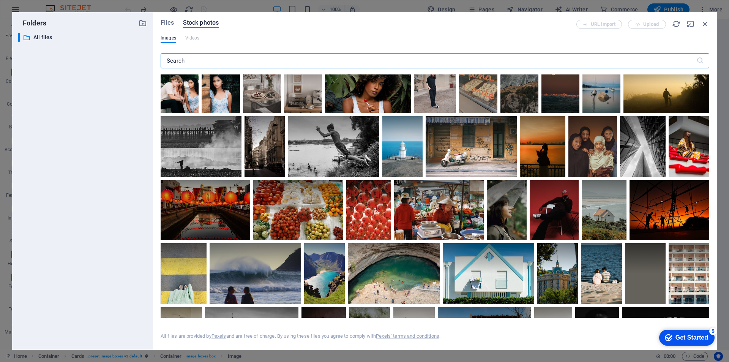
scroll to position [494, 0]
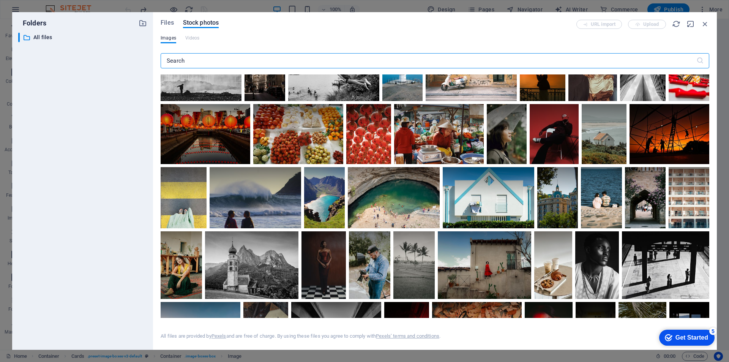
click at [212, 62] on input "text" at bounding box center [429, 60] width 536 height 15
type input "H"
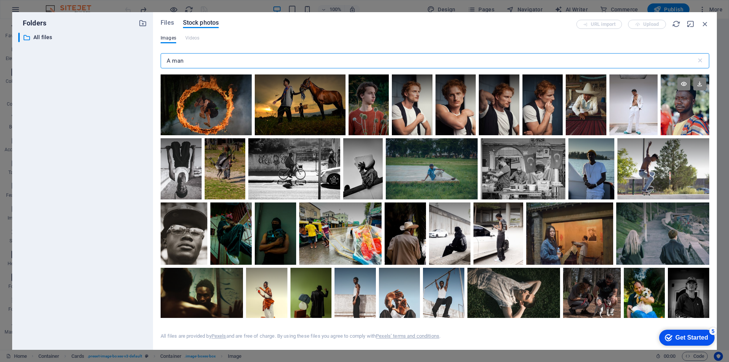
type input "A man"
click at [683, 106] on div at bounding box center [685, 104] width 49 height 61
click at [683, 106] on div at bounding box center [685, 120] width 49 height 30
click at [683, 106] on div at bounding box center [685, 104] width 49 height 61
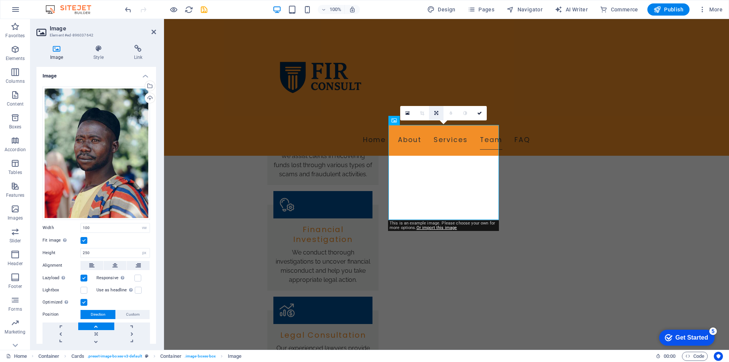
click at [438, 114] on icon at bounding box center [436, 113] width 4 height 5
click at [435, 130] on link at bounding box center [436, 127] width 14 height 14
click at [437, 112] on icon at bounding box center [436, 113] width 5 height 5
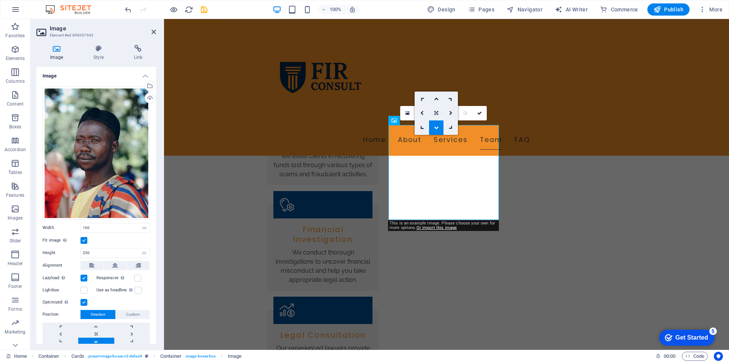
click at [435, 115] on icon at bounding box center [436, 113] width 4 height 5
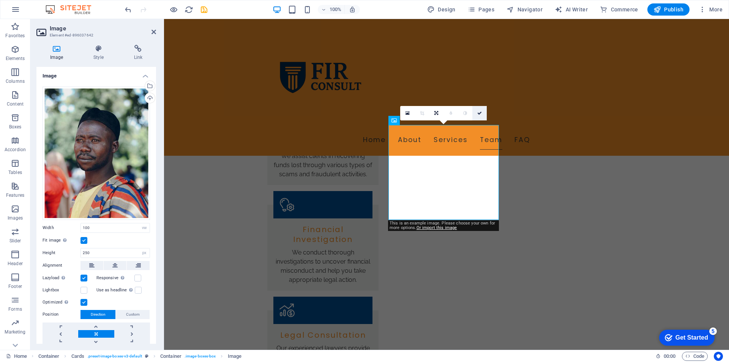
click at [479, 112] on icon at bounding box center [479, 113] width 5 height 5
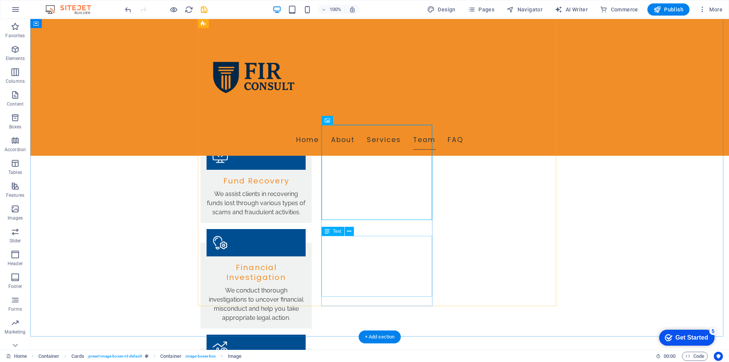
scroll to position [873, 0]
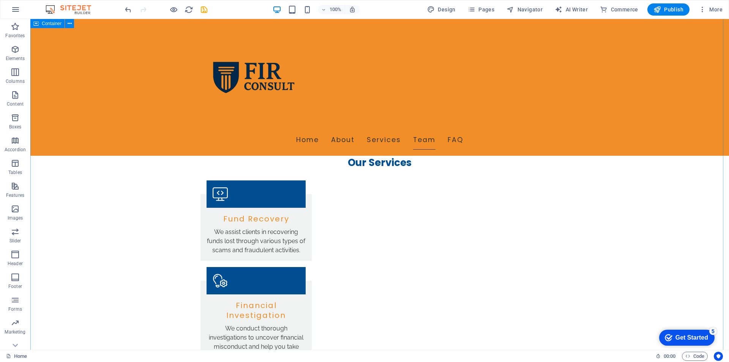
scroll to position [835, 0]
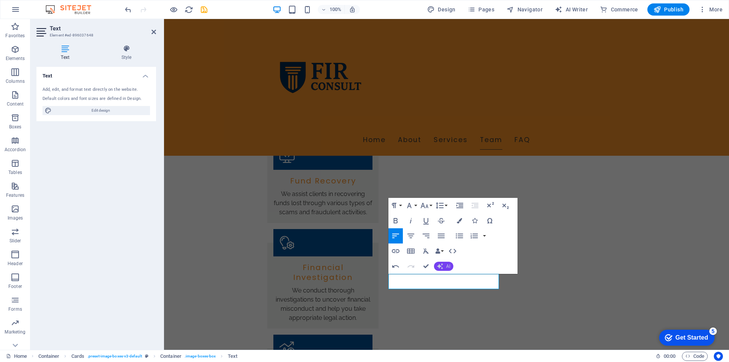
click at [443, 265] on icon "button" at bounding box center [440, 266] width 6 height 6
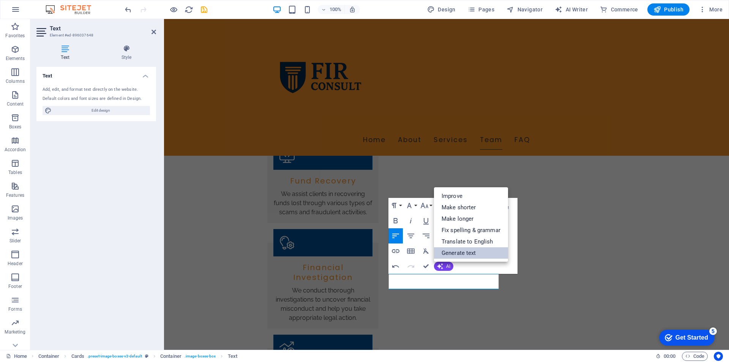
click at [467, 249] on link "Generate text" at bounding box center [471, 252] width 74 height 11
select select "English"
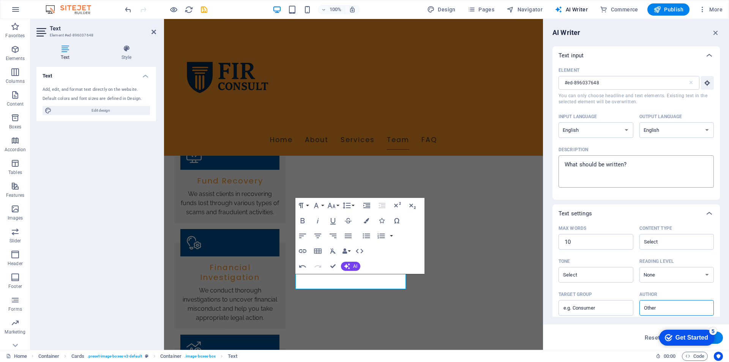
type textarea "x"
click at [646, 176] on textarea "Description x ​" at bounding box center [636, 171] width 148 height 25
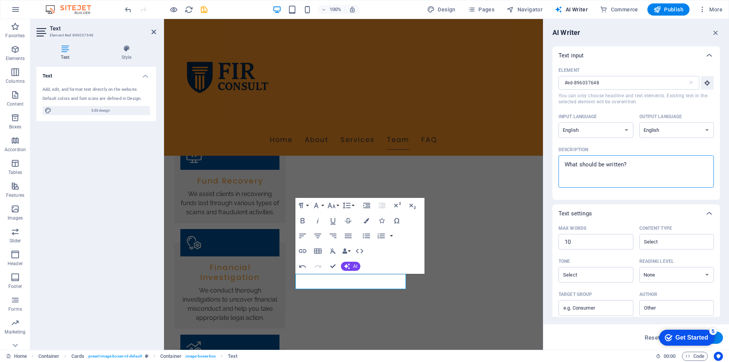
type textarea "a"
type textarea "x"
type textarea "ab"
type textarea "x"
type textarea "abo"
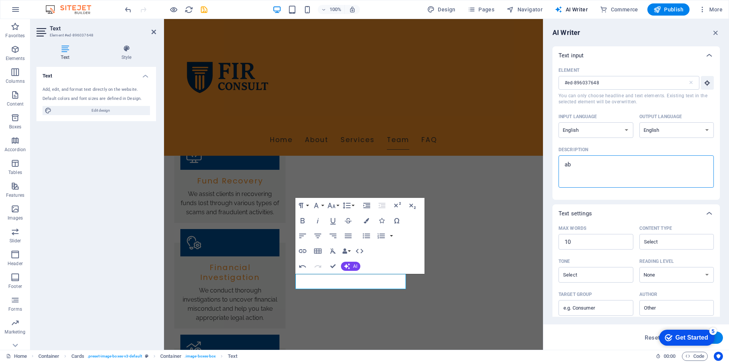
type textarea "x"
type textarea "abou"
type textarea "x"
type textarea "about"
type textarea "x"
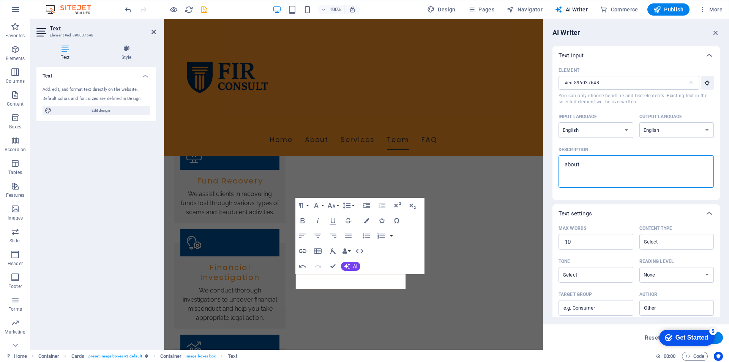
type textarea "about"
type textarea "x"
type textarea "about l"
type textarea "x"
type textarea "about la"
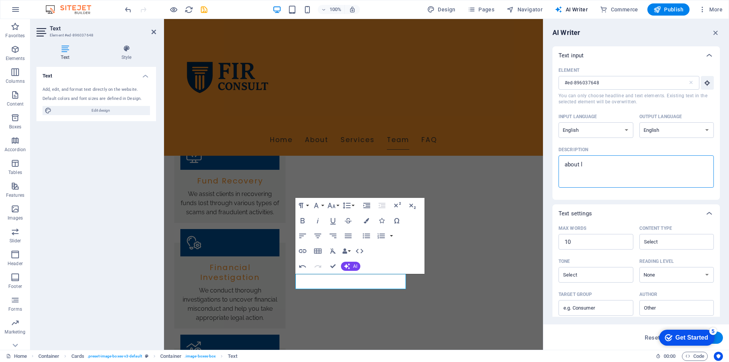
type textarea "x"
type textarea "about law"
type textarea "x"
type textarea "about lawy"
type textarea "x"
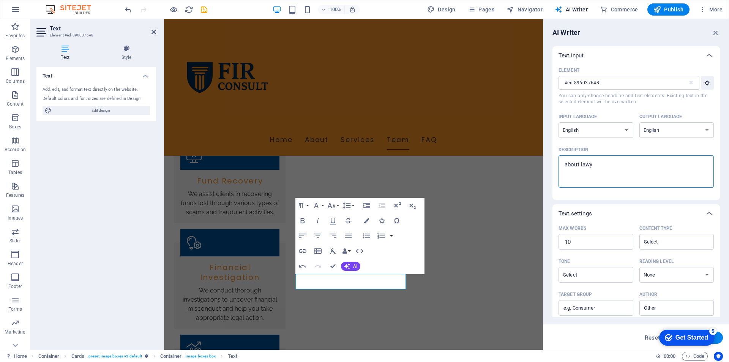
type textarea "about lawye"
type textarea "x"
type textarea "about lawyer"
type textarea "x"
type textarea "about lawyer"
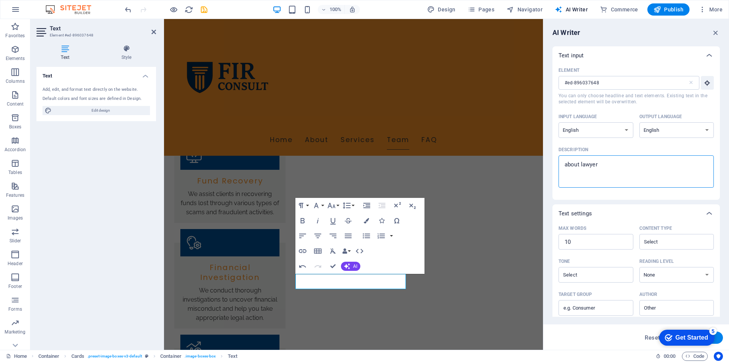
type textarea "x"
type textarea "about lawyer a"
type textarea "x"
type textarea "about lawyer an"
type textarea "x"
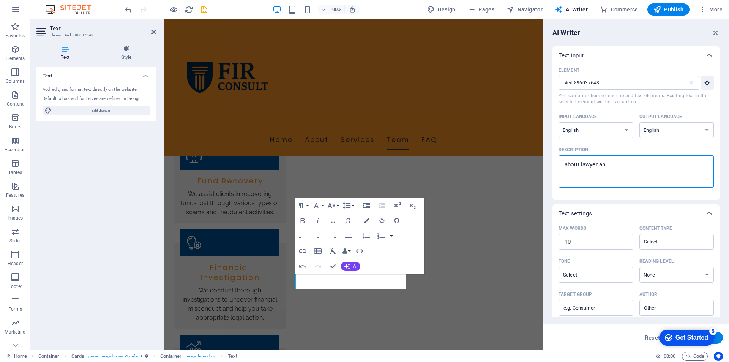
type textarea "about lawyer and"
type textarea "x"
type textarea "about lawyer and"
type textarea "x"
type textarea "about lawyer and d"
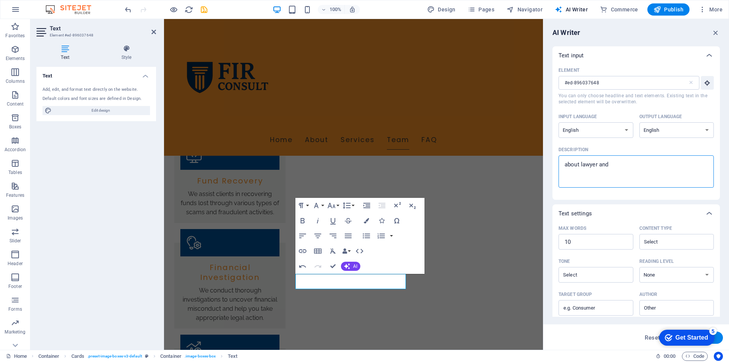
type textarea "x"
type textarea "about lawyer and dr"
type textarea "x"
type textarea "about lawyer and dr"
type textarea "x"
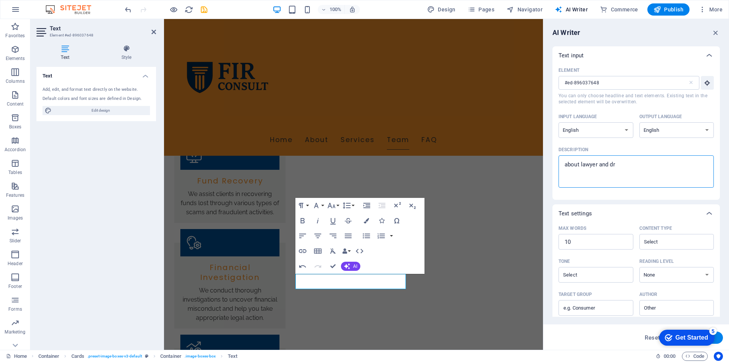
type textarea "about lawyer and dr w"
type textarea "x"
type textarea "about lawyer and dr wh"
type textarea "x"
type textarea "about lawyer and dr whi"
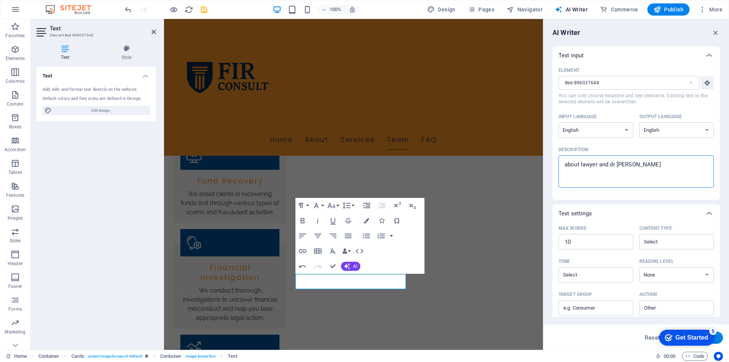
type textarea "x"
type textarea "about lawyer and dr whic"
type textarea "x"
type textarea "about lawyer and dr which"
type textarea "x"
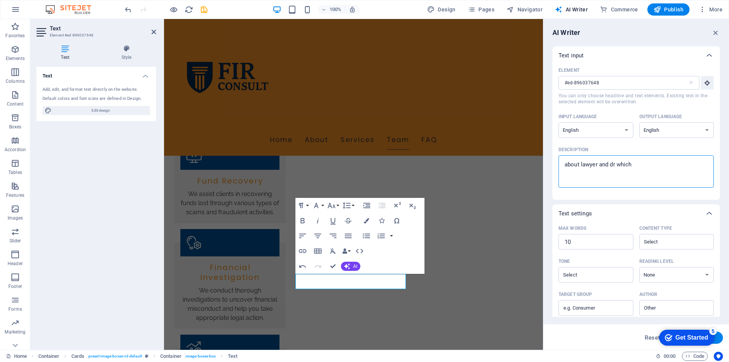
type textarea "about lawyer and dr which"
type textarea "x"
type textarea "about lawyer and dr which h"
type textarea "x"
type textarea "about lawyer and dr which he"
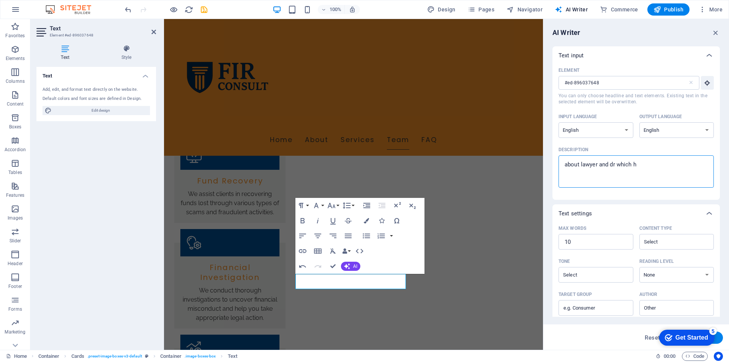
type textarea "x"
type textarea "about lawyer and dr which hel"
type textarea "x"
type textarea "about lawyer and dr which help"
type textarea "x"
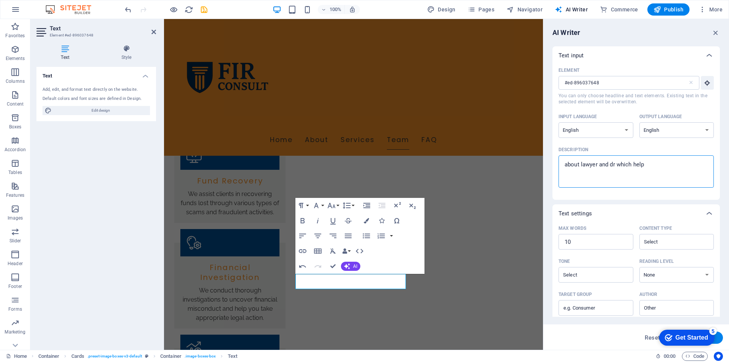
type textarea "about lawyer and dr which help"
type textarea "x"
type textarea "about lawyer and dr which help p"
type textarea "x"
type textarea "about lawyer and dr which help pe"
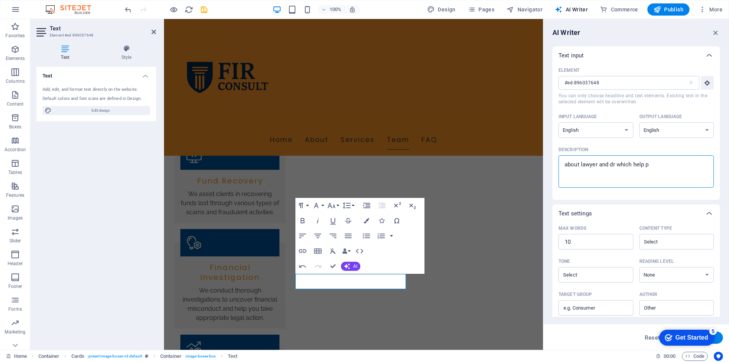
type textarea "x"
type textarea "about lawyer and dr which help peo"
type textarea "x"
type textarea "about lawyer and dr which help peop"
type textarea "x"
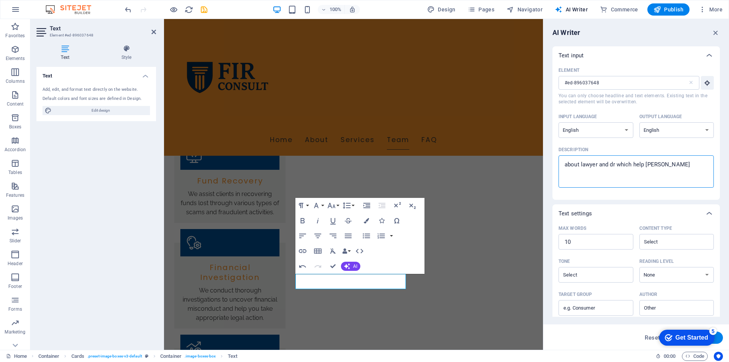
type textarea "about lawyer and dr which help peopl"
type textarea "x"
type textarea "about lawyer and dr which help people"
type textarea "x"
type textarea "about lawyer and dr which help people"
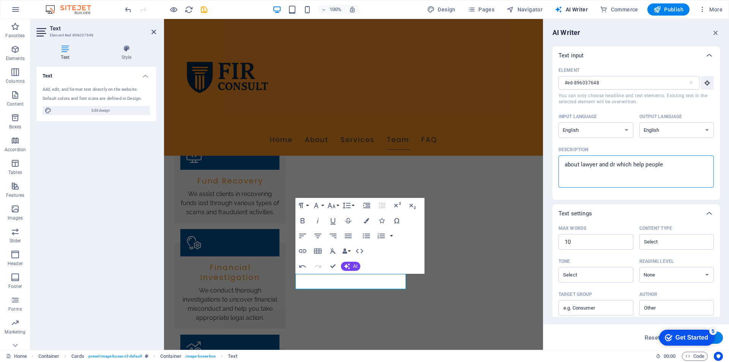
type textarea "x"
type textarea "about lawyer and dr which help people w"
type textarea "x"
type textarea "about lawyer and dr which help people wi"
type textarea "x"
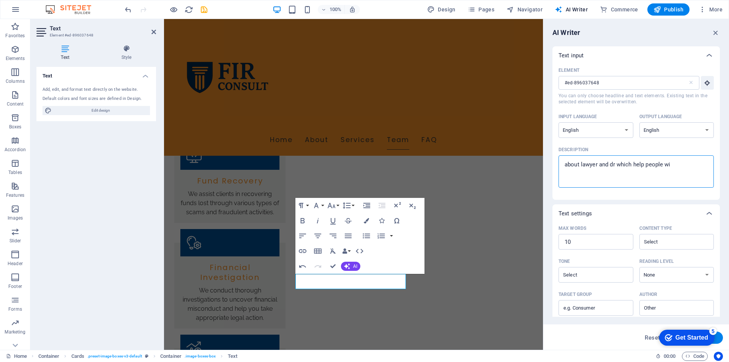
type textarea "about lawyer and dr which help people wit"
type textarea "x"
type textarea "about lawyer and dr which help people with"
type textarea "x"
type textarea "about lawyer and dr which help people with"
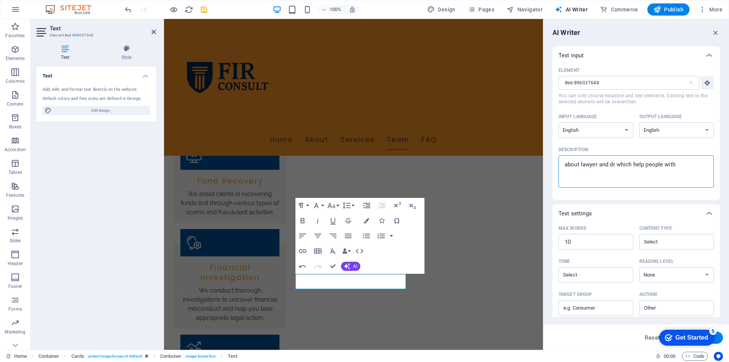
type textarea "x"
type textarea "about lawyer and dr which help people with r"
type textarea "x"
type textarea "about lawyer and dr which help people with re"
type textarea "x"
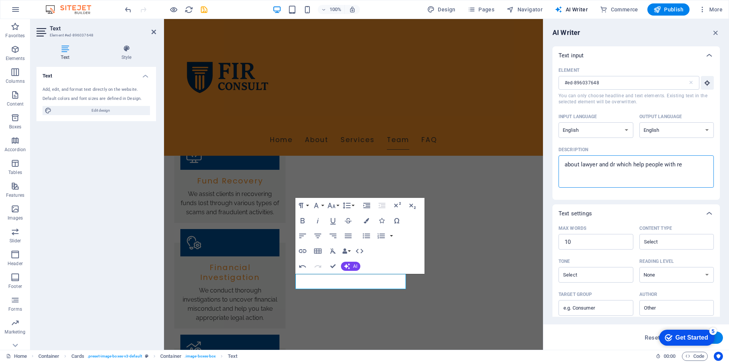
type textarea "about lawyer and dr which help people with rec"
type textarea "x"
type textarea "about lawyer and dr which help people with reco"
type textarea "x"
type textarea "about lawyer and dr which help people with recov"
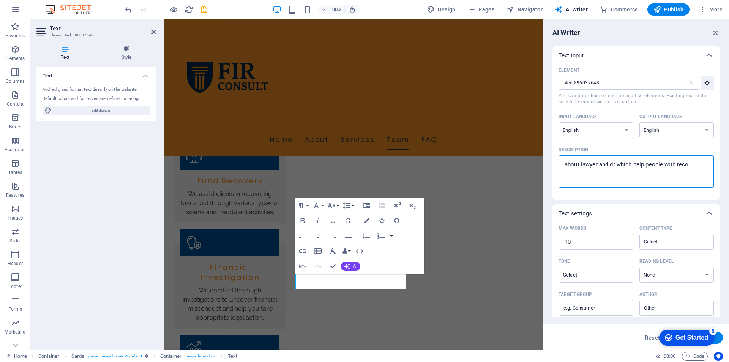
type textarea "x"
type textarea "about lawyer and dr which help people with recove"
type textarea "x"
type textarea "about lawyer and dr which help people with recover"
type textarea "x"
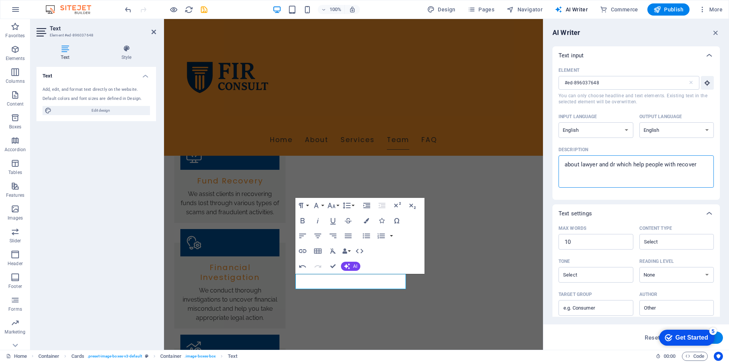
type textarea "about lawyer and dr which help people with recovery"
type textarea "x"
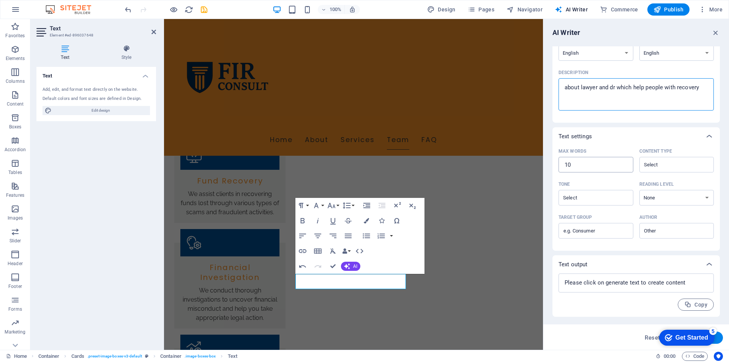
type textarea "about lawyer and dr which help people with recovery"
click at [615, 163] on input "10" at bounding box center [596, 164] width 75 height 15
type textarea "x"
type input "1"
type textarea "x"
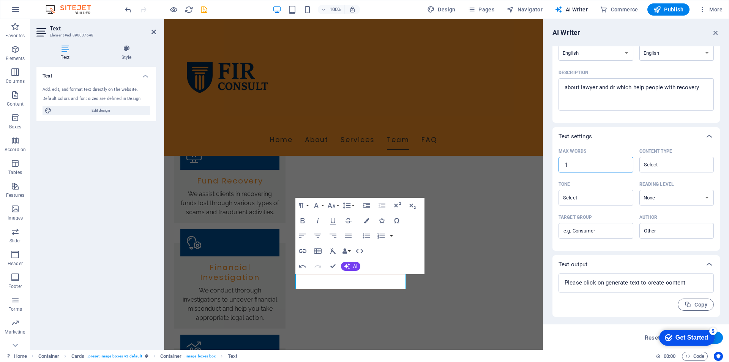
type textarea "x"
type input "15"
type textarea "x"
type input "15"
click at [661, 163] on input "Content type ​" at bounding box center [671, 164] width 58 height 11
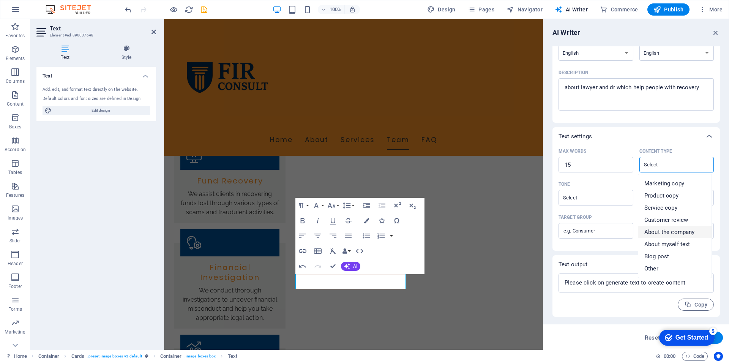
click at [661, 231] on span "About the company" at bounding box center [669, 232] width 50 height 8
type input "About the company"
click at [607, 204] on div "​" at bounding box center [596, 198] width 75 height 16
click at [607, 203] on input "Tone ​" at bounding box center [590, 197] width 58 height 11
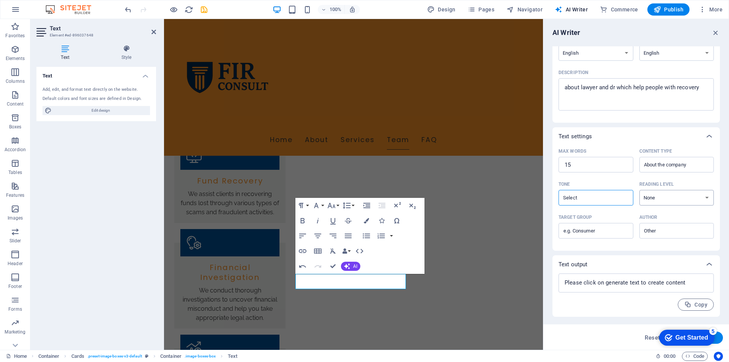
click at [655, 201] on select "None Academic Adult Teen Child" at bounding box center [676, 198] width 75 height 16
click at [602, 197] on input "Tone ​" at bounding box center [590, 197] width 58 height 11
click at [575, 215] on span "Neutral" at bounding box center [574, 217] width 19 height 8
type input "Neutral"
click at [677, 198] on select "None Academic Adult Teen Child" at bounding box center [676, 198] width 75 height 16
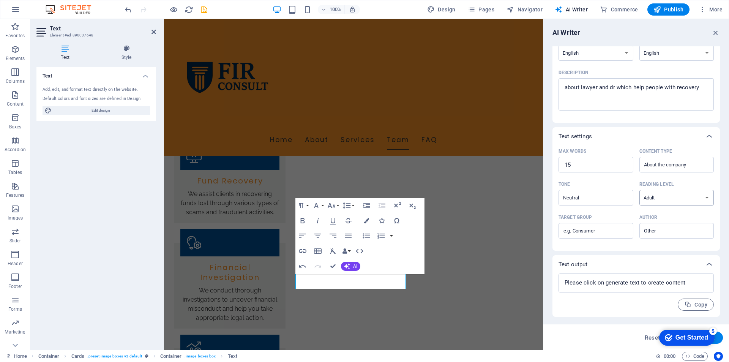
click at [639, 190] on select "None Academic Adult Teen Child" at bounding box center [676, 198] width 75 height 16
click at [661, 195] on select "None Academic Adult Teen Child" at bounding box center [676, 198] width 75 height 16
select select "Academic"
click at [639, 190] on select "None Academic Adult Teen Child" at bounding box center [676, 198] width 75 height 16
click at [598, 229] on input "Target group ​" at bounding box center [596, 231] width 75 height 12
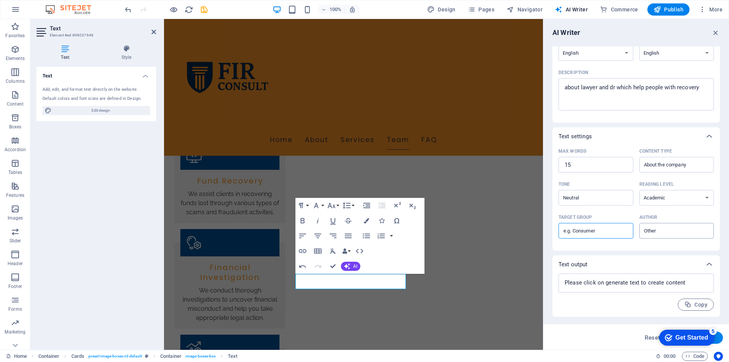
click at [665, 234] on input "Author ​" at bounding box center [671, 230] width 58 height 11
click at [607, 257] on div "Text output" at bounding box center [635, 264] width 167 height 18
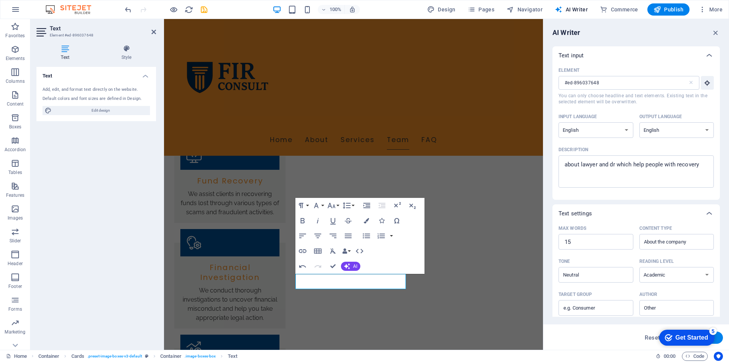
scroll to position [34, 0]
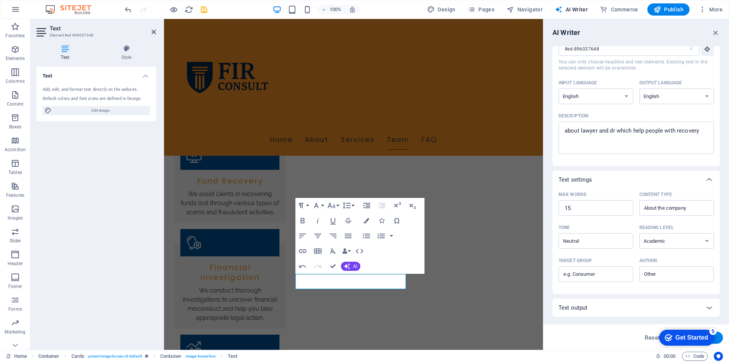
click at [719, 339] on button "Generate text" at bounding box center [696, 337] width 53 height 12
type textarea "x"
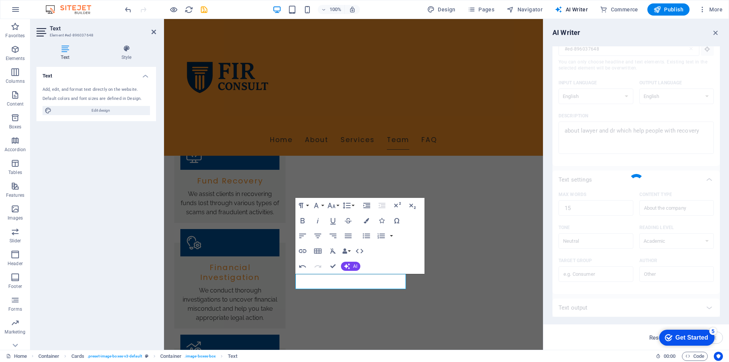
type textarea "x"
type textarea "A lawyer and doctor collaboratively support individuals in their recovery journ…"
type textarea "x"
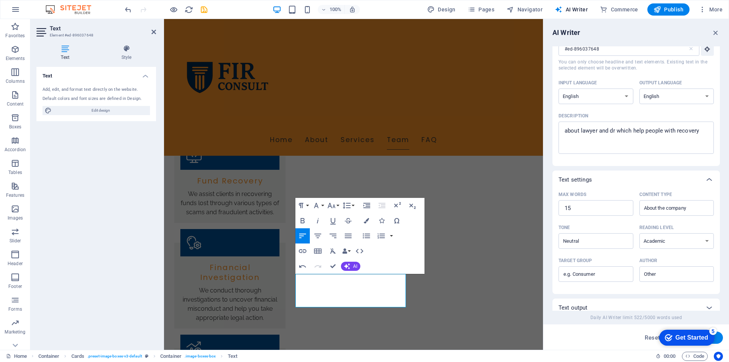
scroll to position [40, 0]
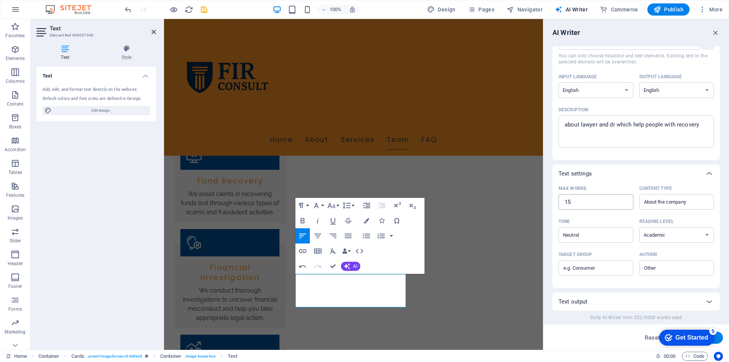
click at [579, 198] on input "15" at bounding box center [596, 201] width 75 height 15
type textarea "x"
type input "1"
type textarea "x"
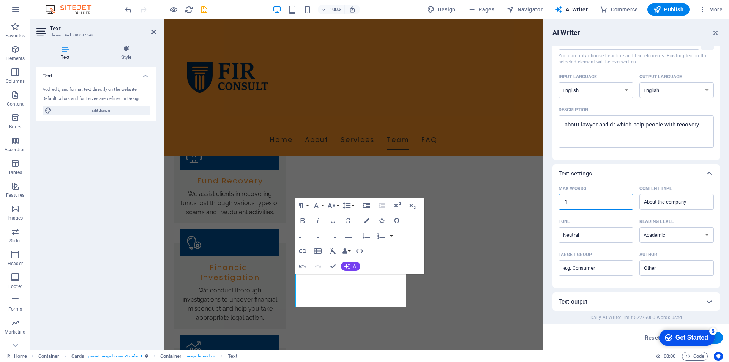
type textarea "x"
type input "4"
type textarea "x"
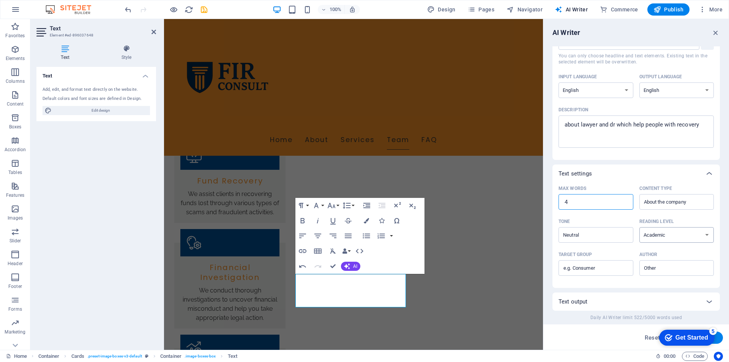
type input "40"
type textarea "x"
type input "40"
click at [719, 338] on button "Generate text" at bounding box center [696, 337] width 53 height 12
type textarea "x"
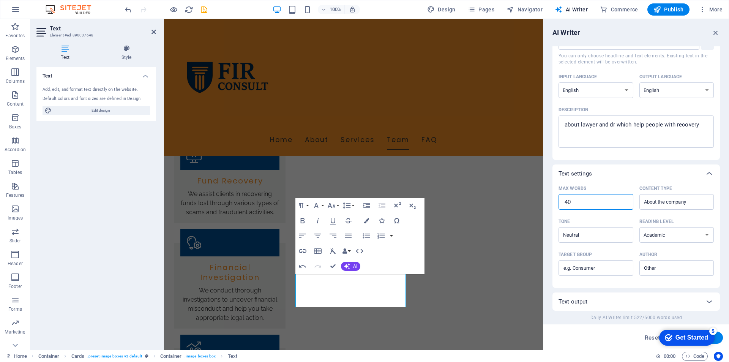
type textarea "x"
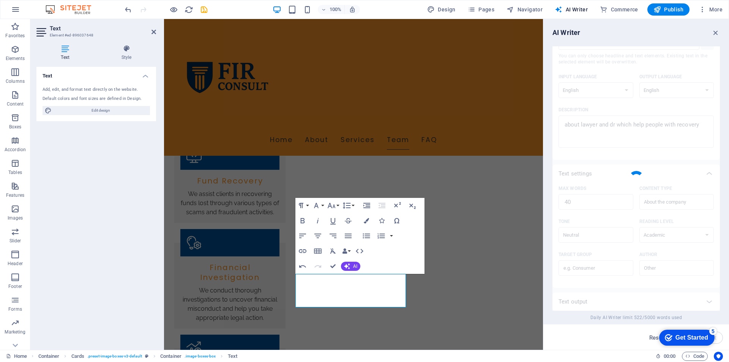
type textarea "x"
type textarea "This firm specializes in assisting individuals through recovery, leveraging the…"
type textarea "x"
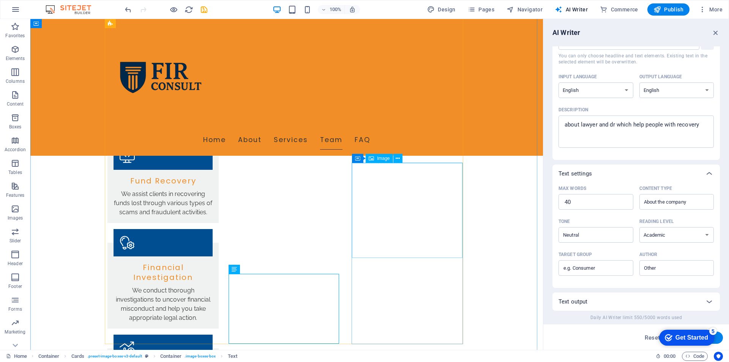
click at [385, 160] on span "Image" at bounding box center [383, 158] width 13 height 5
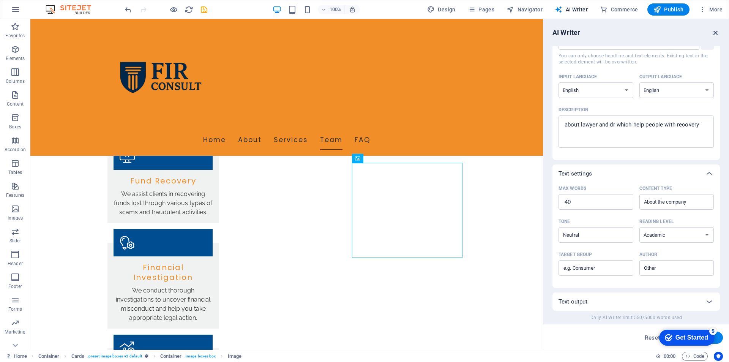
click at [713, 32] on icon "button" at bounding box center [716, 32] width 8 height 8
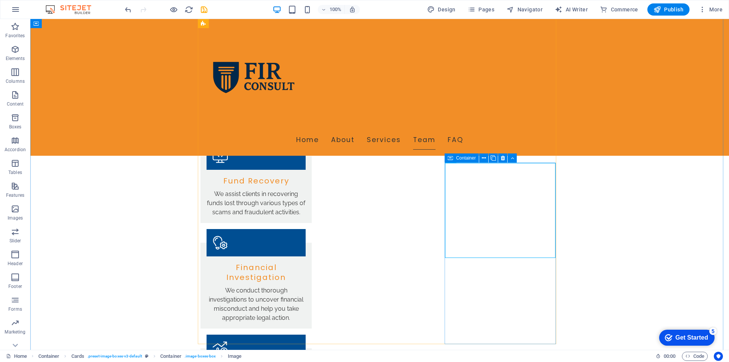
select select "vw"
select select "px"
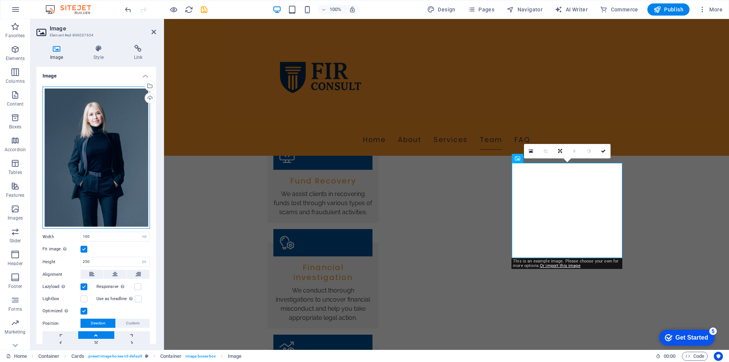
click at [76, 132] on div "Drag files here, click to choose files or select files from Files or our free s…" at bounding box center [96, 158] width 107 height 142
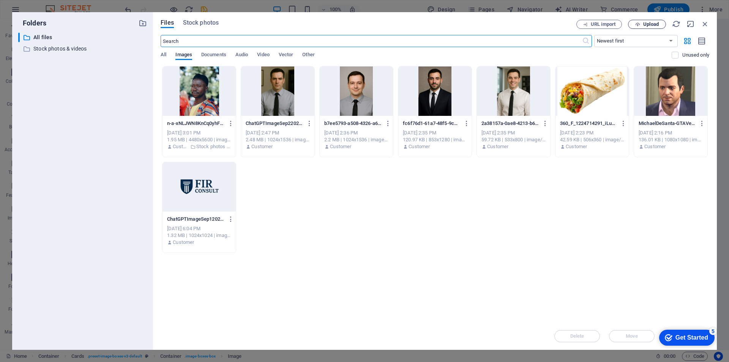
click at [653, 26] on span "Upload" at bounding box center [651, 24] width 16 height 5
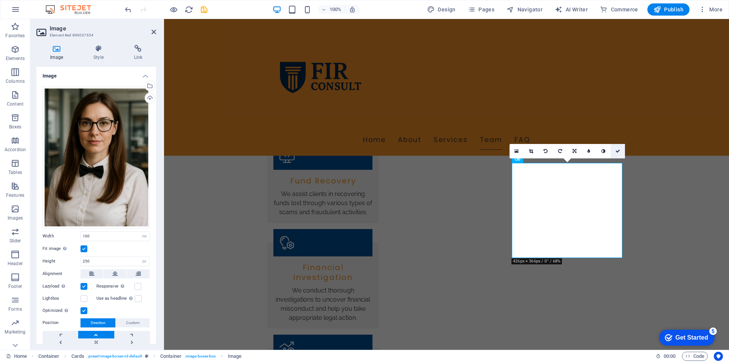
click at [618, 152] on icon at bounding box center [617, 151] width 5 height 5
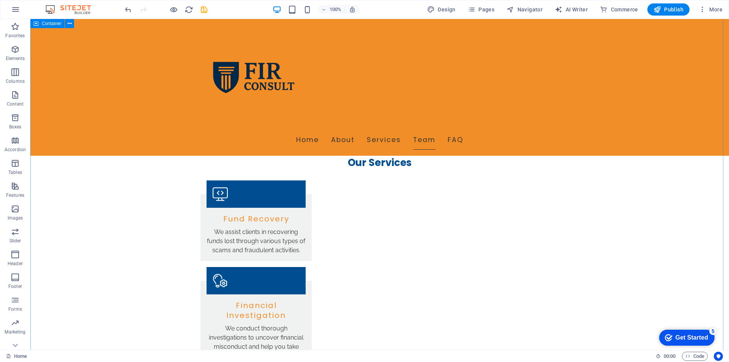
scroll to position [911, 0]
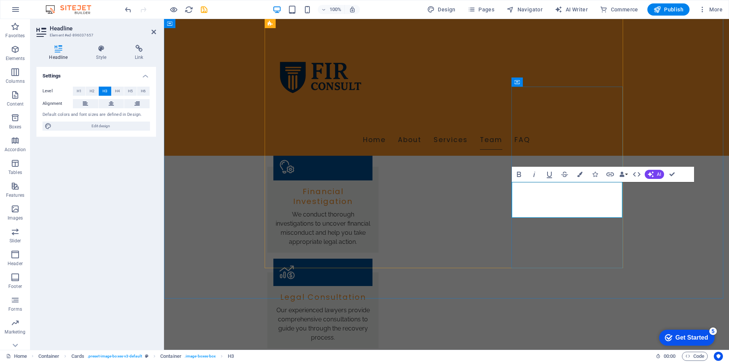
drag, startPoint x: 599, startPoint y: 192, endPoint x: 603, endPoint y: 213, distance: 21.4
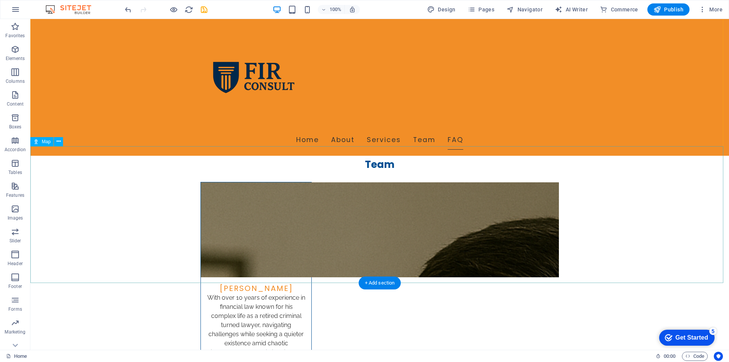
scroll to position [1697, 0]
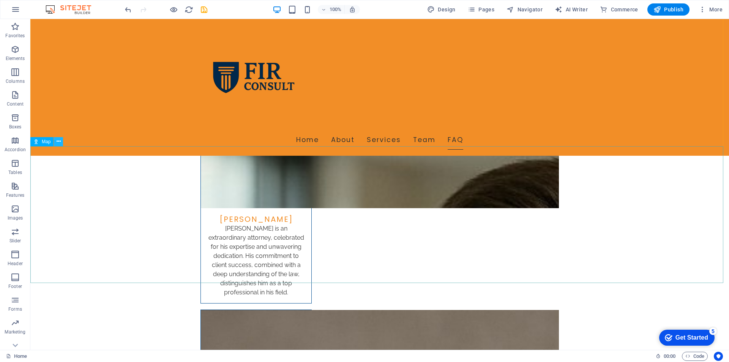
click at [55, 142] on button at bounding box center [58, 141] width 9 height 9
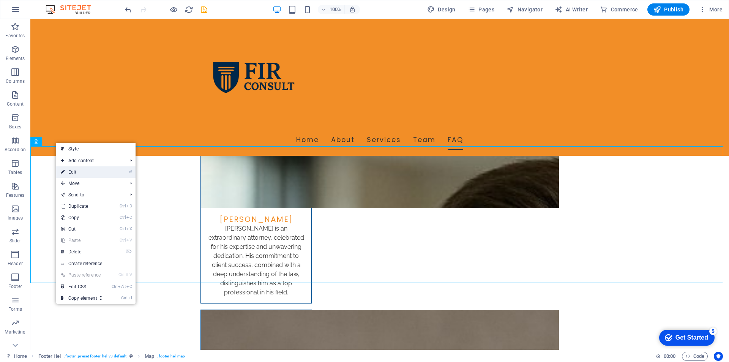
click at [84, 172] on link "⏎ Edit" at bounding box center [81, 171] width 51 height 11
select select "1"
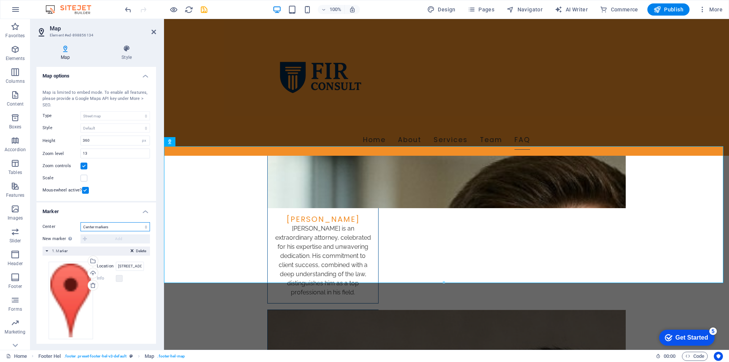
click at [114, 229] on select "Don't center Center markers Center and zoom markers" at bounding box center [114, 226] width 69 height 9
click at [108, 226] on select "Don't center Center markers Center and zoom markers" at bounding box center [114, 226] width 69 height 9
click at [154, 30] on icon at bounding box center [153, 32] width 5 height 6
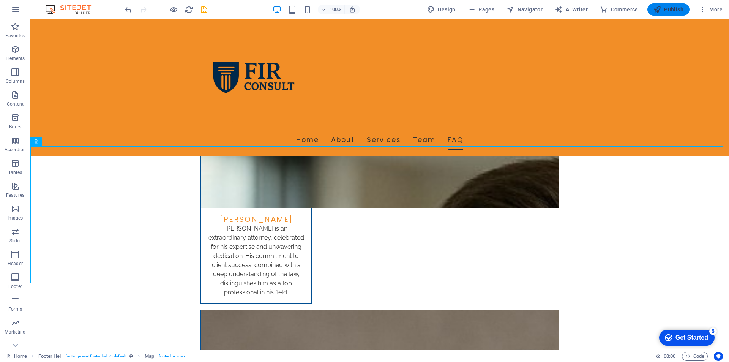
click at [680, 8] on span "Publish" at bounding box center [668, 10] width 30 height 8
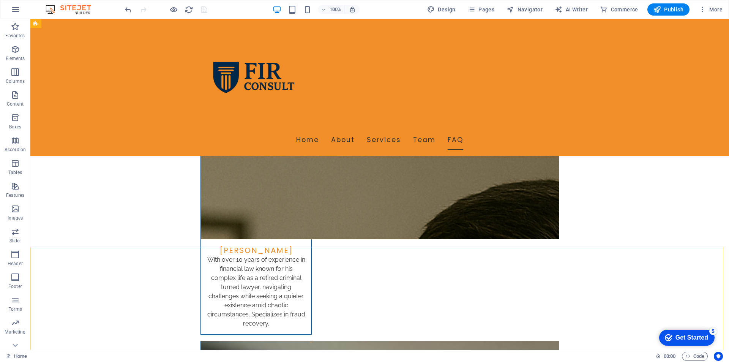
scroll to position [1317, 0]
